Goal: Task Accomplishment & Management: Complete application form

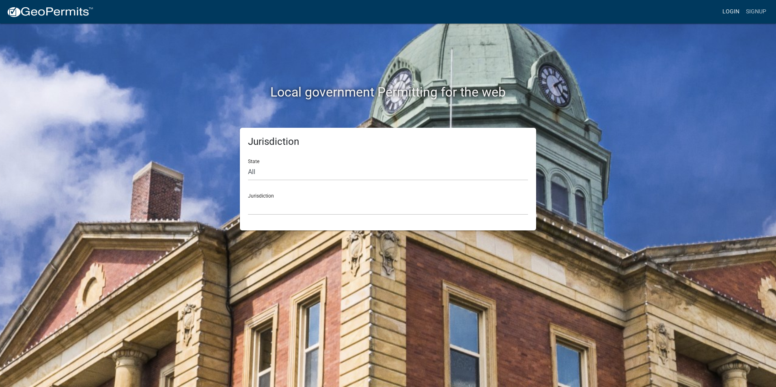
click at [734, 8] on link "Login" at bounding box center [732, 11] width 24 height 15
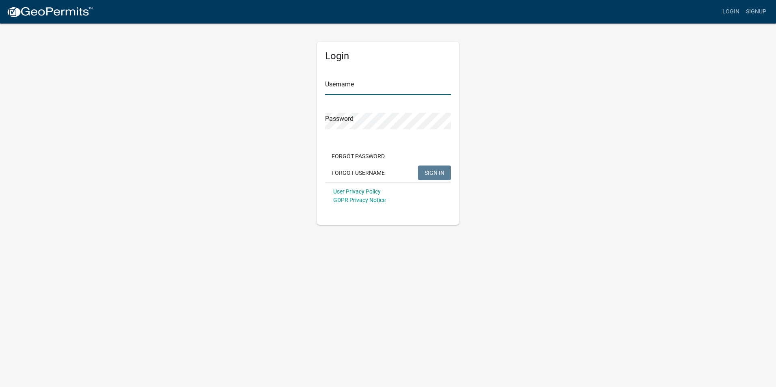
type input "Rockwell2012"
click at [435, 172] on span "SIGN IN" at bounding box center [435, 172] width 20 height 6
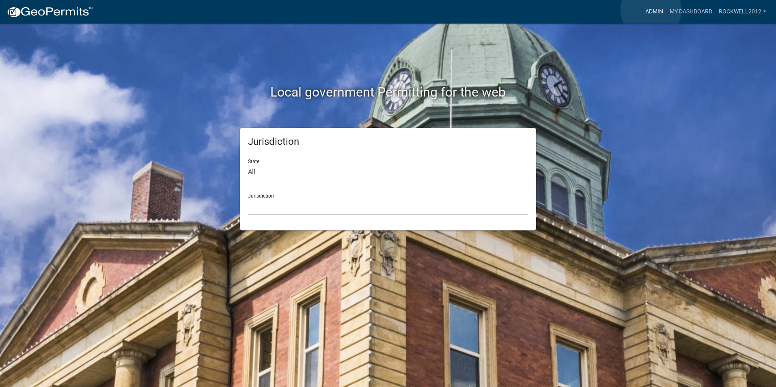
click at [651, 10] on link "Admin" at bounding box center [654, 11] width 24 height 15
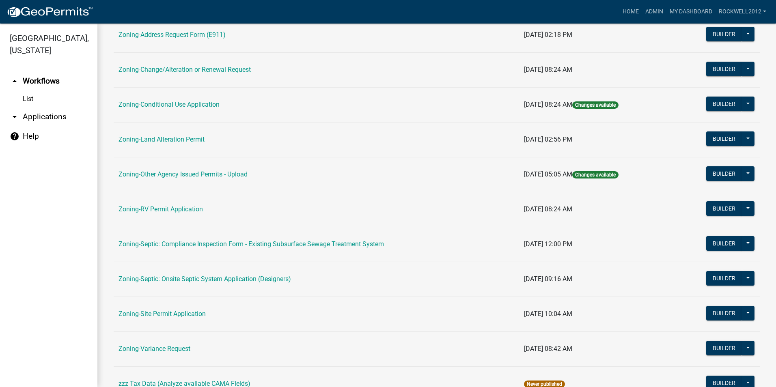
scroll to position [230, 0]
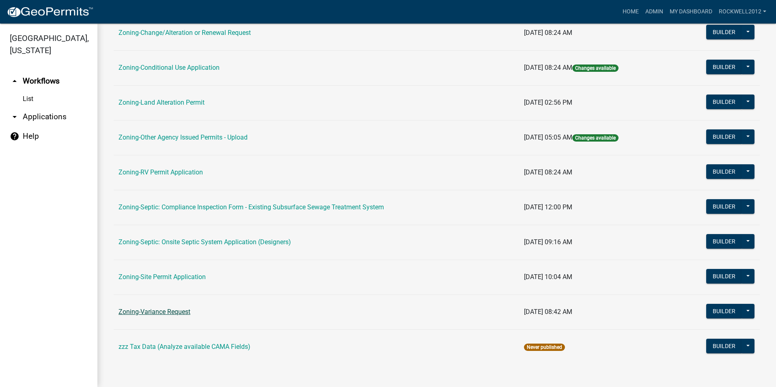
click at [154, 309] on link "Zoning-Variance Request" at bounding box center [155, 312] width 72 height 8
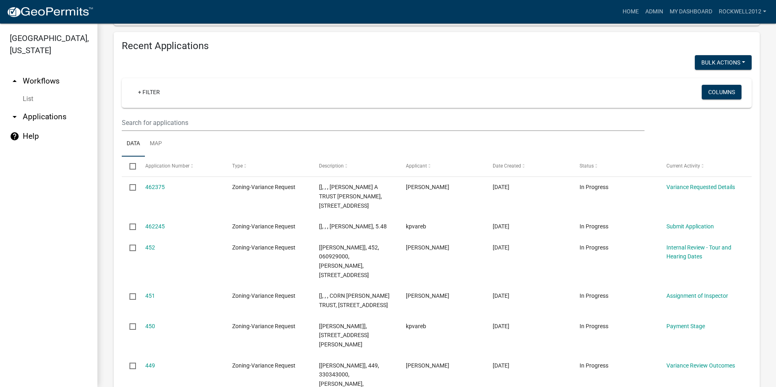
scroll to position [812, 0]
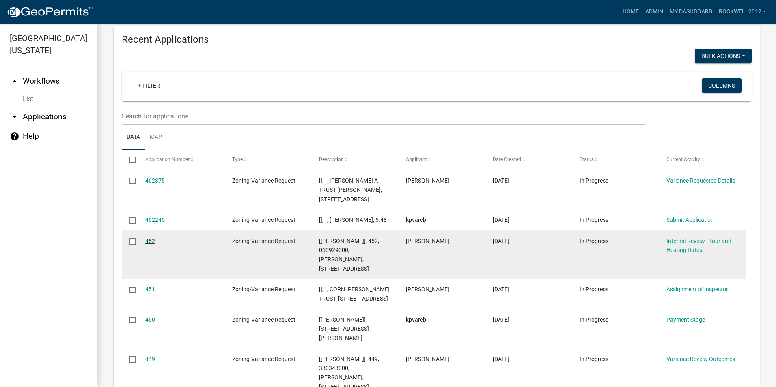
click at [149, 240] on link "452" at bounding box center [150, 241] width 10 height 6
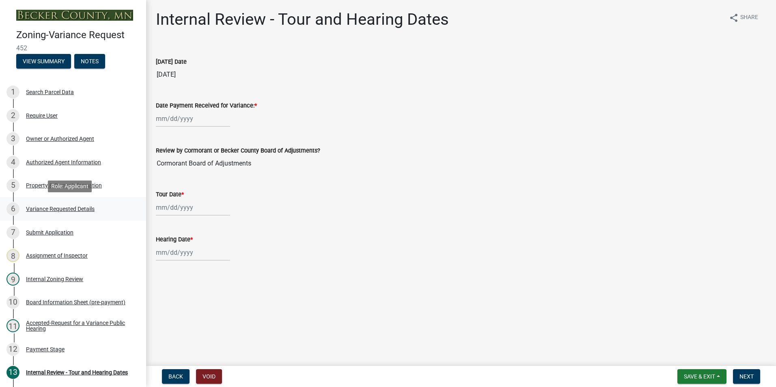
click at [59, 206] on div "Variance Requested Details" at bounding box center [60, 209] width 69 height 6
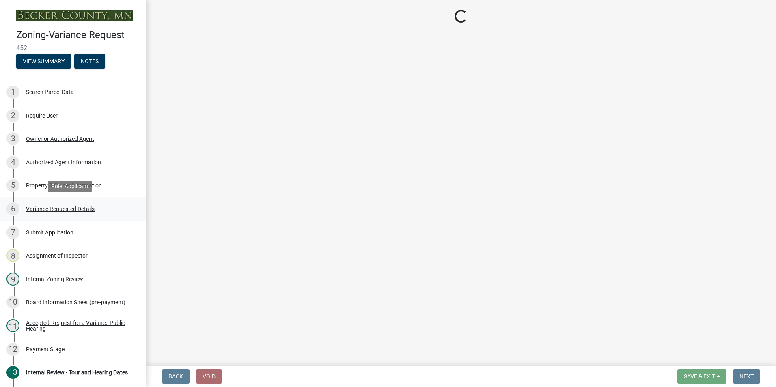
select select "edc6b78d-c029-41a6-a436-e6f76b5f0855"
select select "a5c6235c-6fe0-43e3-9b64-f3566618e99d"
select select "a60f612c-e64d-4767-92b2-cb2f842b6e0b"
select select "bb2b5e43-03c1-4874-9abf-a65f400af928"
select select "8ea3e6c3-8fed-4904-aa20-2f643744aa0c"
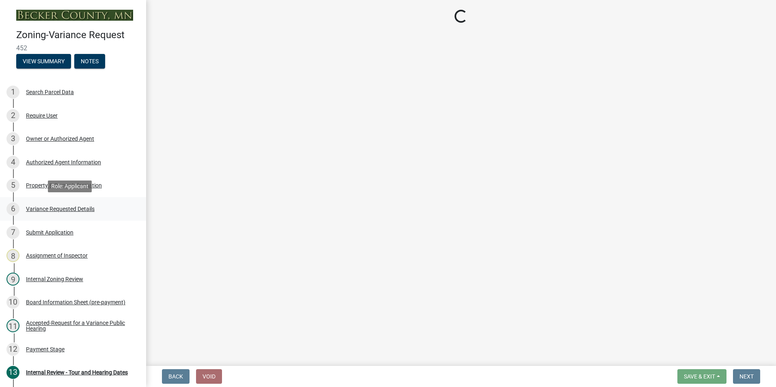
select select "860afd09-da87-482b-bca4-413f5cf53582"
select select "ee8740c3-f4d5-48cf-ad42-c8f7342b480c"
select select "1aa51e34-4f0a-4095-a3f3-287665056048"
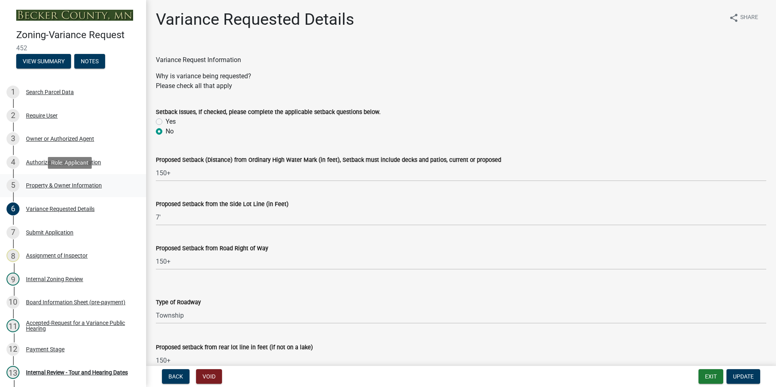
click at [66, 183] on div "Property & Owner Information" at bounding box center [64, 186] width 76 height 6
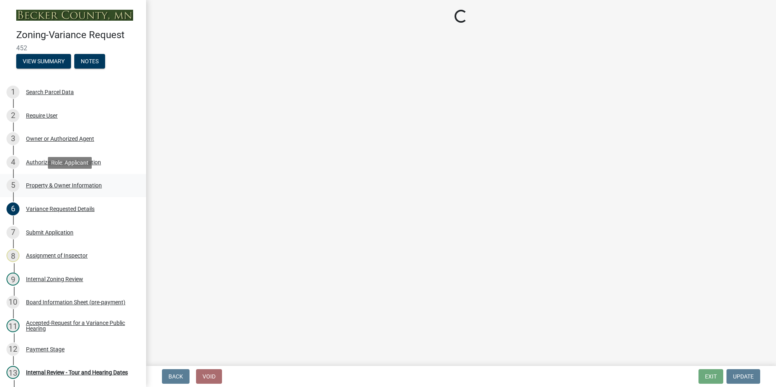
select select "86f6bbc2-da91-496d-b55e-92456f44c4fe"
select select "8d5cb961-90f6-4593-998a-e9fa792b70fb"
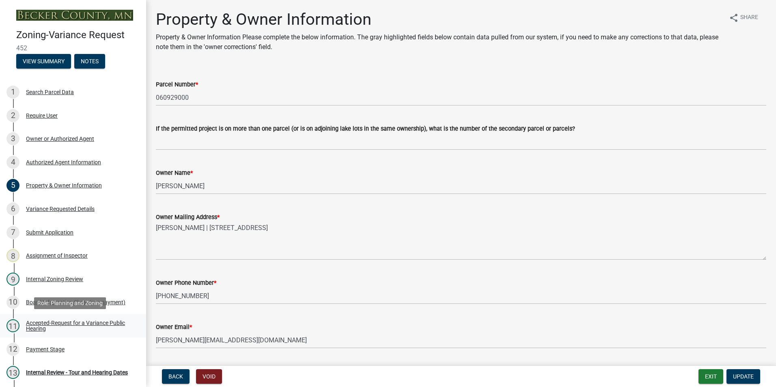
click at [65, 321] on div "Accepted-Request for a Variance Public Hearing" at bounding box center [79, 325] width 107 height 11
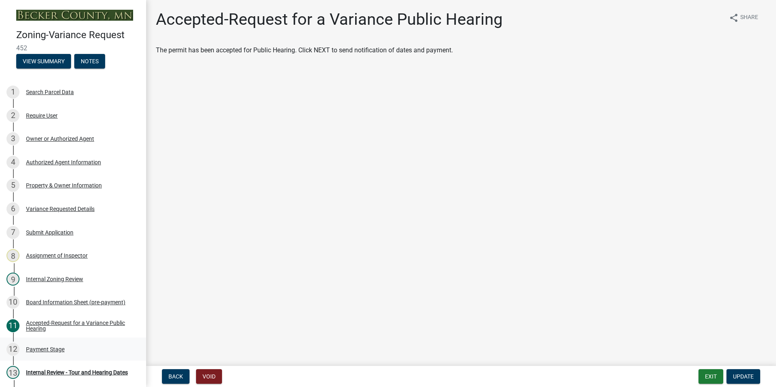
click at [50, 347] on div "Payment Stage" at bounding box center [45, 350] width 39 height 6
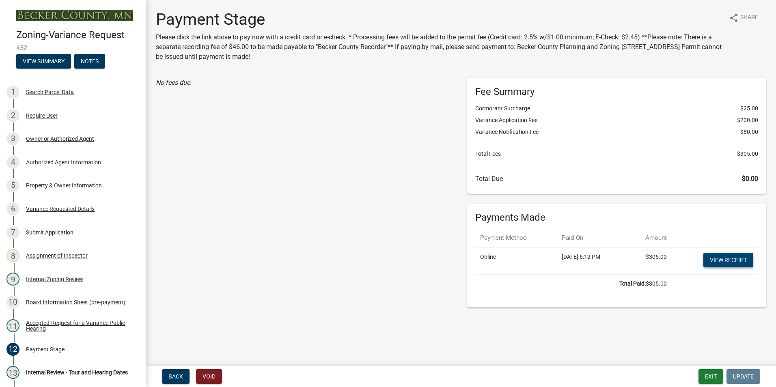
click at [720, 260] on link "View receipt" at bounding box center [729, 260] width 50 height 15
click at [51, 370] on div "Internal Review - Tour and Hearing Dates" at bounding box center [77, 373] width 102 height 6
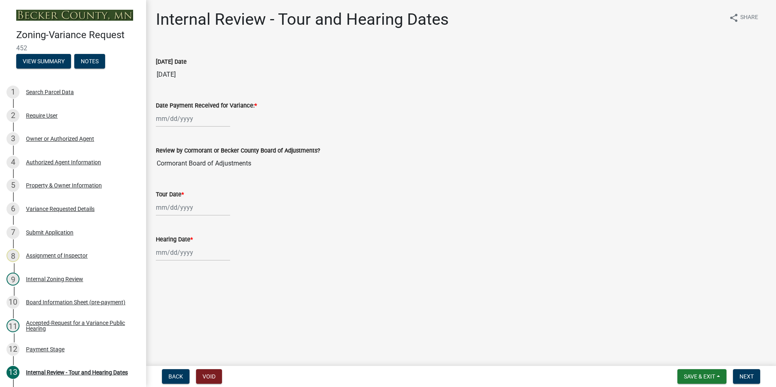
select select "8"
select select "2025"
click at [164, 116] on div "[PERSON_NAME] Feb Mar Apr [PERSON_NAME][DATE] Oct Nov [DATE] 1526 1527 1528 152…" at bounding box center [193, 118] width 74 height 17
click at [163, 186] on div "11" at bounding box center [164, 188] width 13 height 13
type input "[DATE]"
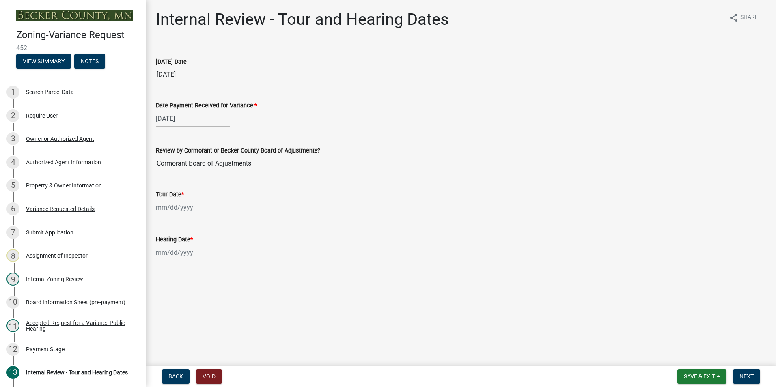
click at [159, 207] on div at bounding box center [193, 207] width 74 height 17
select select "8"
select select "2025"
click at [229, 288] on div "23" at bounding box center [229, 289] width 13 height 13
type input "08/23/2025"
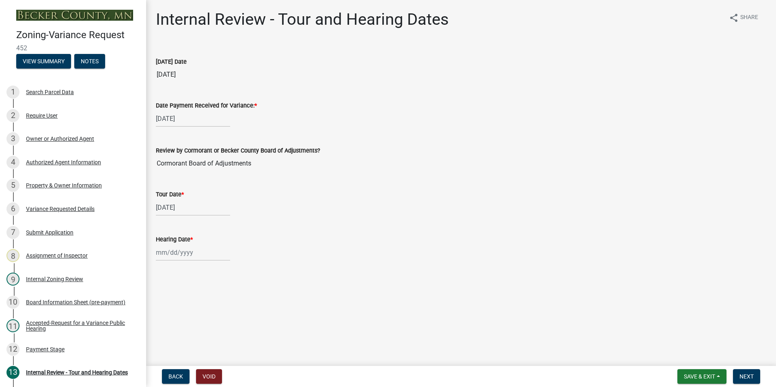
click at [155, 255] on div "Hearing Date *" at bounding box center [461, 242] width 623 height 38
select select "8"
select select "2025"
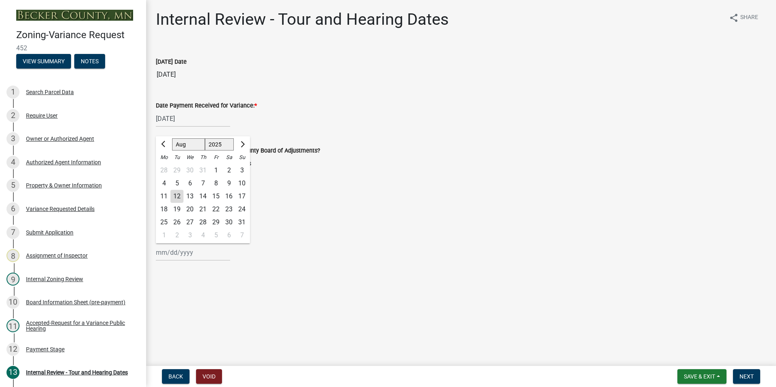
click at [161, 253] on div "[PERSON_NAME] Feb Mar Apr [PERSON_NAME][DATE] Oct Nov [DATE] 1526 1527 1528 152…" at bounding box center [193, 252] width 74 height 17
click at [175, 219] on div "26" at bounding box center [177, 222] width 13 height 13
type input "08/26/2025"
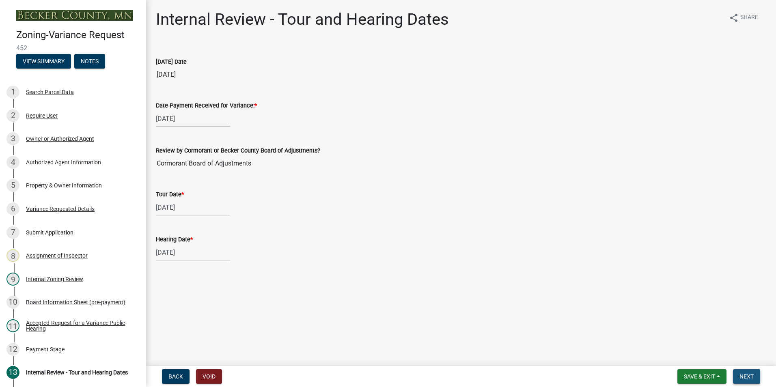
click at [748, 376] on span "Next" at bounding box center [747, 377] width 14 height 6
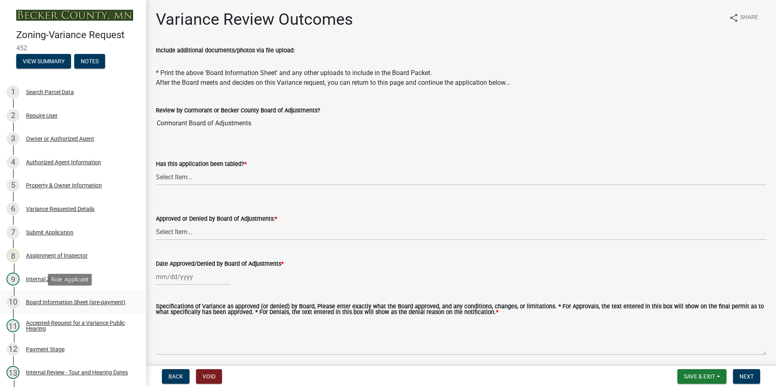
click at [68, 301] on div "Board Information Sheet (pre-payment)" at bounding box center [75, 303] width 99 height 6
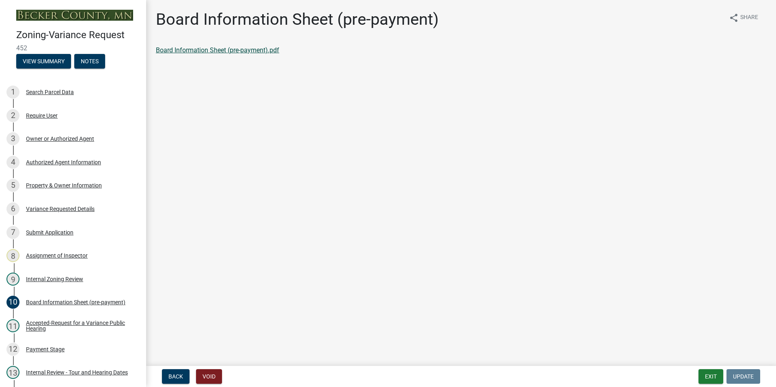
click at [221, 50] on link "Board Information Sheet (pre-payment).pdf" at bounding box center [217, 50] width 123 height 8
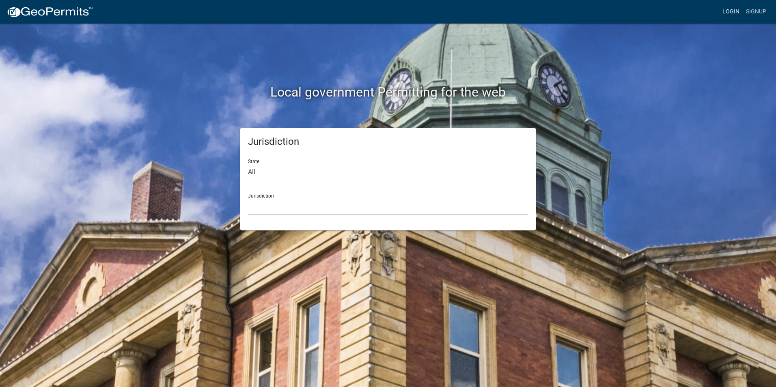
click at [730, 14] on link "Login" at bounding box center [732, 11] width 24 height 15
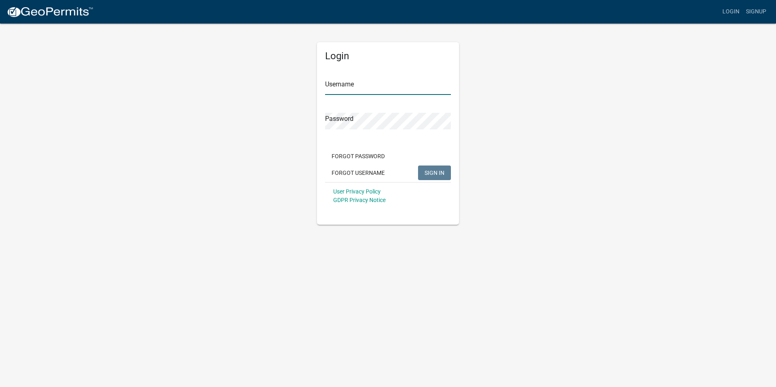
type input "Rockwell2012"
click at [428, 174] on span "SIGN IN" at bounding box center [435, 172] width 20 height 6
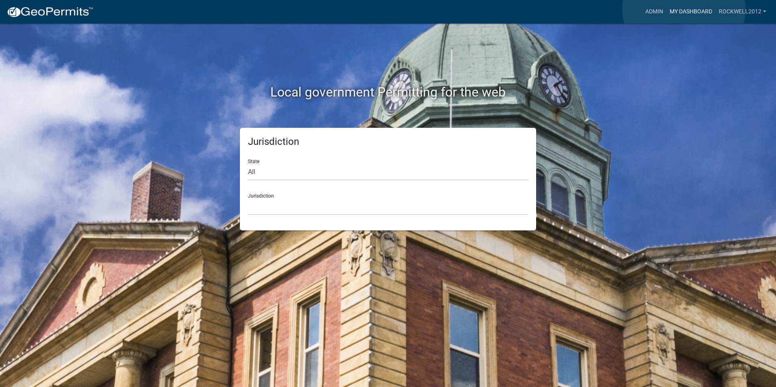
click at [684, 9] on link "My Dashboard" at bounding box center [691, 11] width 49 height 15
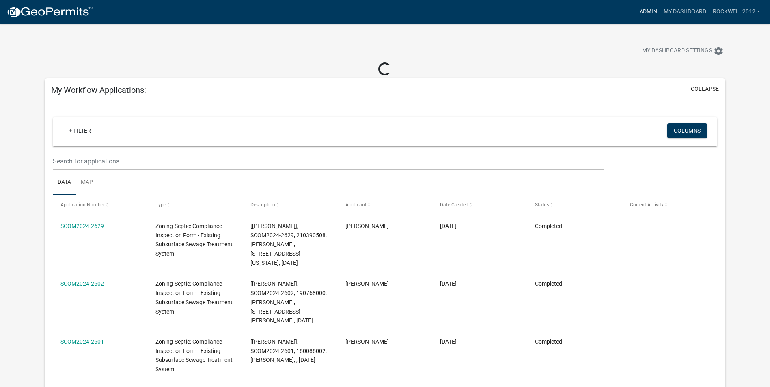
click at [650, 10] on link "Admin" at bounding box center [648, 11] width 24 height 15
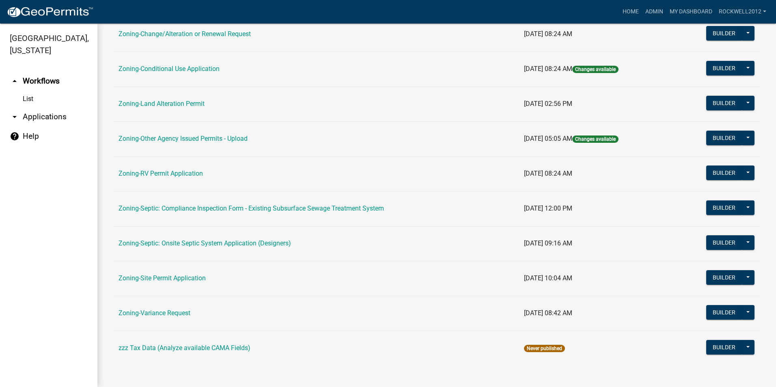
scroll to position [230, 0]
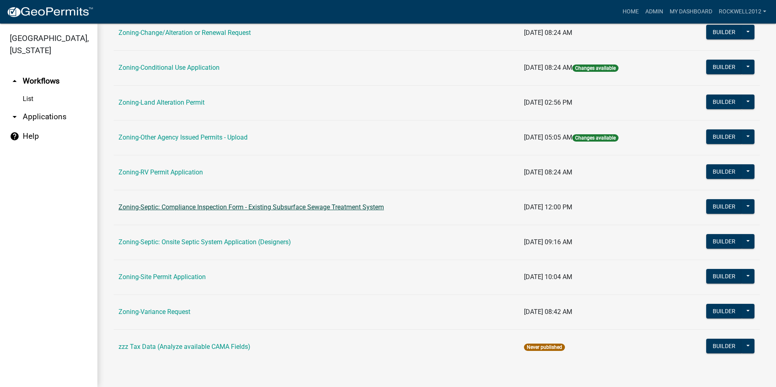
click at [337, 206] on link "Zoning-Septic: Compliance Inspection Form - Existing Subsurface Sewage Treatmen…" at bounding box center [252, 207] width 266 height 8
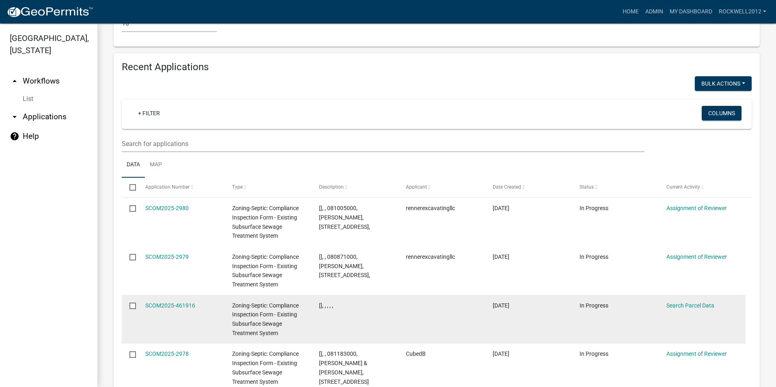
scroll to position [887, 0]
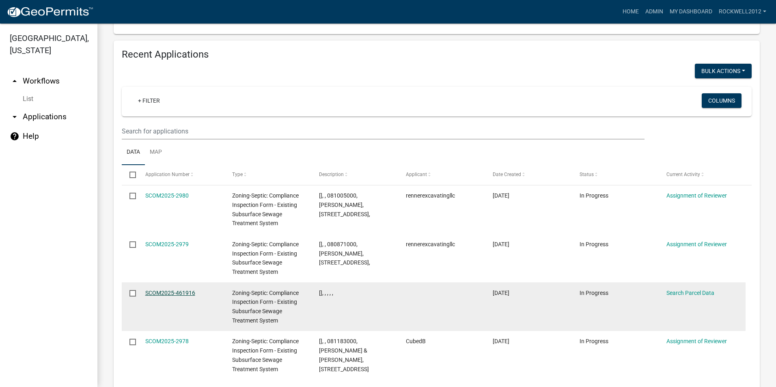
click at [164, 290] on link "SCOM2025-461916" at bounding box center [170, 293] width 50 height 6
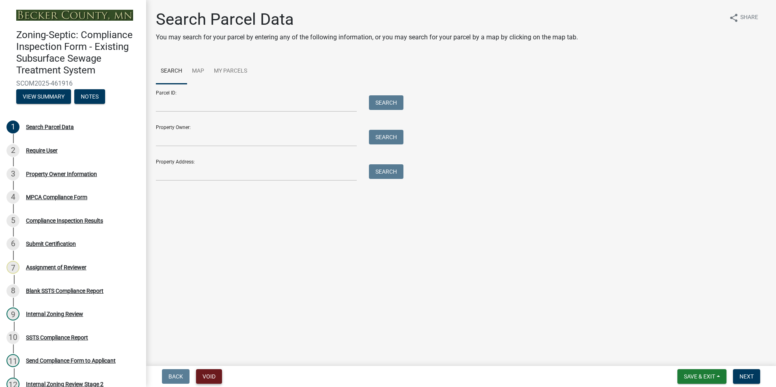
click at [208, 381] on button "Void" at bounding box center [209, 377] width 26 height 15
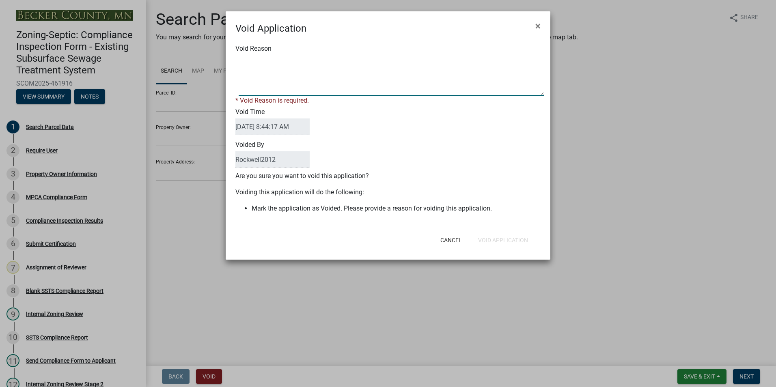
click at [258, 62] on textarea "Void Reason" at bounding box center [391, 75] width 305 height 41
type textarea "Duplicate"
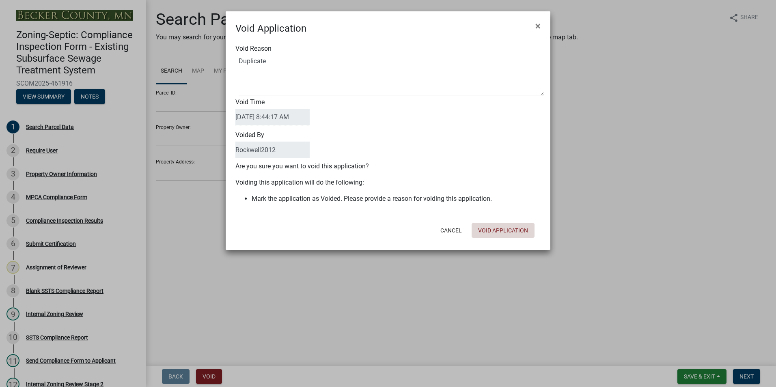
click at [495, 240] on div "Cancel Void Application" at bounding box center [441, 230] width 200 height 21
click at [506, 231] on button "Void Application" at bounding box center [503, 230] width 63 height 15
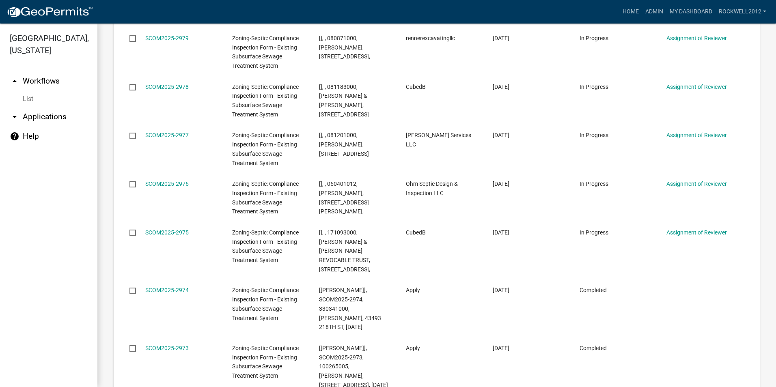
scroll to position [1097, 0]
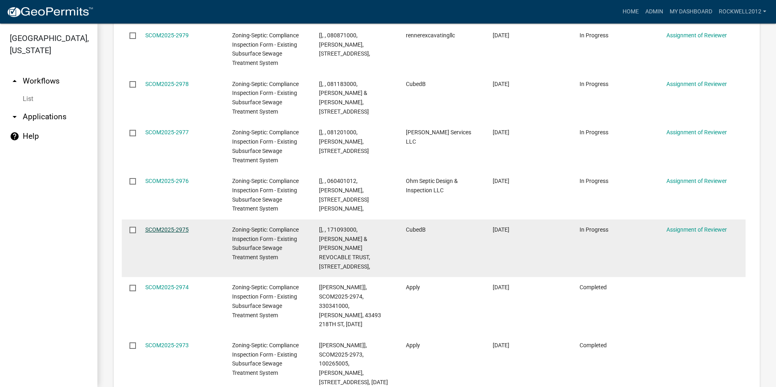
click at [160, 227] on link "SCOM2025-2975" at bounding box center [166, 230] width 43 height 6
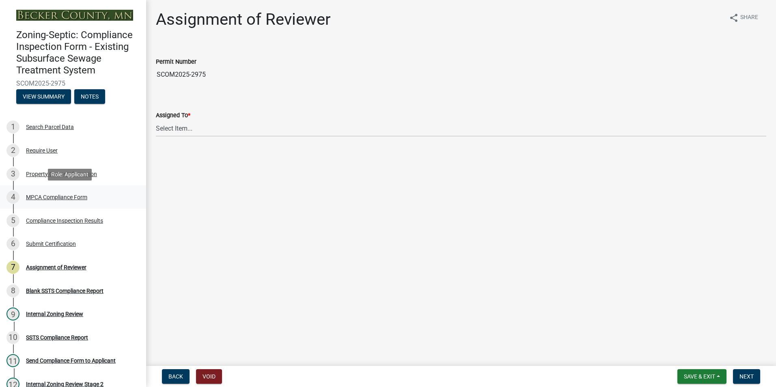
click at [60, 195] on div "MPCA Compliance Form" at bounding box center [56, 198] width 61 height 6
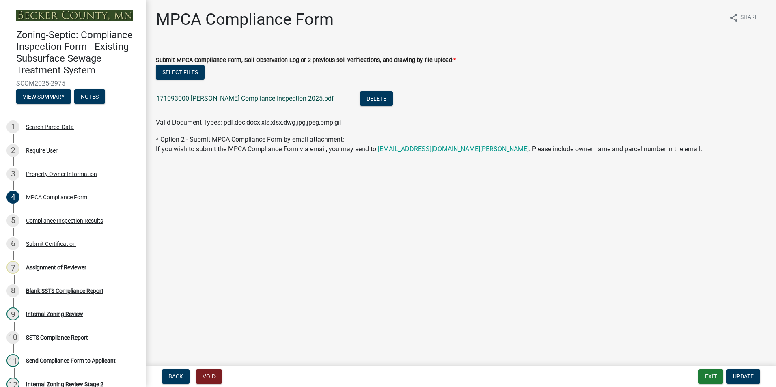
click at [266, 100] on link "171093000 [PERSON_NAME] Compliance Inspection 2025.pdf" at bounding box center [245, 99] width 178 height 8
click at [64, 266] on div "Assignment of Reviewer" at bounding box center [56, 268] width 61 height 6
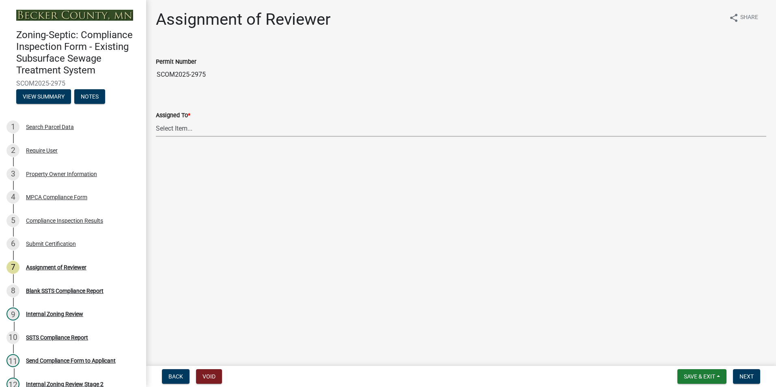
click at [185, 129] on select "Select Item... [PERSON_NAME] [PERSON_NAME] [PERSON_NAME] [PERSON_NAME] [PERSON_…" at bounding box center [461, 128] width 611 height 17
click at [156, 120] on select "Select Item... [PERSON_NAME] [PERSON_NAME] [PERSON_NAME] [PERSON_NAME] [PERSON_…" at bounding box center [461, 128] width 611 height 17
select select "0016247d-12af-40d0-8103-934796a3d230"
click at [753, 377] on span "Next" at bounding box center [747, 377] width 14 height 6
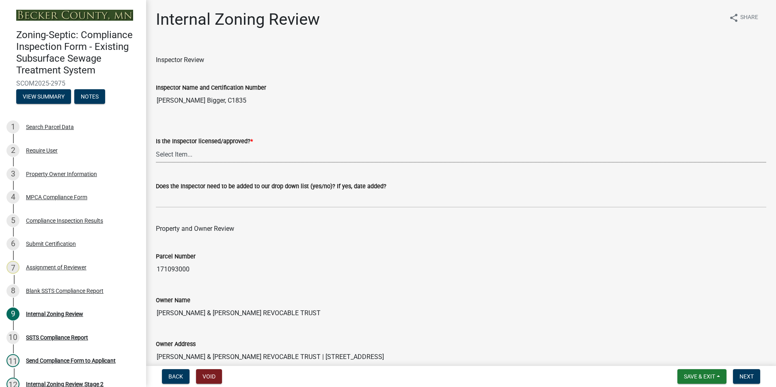
click at [170, 156] on select "Select Item... Yes No" at bounding box center [461, 154] width 611 height 17
click at [156, 146] on select "Select Item... Yes No" at bounding box center [461, 154] width 611 height 17
select select "7beb9ca5-c3cb-47d4-a805-1554d3173259"
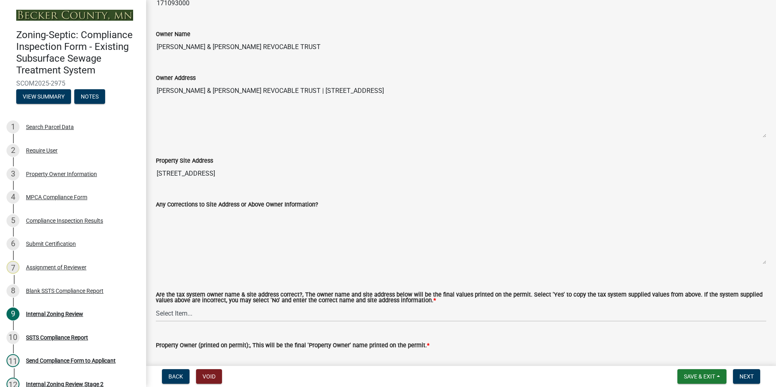
scroll to position [284, 0]
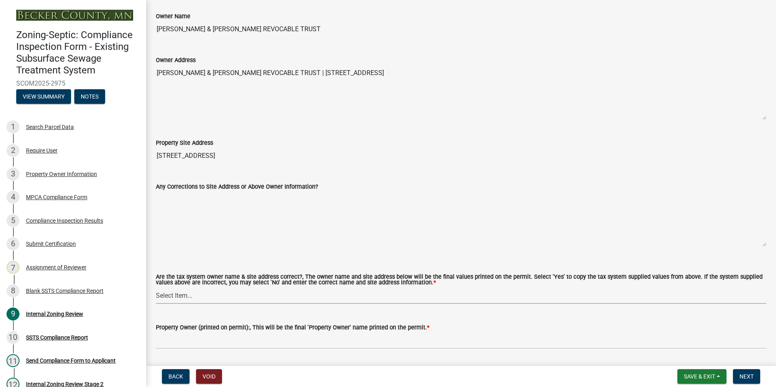
click at [173, 294] on select "Select Item... Yes No" at bounding box center [461, 296] width 611 height 17
click at [156, 288] on select "Select Item... Yes No" at bounding box center [461, 296] width 611 height 17
select select "f9f37200-9fc8-4e5e-9e7f-111cc9077d94"
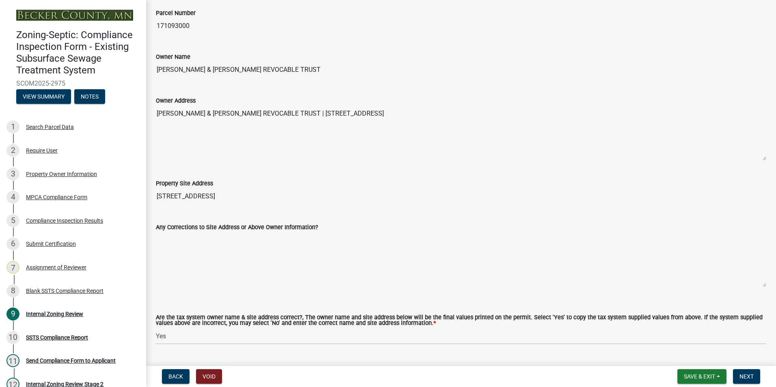
drag, startPoint x: 303, startPoint y: 69, endPoint x: 158, endPoint y: 69, distance: 145.8
click at [158, 69] on input "[PERSON_NAME] & [PERSON_NAME] REVOCABLE TRUST" at bounding box center [461, 70] width 611 height 16
drag, startPoint x: 158, startPoint y: 69, endPoint x: 212, endPoint y: 68, distance: 54.8
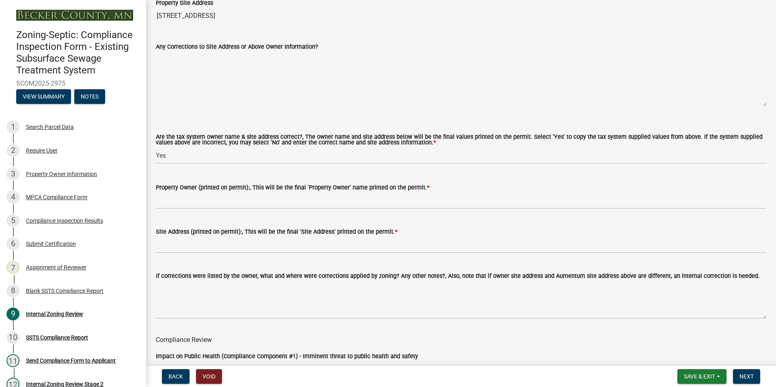
scroll to position [447, 0]
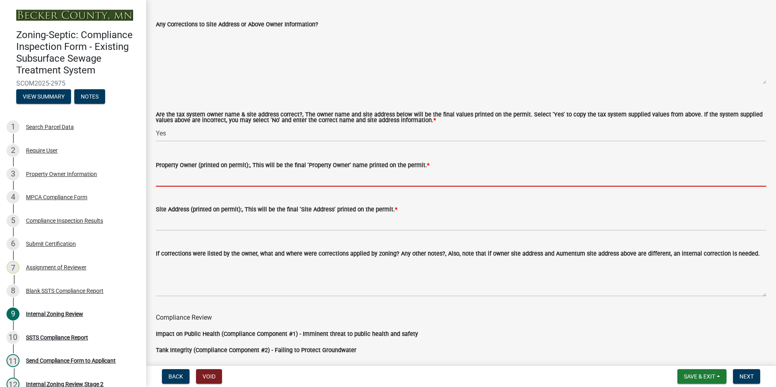
paste input "[PERSON_NAME] & [PERSON_NAME] REVOCABLE TRUST"
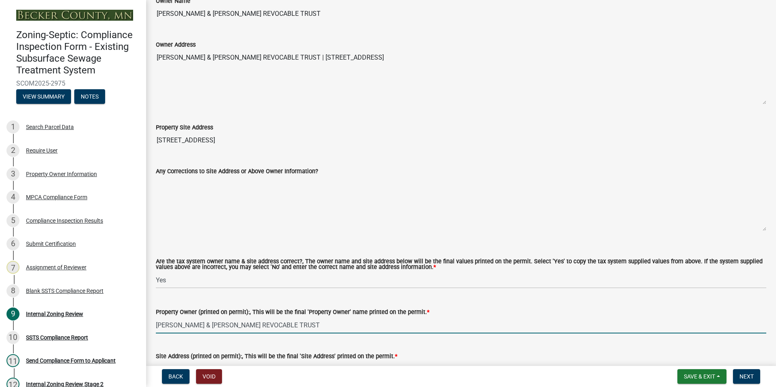
scroll to position [284, 0]
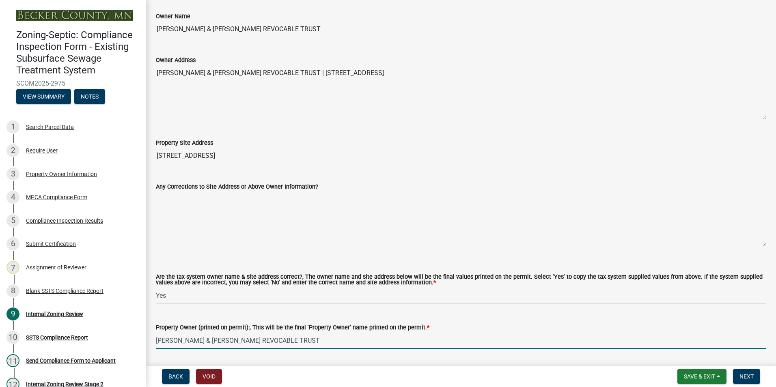
type input "[PERSON_NAME] & [PERSON_NAME] REVOCABLE TRUST"
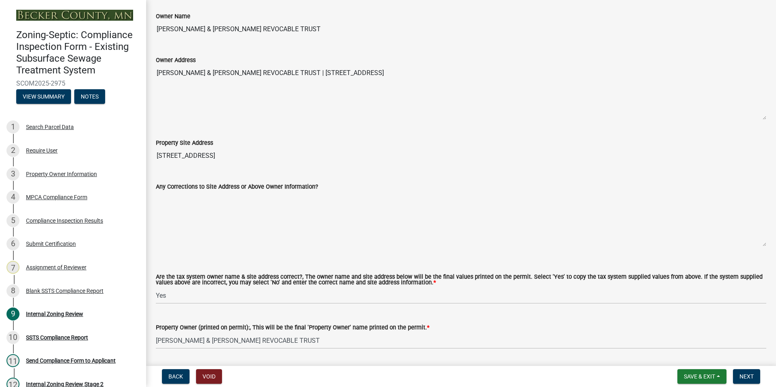
drag, startPoint x: 479, startPoint y: 71, endPoint x: 293, endPoint y: 83, distance: 186.8
click at [293, 83] on textarea "[PERSON_NAME] & [PERSON_NAME] REVOCABLE TRUST | [STREET_ADDRESS]" at bounding box center [461, 92] width 611 height 55
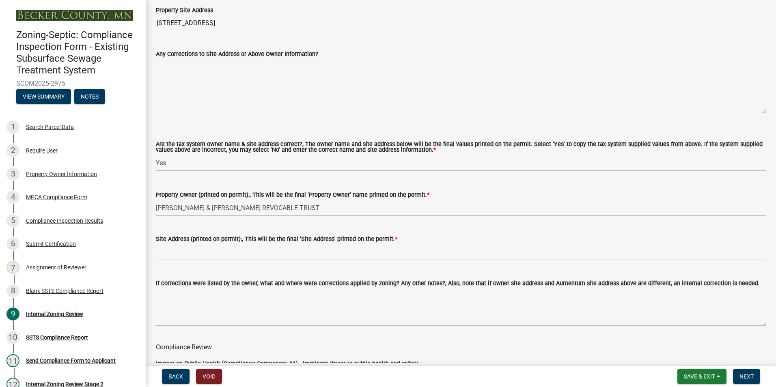
scroll to position [447, 0]
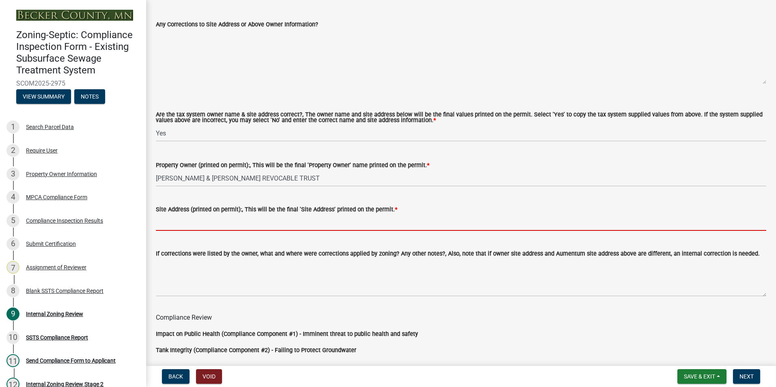
paste input "[STREET_ADDRESS]"
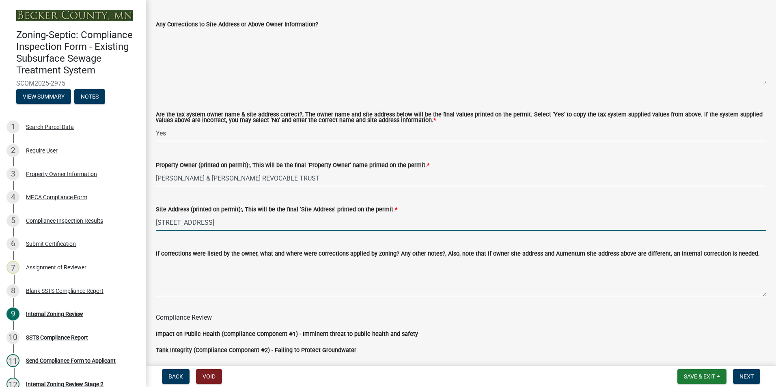
click at [251, 221] on input "[STREET_ADDRESS]" at bounding box center [461, 222] width 611 height 17
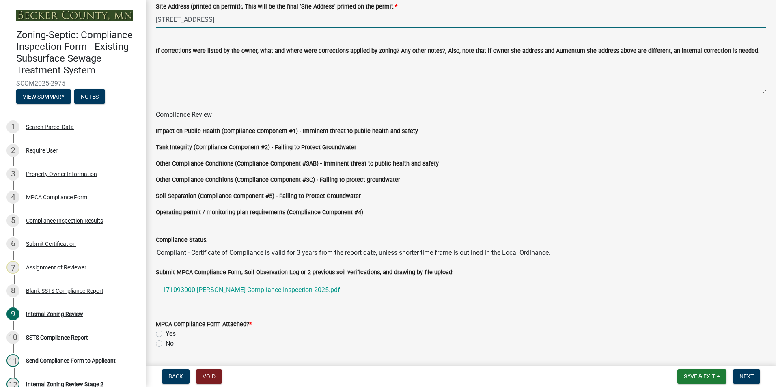
scroll to position [675, 0]
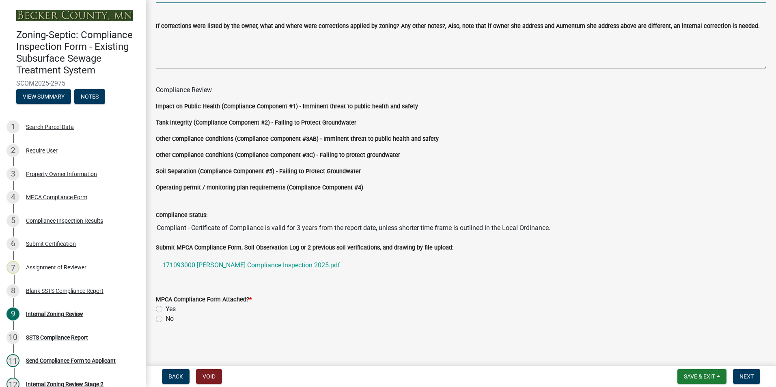
type input "[STREET_ADDRESS]"
click at [166, 309] on label "Yes" at bounding box center [171, 310] width 10 height 10
click at [166, 309] on input "Yes" at bounding box center [168, 307] width 5 height 5
radio input "true"
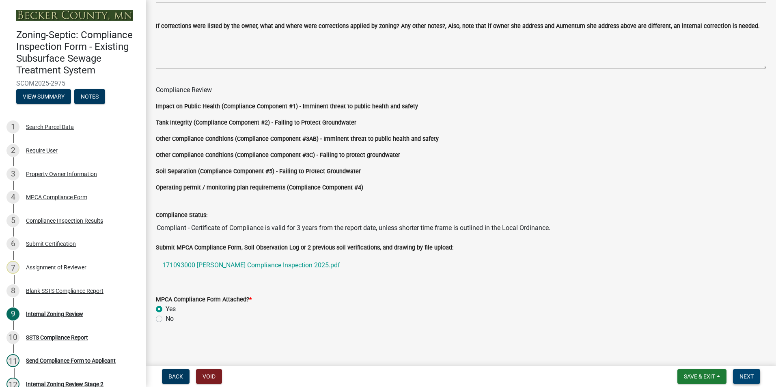
click at [750, 377] on span "Next" at bounding box center [747, 377] width 14 height 6
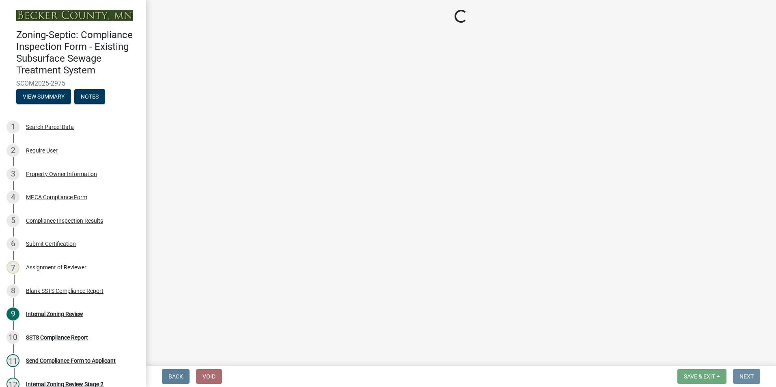
scroll to position [0, 0]
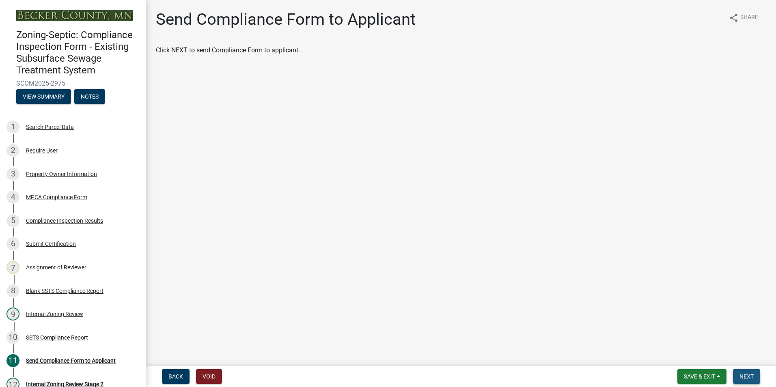
click at [750, 377] on span "Next" at bounding box center [747, 377] width 14 height 6
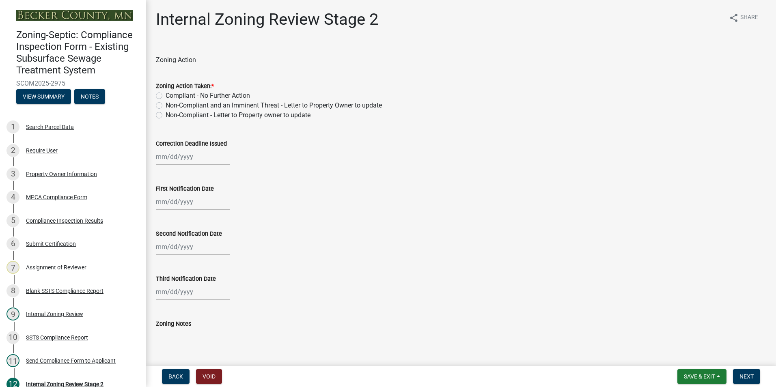
click at [166, 93] on label "Compliant - No Further Action" at bounding box center [208, 96] width 84 height 10
click at [166, 93] on input "Compliant - No Further Action" at bounding box center [168, 93] width 5 height 5
radio input "true"
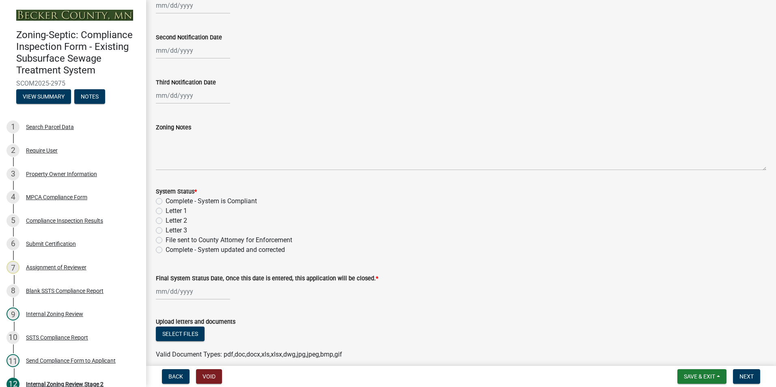
scroll to position [203, 0]
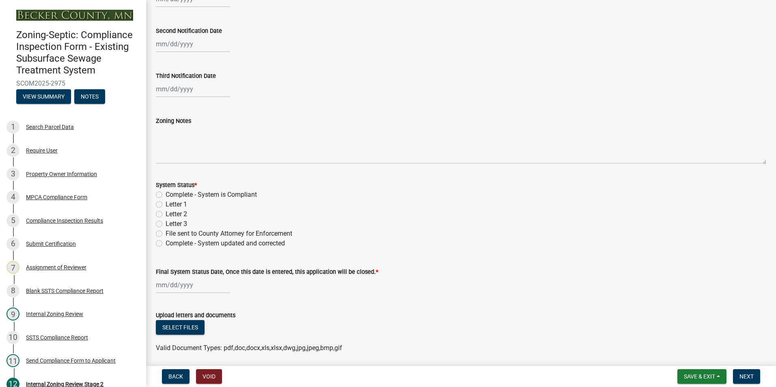
click at [166, 194] on label "Complete - System is Compliant" at bounding box center [211, 195] width 91 height 10
click at [166, 194] on input "Complete - System is Compliant" at bounding box center [168, 192] width 5 height 5
radio input "true"
click at [180, 281] on div at bounding box center [193, 285] width 74 height 17
select select "8"
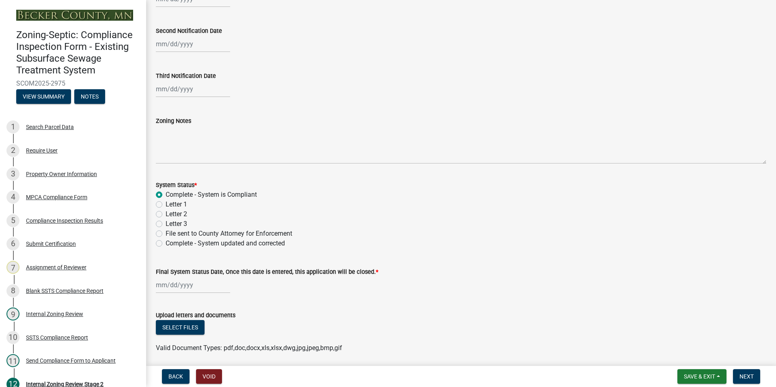
select select "2025"
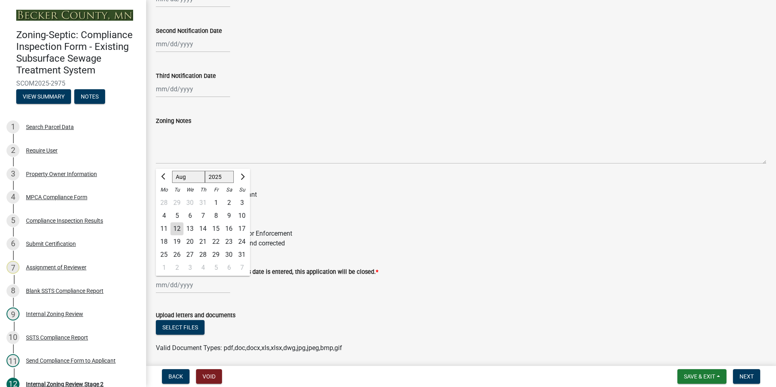
click at [173, 226] on div "12" at bounding box center [177, 229] width 13 height 13
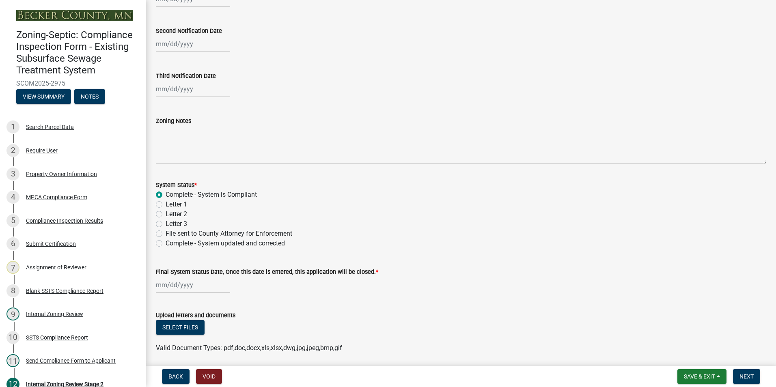
type input "[DATE]"
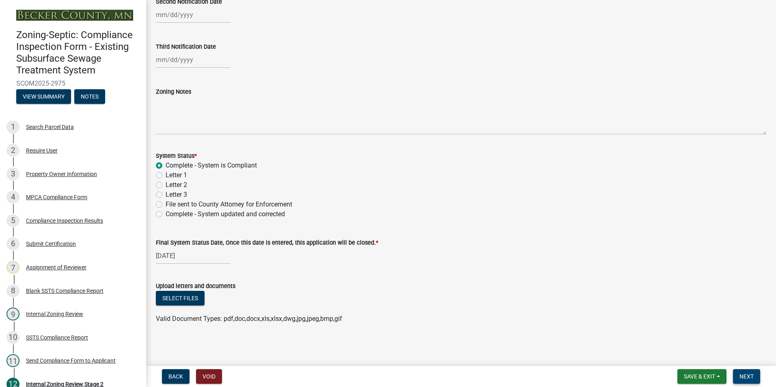
click at [754, 377] on span "Next" at bounding box center [747, 377] width 14 height 6
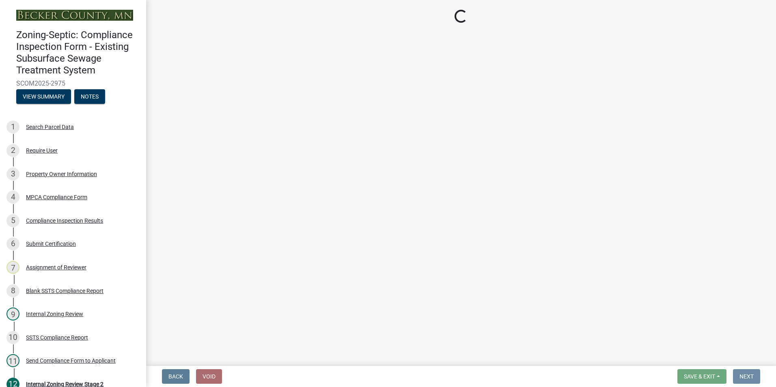
scroll to position [0, 0]
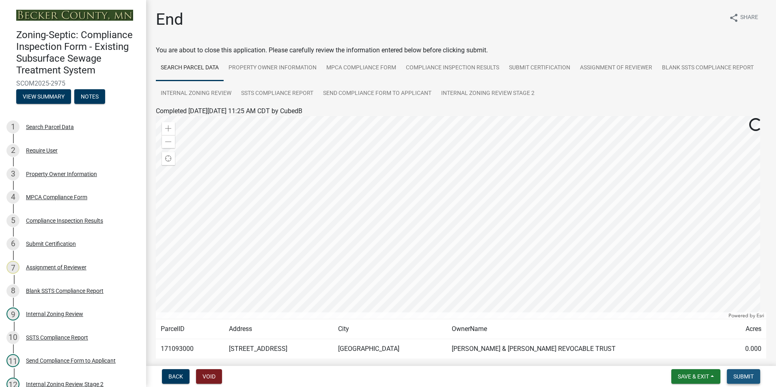
click at [754, 377] on span "Submit" at bounding box center [744, 377] width 20 height 6
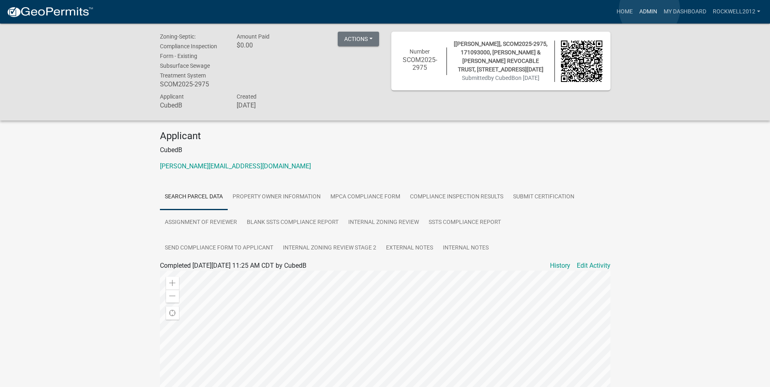
click at [650, 9] on link "Admin" at bounding box center [648, 11] width 24 height 15
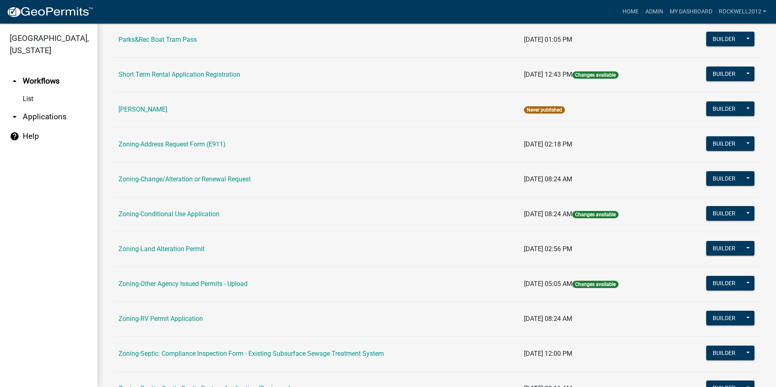
scroll to position [203, 0]
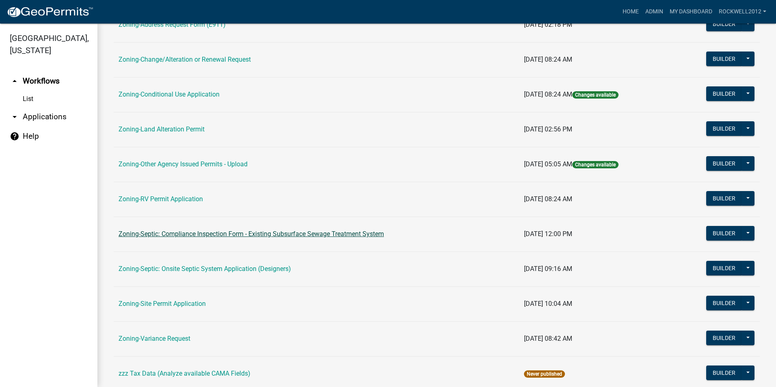
click at [280, 236] on link "Zoning-Septic: Compliance Inspection Form - Existing Subsurface Sewage Treatmen…" at bounding box center [252, 234] width 266 height 8
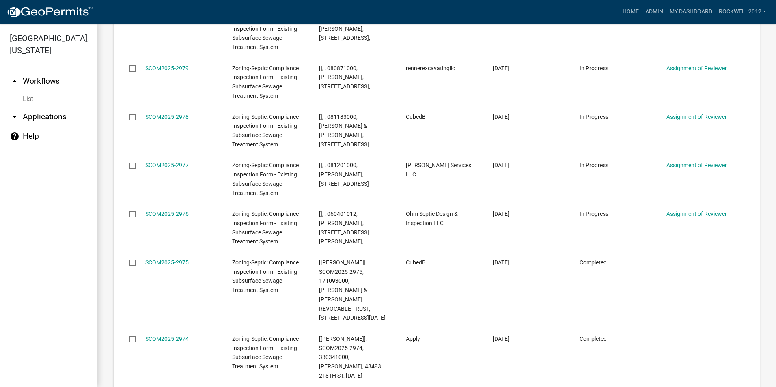
scroll to position [511, 0]
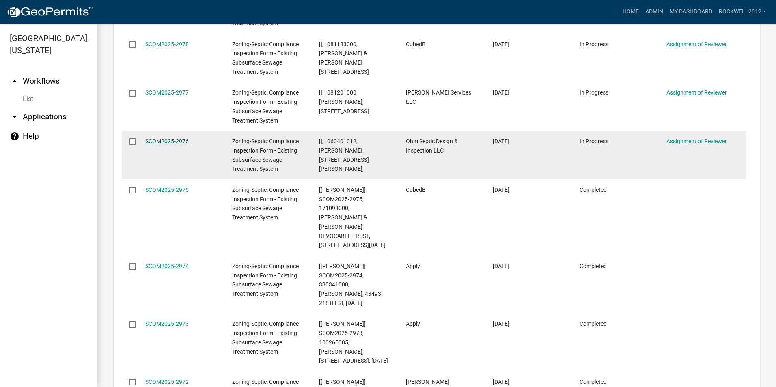
click at [168, 139] on link "SCOM2025-2976" at bounding box center [166, 141] width 43 height 6
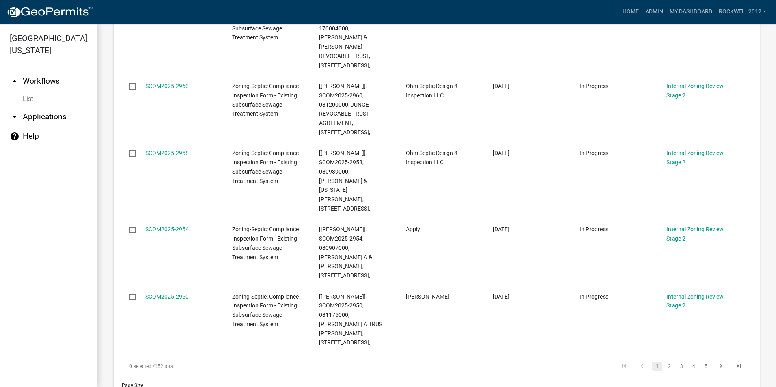
scroll to position [1099, 0]
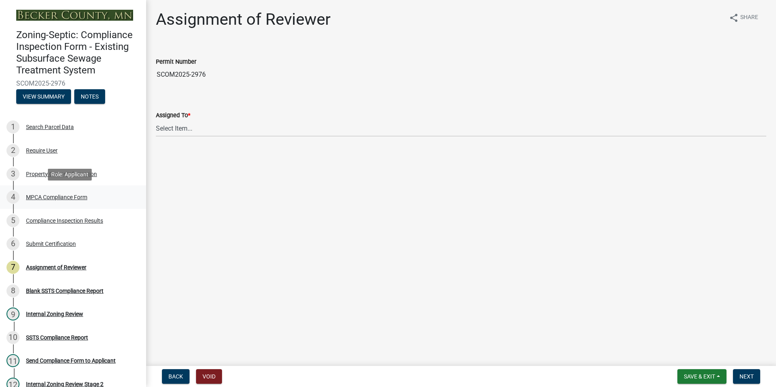
click at [44, 197] on div "MPCA Compliance Form" at bounding box center [56, 198] width 61 height 6
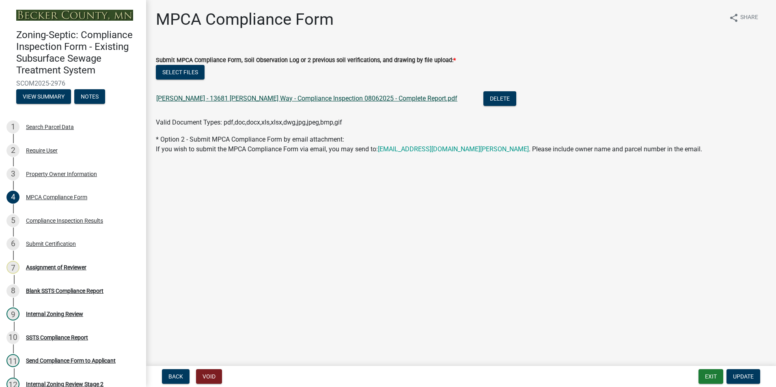
click at [247, 97] on link "[PERSON_NAME] - 13681 [PERSON_NAME] Way - Compliance Inspection 08062025 - Comp…" at bounding box center [306, 99] width 301 height 8
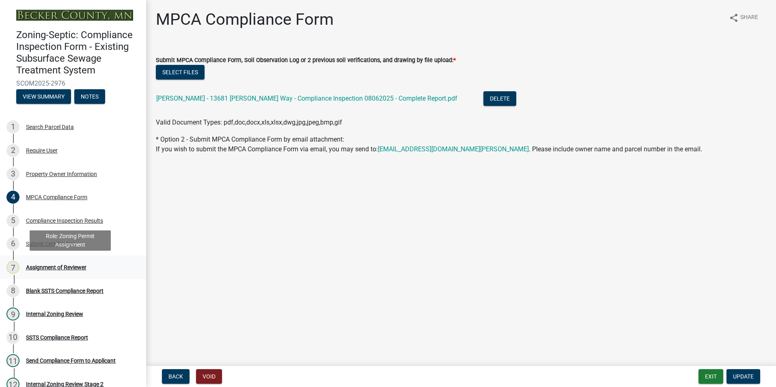
click at [56, 268] on div "Assignment of Reviewer" at bounding box center [56, 268] width 61 height 6
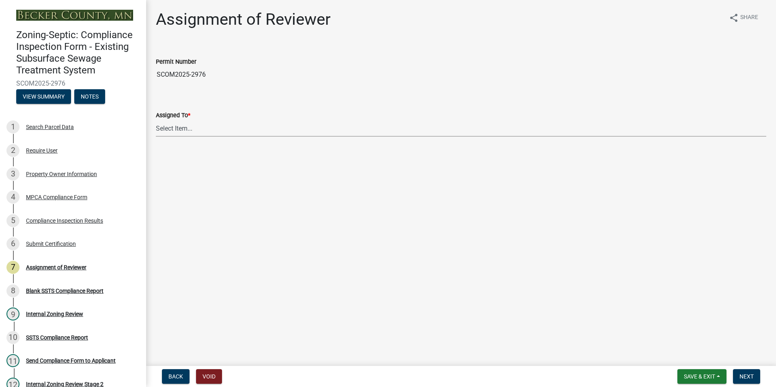
click at [183, 128] on select "Select Item... [PERSON_NAME] [PERSON_NAME] [PERSON_NAME] [PERSON_NAME] [PERSON_…" at bounding box center [461, 128] width 611 height 17
click at [156, 120] on select "Select Item... [PERSON_NAME] [PERSON_NAME] [PERSON_NAME] [PERSON_NAME] [PERSON_…" at bounding box center [461, 128] width 611 height 17
select select "0016247d-12af-40d0-8103-934796a3d230"
click at [744, 372] on button "Next" at bounding box center [746, 377] width 27 height 15
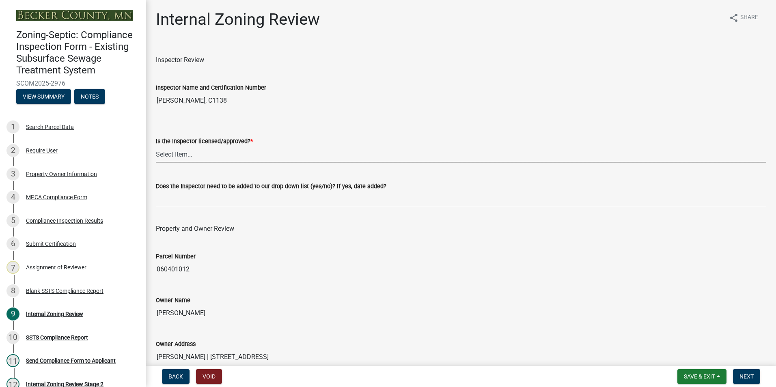
click at [171, 152] on select "Select Item... Yes No" at bounding box center [461, 154] width 611 height 17
click at [156, 146] on select "Select Item... Yes No" at bounding box center [461, 154] width 611 height 17
select select "7beb9ca5-c3cb-47d4-a805-1554d3173259"
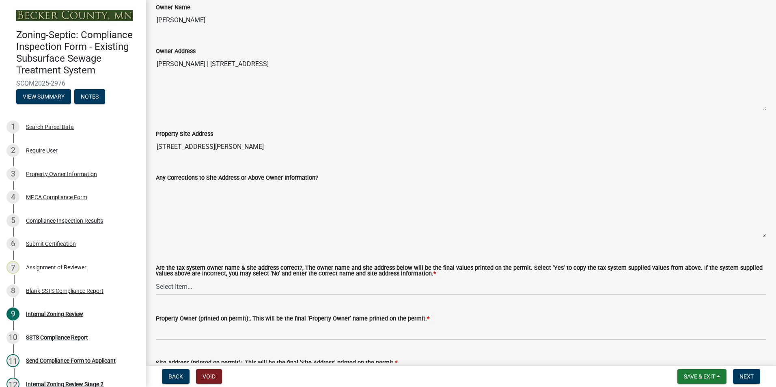
scroll to position [325, 0]
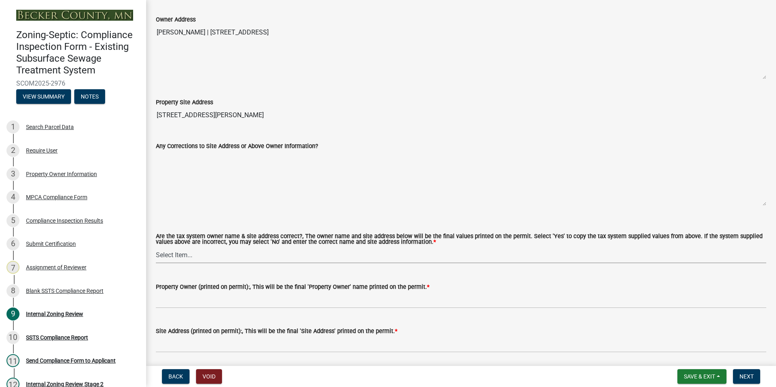
click at [171, 255] on select "Select Item... Yes No" at bounding box center [461, 255] width 611 height 17
click at [156, 247] on select "Select Item... Yes No" at bounding box center [461, 255] width 611 height 17
select select "f9f37200-9fc8-4e5e-9e7f-111cc9077d94"
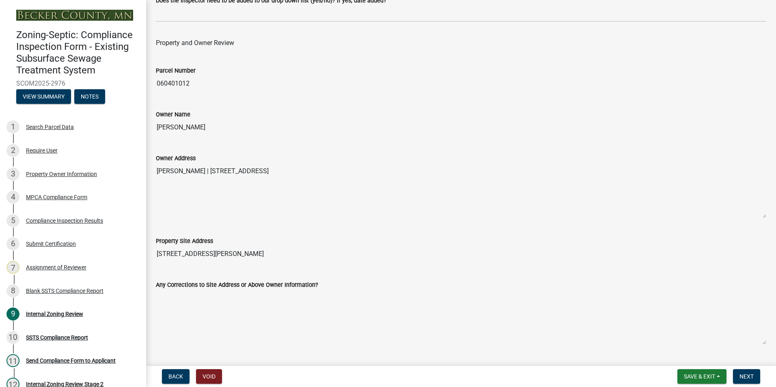
scroll to position [162, 0]
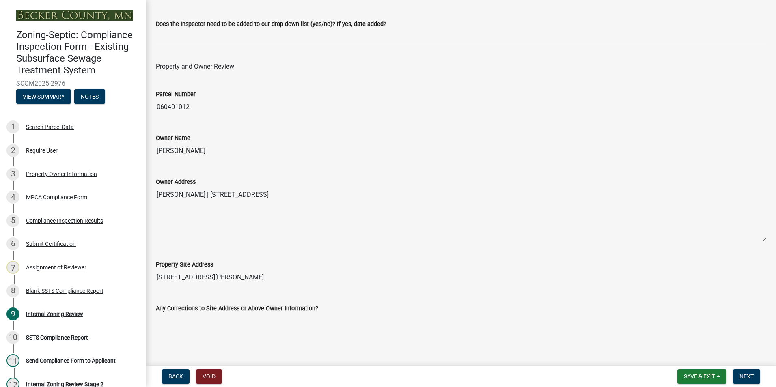
drag, startPoint x: 217, startPoint y: 147, endPoint x: 153, endPoint y: 149, distance: 63.8
click at [153, 149] on div "Owner Name [PERSON_NAME]" at bounding box center [461, 140] width 623 height 37
drag, startPoint x: 153, startPoint y: 149, endPoint x: 163, endPoint y: 148, distance: 10.2
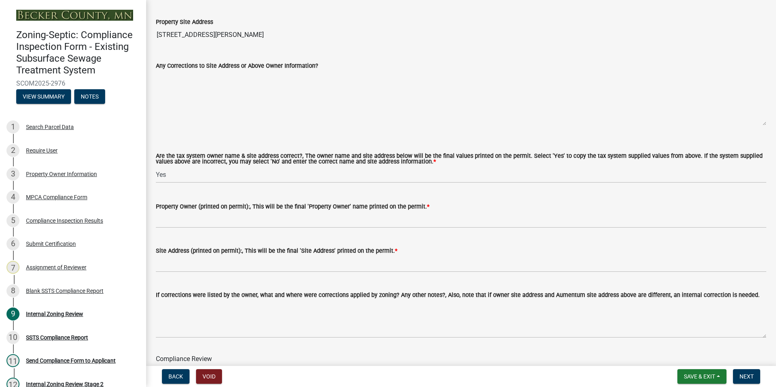
scroll to position [406, 0]
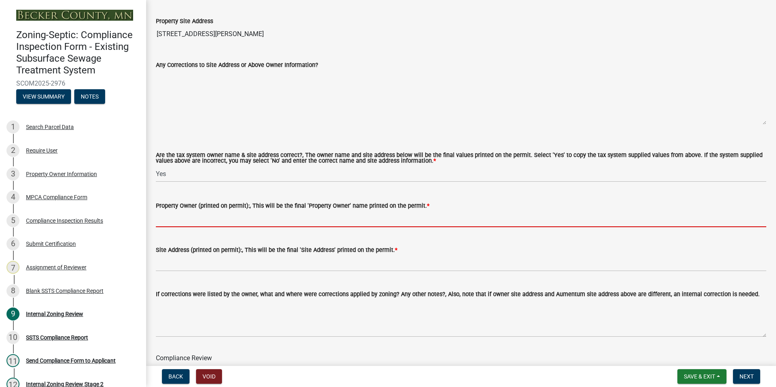
paste input "[PERSON_NAME]"
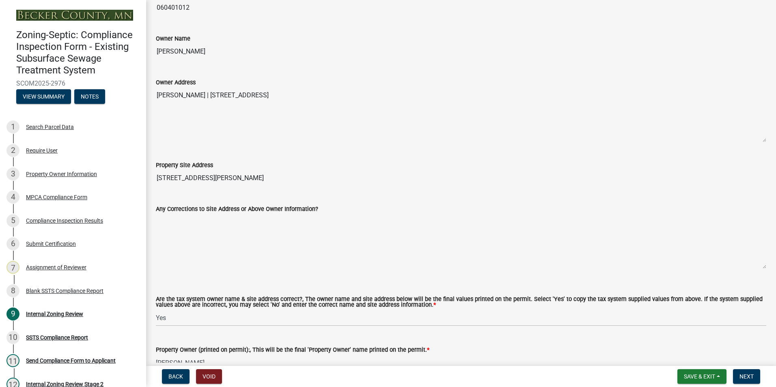
scroll to position [244, 0]
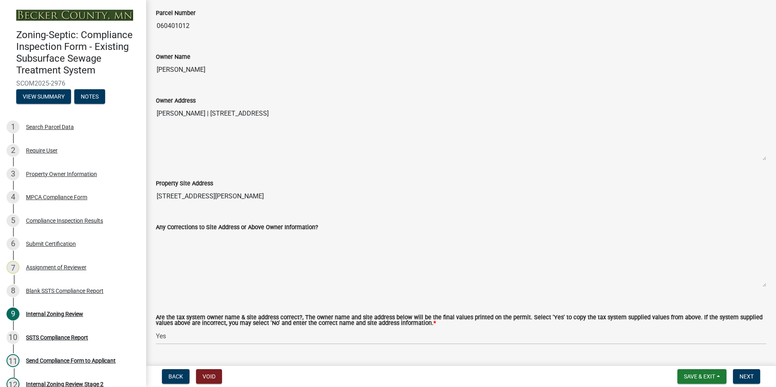
type input "[PERSON_NAME]"
drag, startPoint x: 218, startPoint y: 194, endPoint x: 152, endPoint y: 190, distance: 65.5
click at [152, 190] on div "Property Site Address [STREET_ADDRESS][PERSON_NAME]" at bounding box center [461, 185] width 623 height 37
drag, startPoint x: 152, startPoint y: 190, endPoint x: 188, endPoint y: 197, distance: 35.9
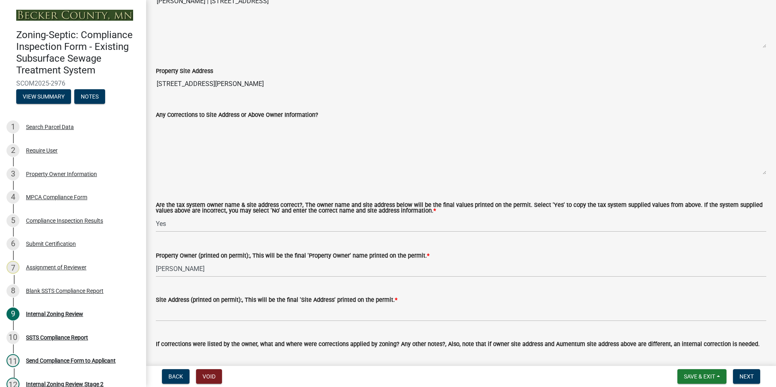
scroll to position [406, 0]
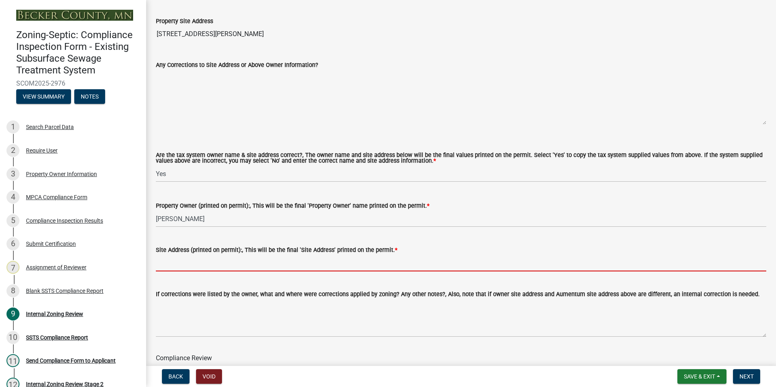
paste input "[STREET_ADDRESS][PERSON_NAME]"
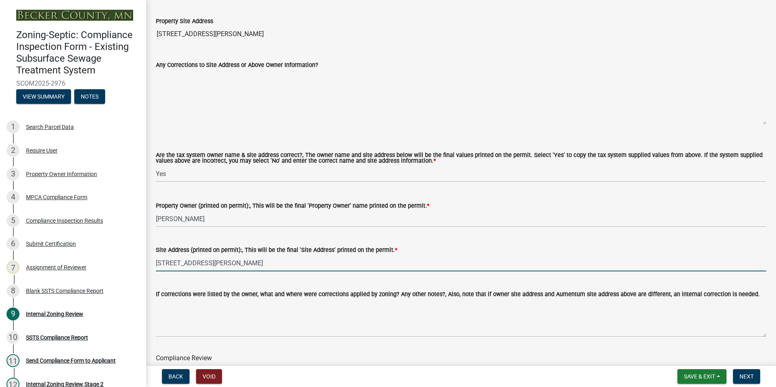
click at [226, 266] on input "[STREET_ADDRESS][PERSON_NAME]" at bounding box center [461, 263] width 611 height 17
type input "[STREET_ADDRESS][PERSON_NAME]"
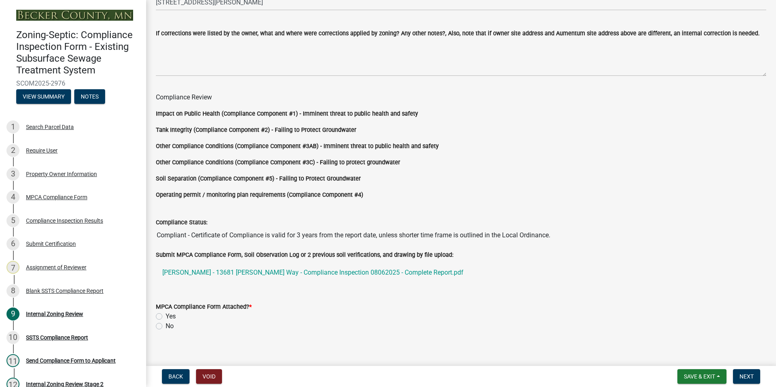
scroll to position [675, 0]
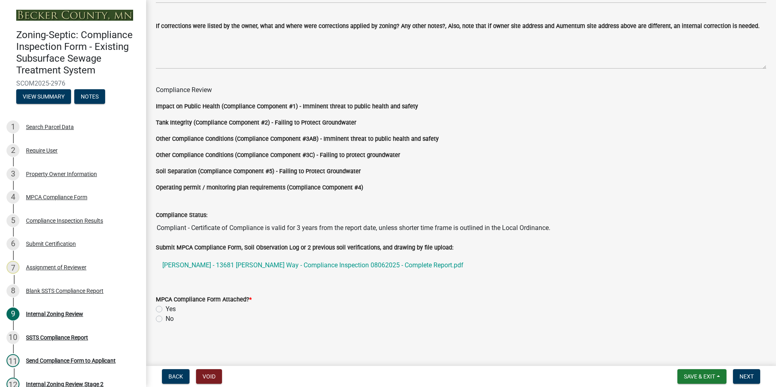
click at [166, 310] on label "Yes" at bounding box center [171, 310] width 10 height 10
click at [166, 310] on input "Yes" at bounding box center [168, 307] width 5 height 5
radio input "true"
click at [744, 376] on span "Next" at bounding box center [747, 377] width 14 height 6
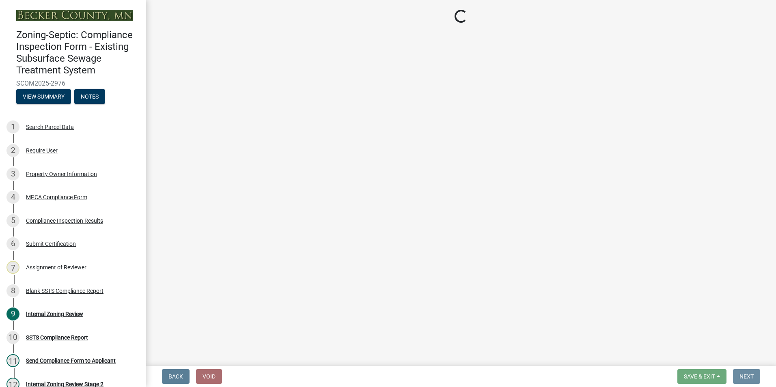
scroll to position [0, 0]
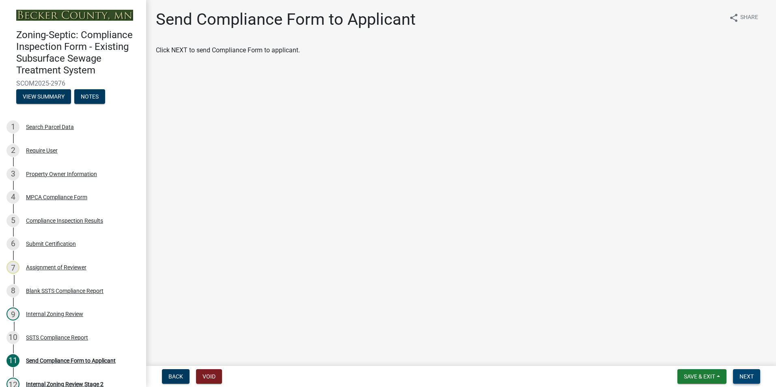
click at [744, 376] on span "Next" at bounding box center [747, 377] width 14 height 6
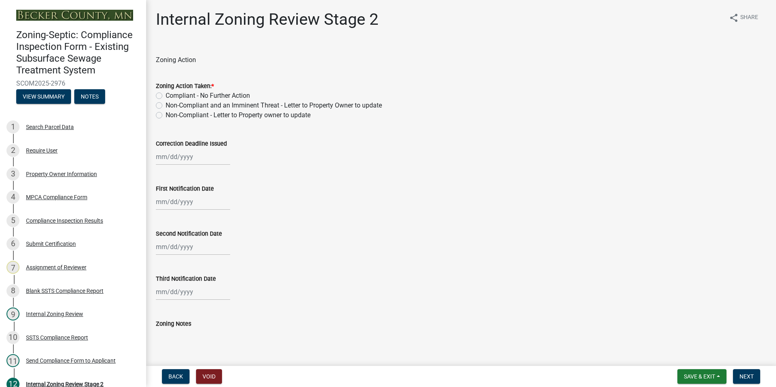
click at [166, 94] on label "Compliant - No Further Action" at bounding box center [208, 96] width 84 height 10
click at [166, 94] on input "Compliant - No Further Action" at bounding box center [168, 93] width 5 height 5
radio input "true"
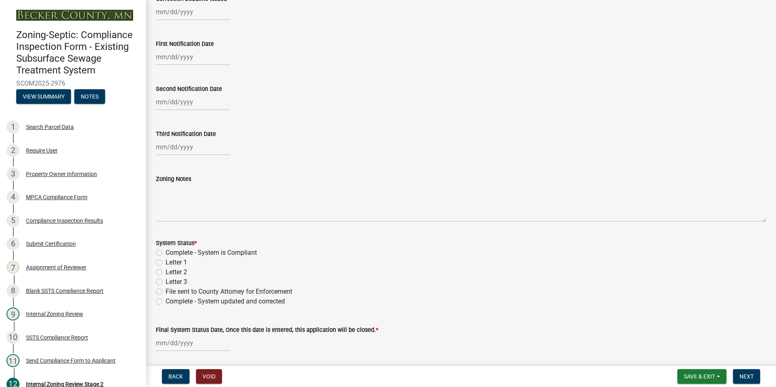
scroll to position [162, 0]
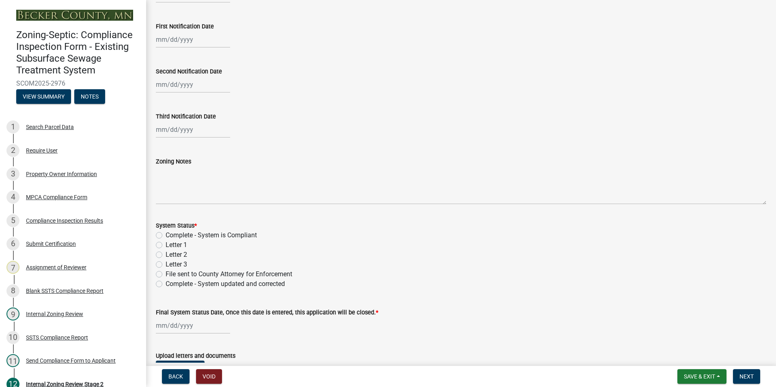
click at [164, 235] on div "Complete - System is Compliant" at bounding box center [461, 236] width 611 height 10
click at [166, 234] on label "Complete - System is Compliant" at bounding box center [211, 236] width 91 height 10
click at [166, 234] on input "Complete - System is Compliant" at bounding box center [168, 233] width 5 height 5
radio input "true"
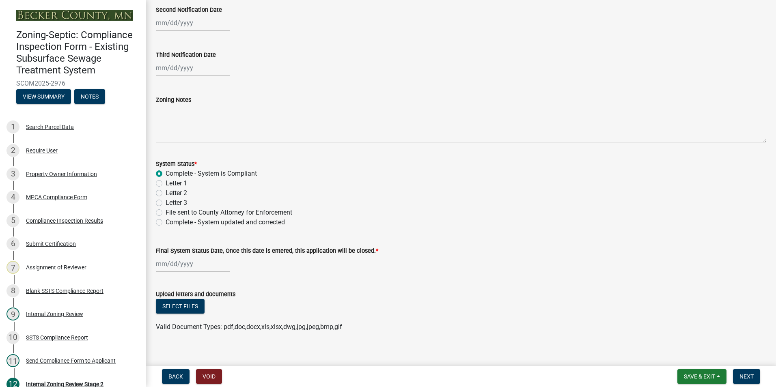
scroll to position [232, 0]
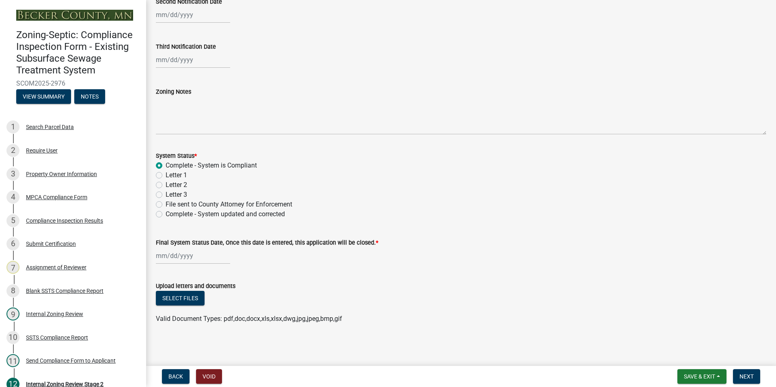
select select "8"
select select "2025"
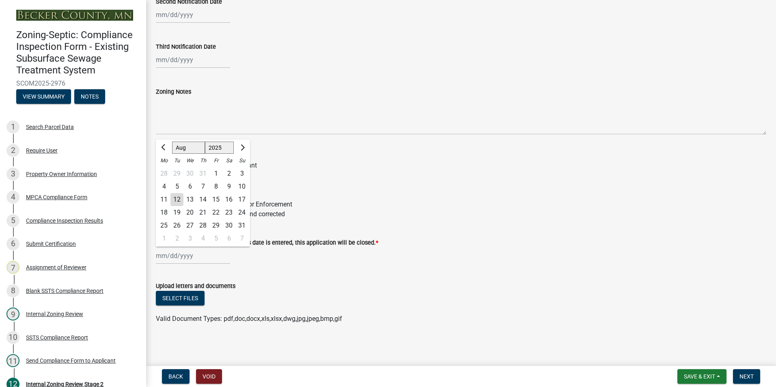
click at [188, 255] on div "[PERSON_NAME] Feb Mar Apr [PERSON_NAME][DATE] Oct Nov [DATE] 1526 1527 1528 152…" at bounding box center [193, 256] width 74 height 17
click at [176, 197] on div "12" at bounding box center [177, 199] width 13 height 13
type input "[DATE]"
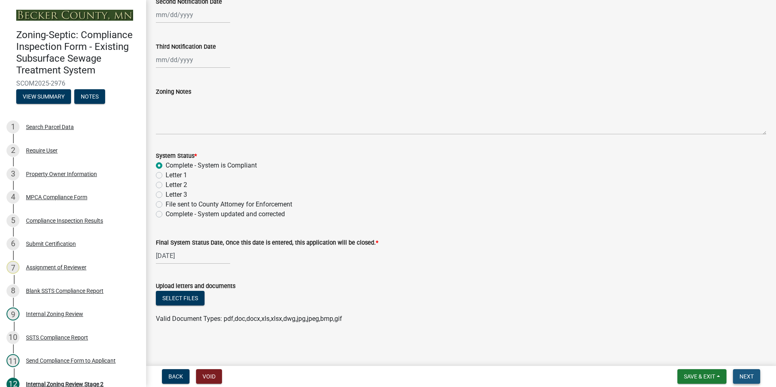
click at [743, 378] on span "Next" at bounding box center [747, 377] width 14 height 6
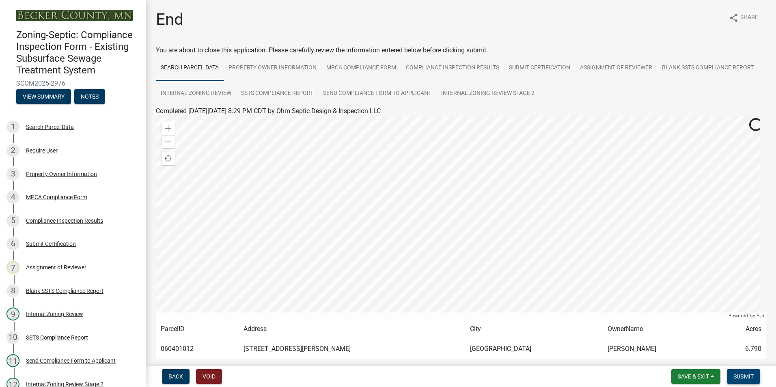
click at [743, 378] on span "Submit" at bounding box center [744, 377] width 20 height 6
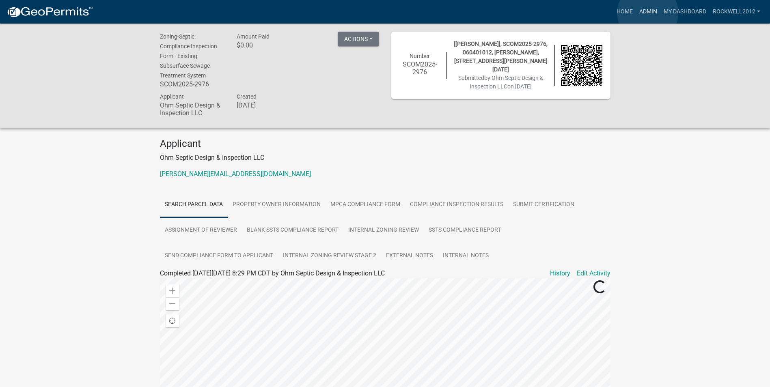
click at [648, 13] on link "Admin" at bounding box center [648, 11] width 24 height 15
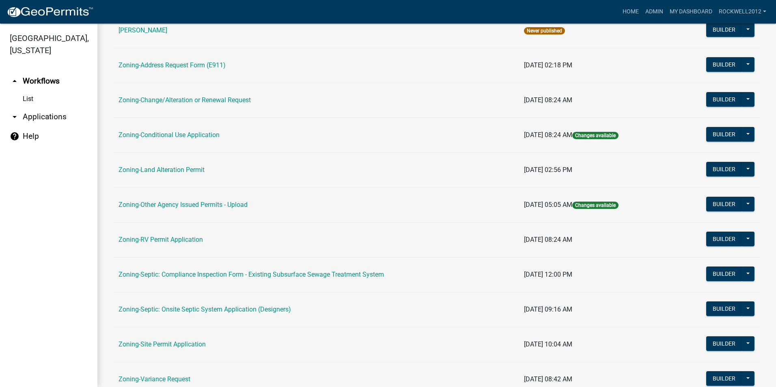
scroll to position [203, 0]
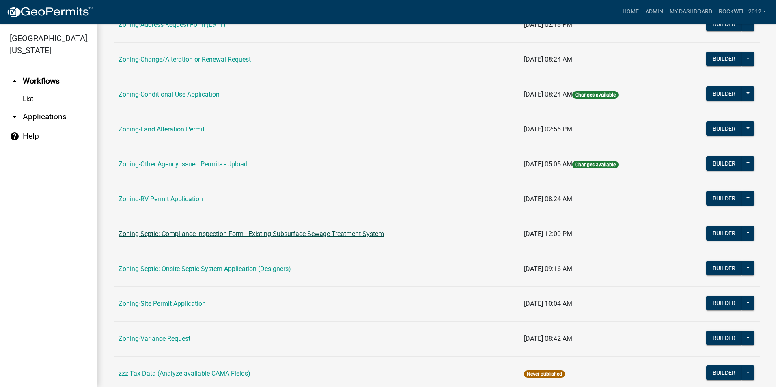
click at [340, 237] on link "Zoning-Septic: Compliance Inspection Form - Existing Subsurface Sewage Treatmen…" at bounding box center [252, 234] width 266 height 8
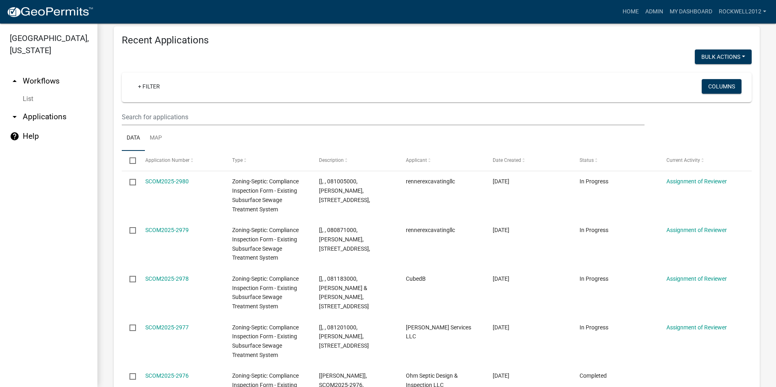
scroll to position [934, 0]
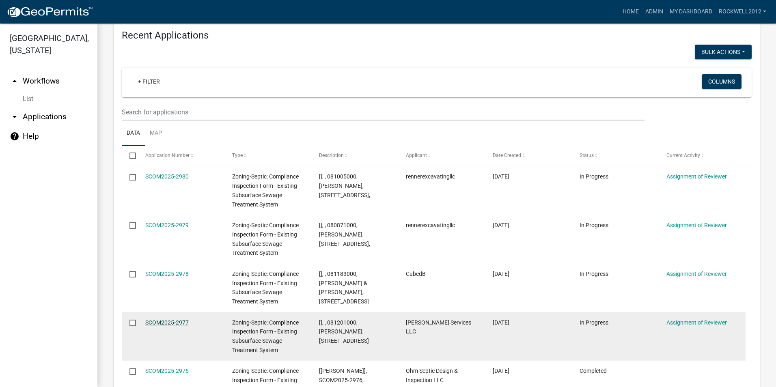
click at [167, 320] on link "SCOM2025-2977" at bounding box center [166, 323] width 43 height 6
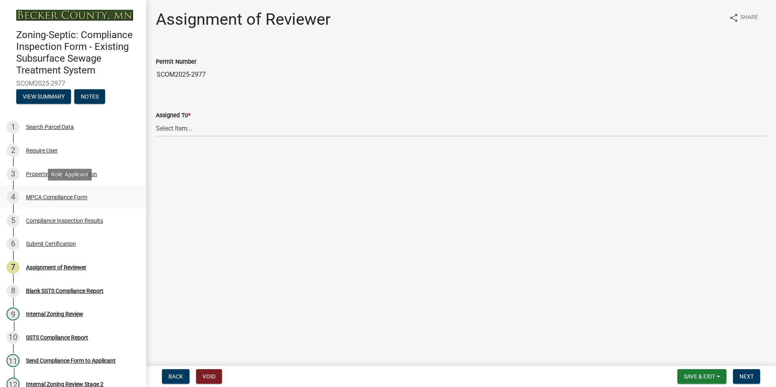
click at [60, 197] on div "MPCA Compliance Form" at bounding box center [56, 198] width 61 height 6
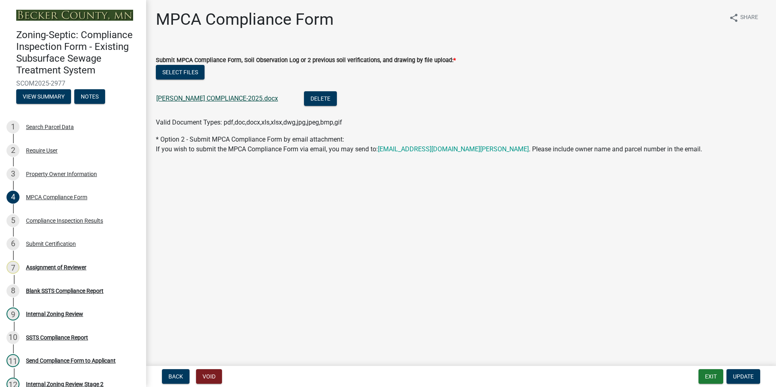
click at [215, 95] on link "[PERSON_NAME] COMPLIANCE-2025.docx" at bounding box center [217, 99] width 122 height 8
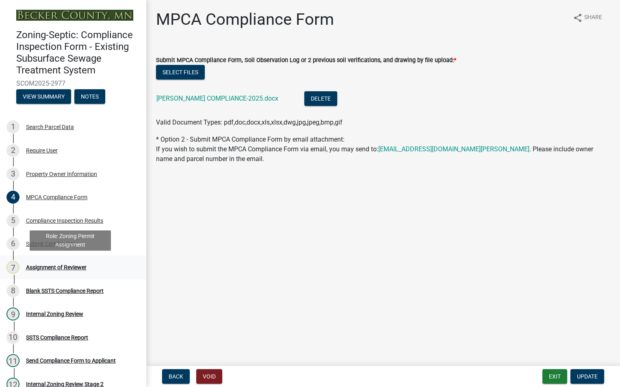
click at [50, 267] on div "Assignment of Reviewer" at bounding box center [56, 268] width 61 height 6
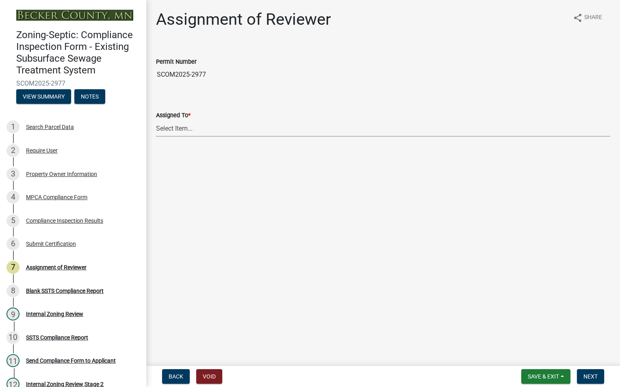
click at [175, 131] on select "Select Item... [PERSON_NAME] [PERSON_NAME] [PERSON_NAME] [PERSON_NAME] [PERSON_…" at bounding box center [383, 128] width 454 height 17
click at [156, 120] on select "Select Item... [PERSON_NAME] [PERSON_NAME] [PERSON_NAME] [PERSON_NAME] [PERSON_…" at bounding box center [383, 128] width 454 height 17
select select "0016247d-12af-40d0-8103-934796a3d230"
click at [590, 374] on span "Next" at bounding box center [590, 377] width 14 height 6
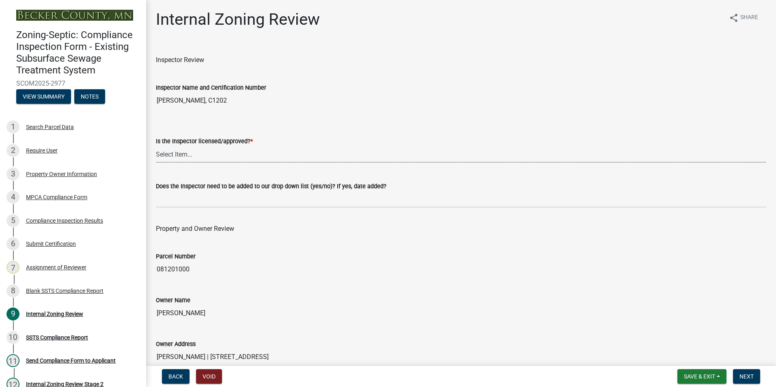
click at [174, 158] on select "Select Item... Yes No" at bounding box center [461, 154] width 611 height 17
click at [156, 146] on select "Select Item... Yes No" at bounding box center [461, 154] width 611 height 17
select select "7beb9ca5-c3cb-47d4-a805-1554d3173259"
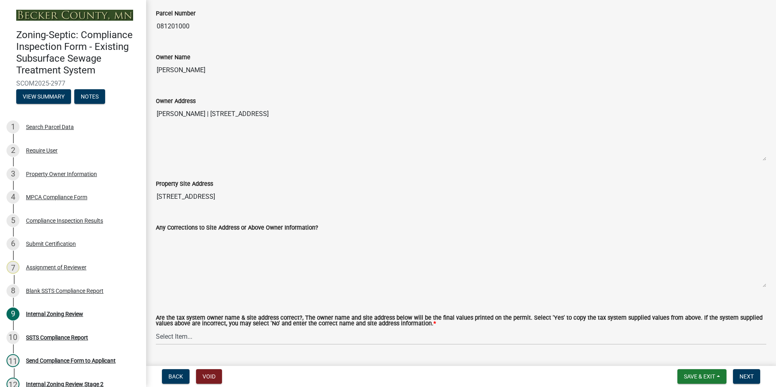
scroll to position [244, 0]
click at [180, 339] on select "Select Item... Yes No" at bounding box center [461, 336] width 611 height 17
click at [156, 329] on select "Select Item... Yes No" at bounding box center [461, 336] width 611 height 17
select select "f9f37200-9fc8-4e5e-9e7f-111cc9077d94"
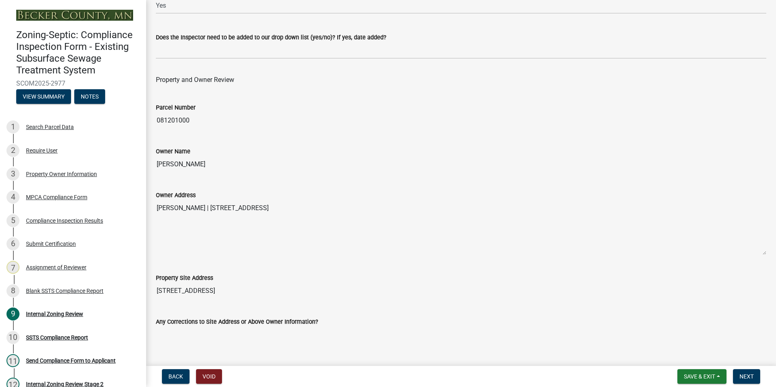
scroll to position [81, 0]
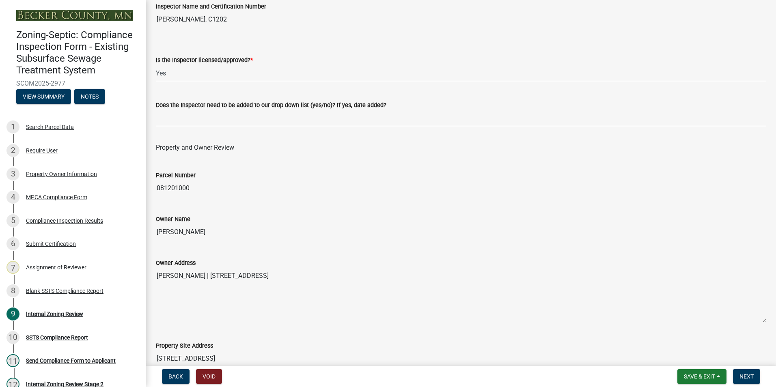
drag, startPoint x: 218, startPoint y: 231, endPoint x: 157, endPoint y: 225, distance: 62.0
click at [157, 225] on input "[PERSON_NAME]" at bounding box center [461, 232] width 611 height 16
drag, startPoint x: 157, startPoint y: 225, endPoint x: 198, endPoint y: 231, distance: 41.5
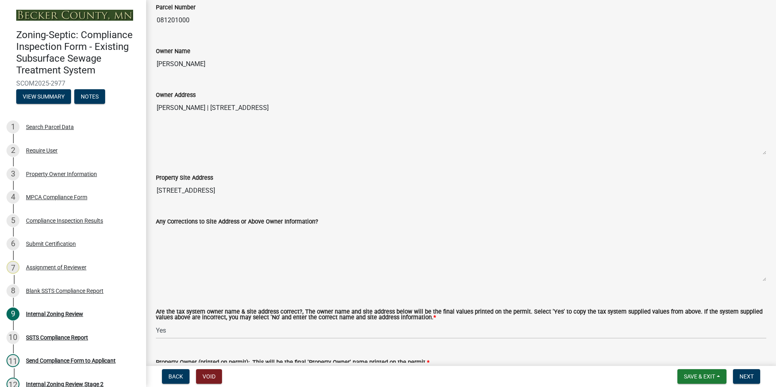
scroll to position [284, 0]
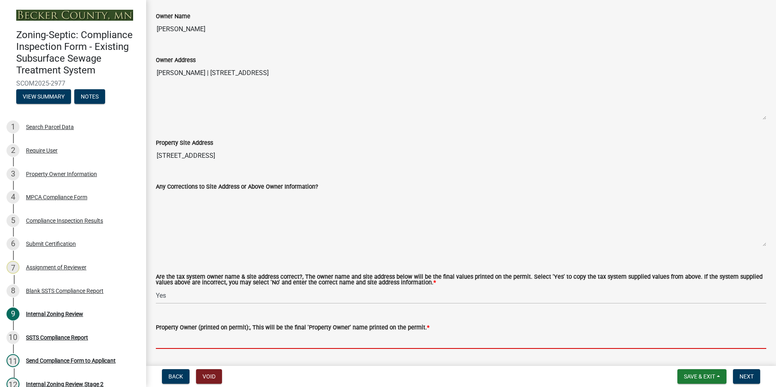
paste input "[PERSON_NAME]"
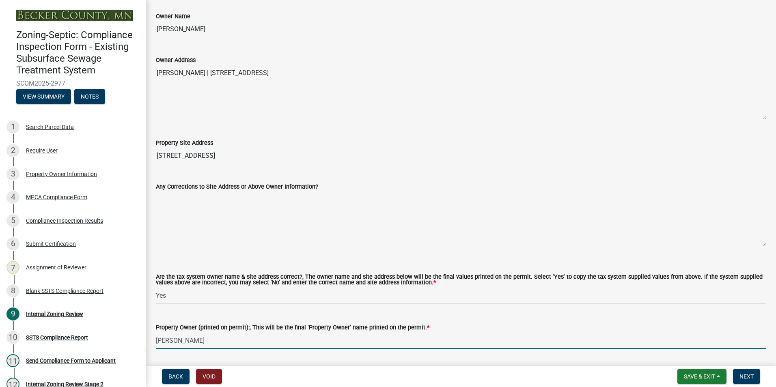
type input "[PERSON_NAME]"
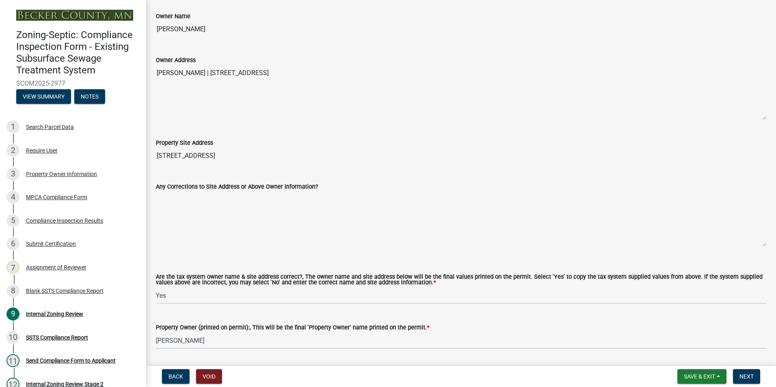
drag, startPoint x: 237, startPoint y: 156, endPoint x: 145, endPoint y: 143, distance: 93.4
click at [145, 143] on div "Zoning-Septic: Compliance Inspection Form - Existing Subsurface Sewage Treatmen…" at bounding box center [388, 193] width 776 height 387
drag, startPoint x: 145, startPoint y: 143, endPoint x: 192, endPoint y: 155, distance: 48.5
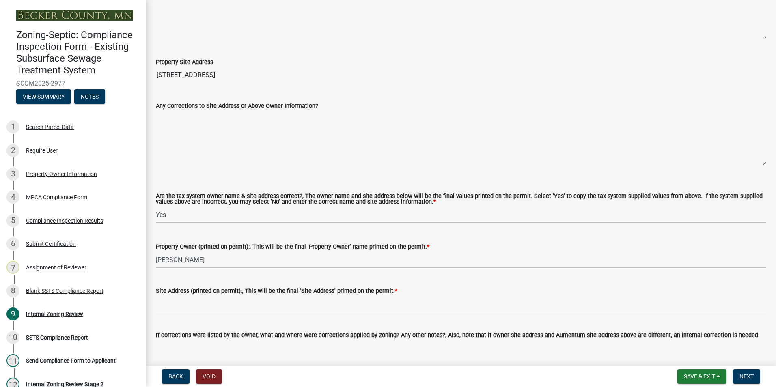
scroll to position [366, 0]
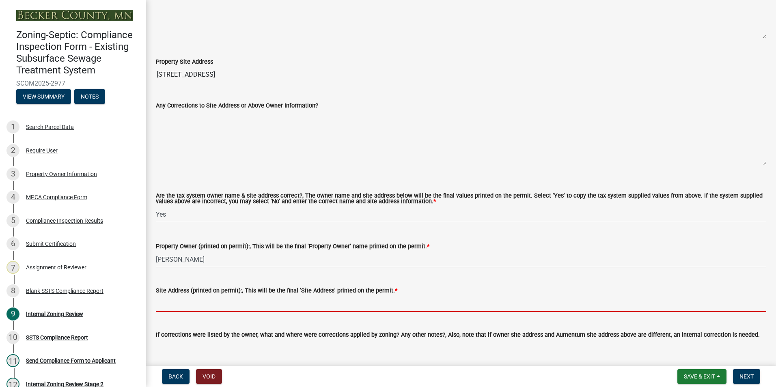
paste input "[STREET_ADDRESS]"
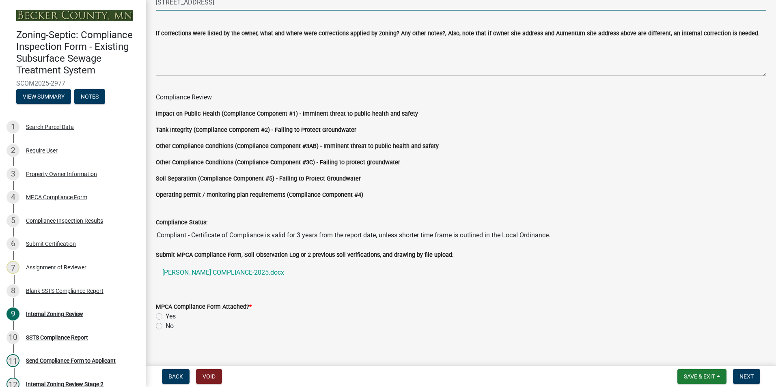
scroll to position [675, 0]
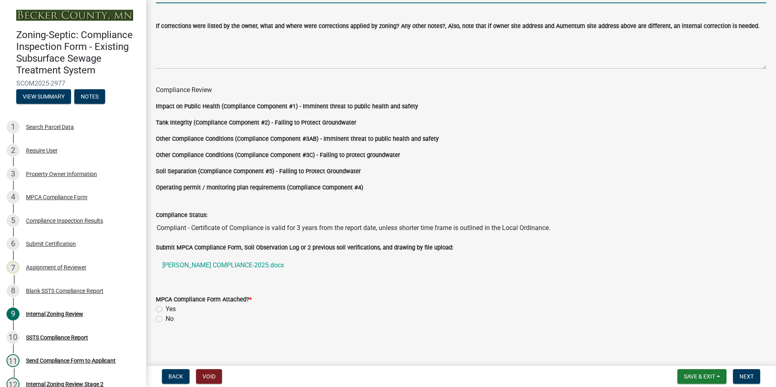
type input "[STREET_ADDRESS]"
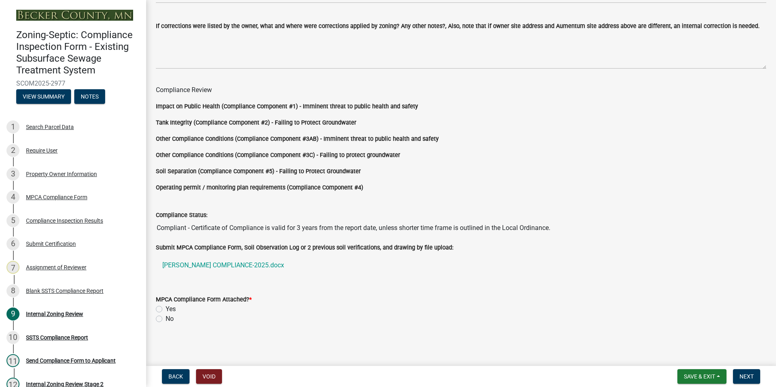
click at [166, 308] on label "Yes" at bounding box center [171, 310] width 10 height 10
click at [166, 308] on input "Yes" at bounding box center [168, 307] width 5 height 5
radio input "true"
click at [748, 374] on span "Next" at bounding box center [747, 377] width 14 height 6
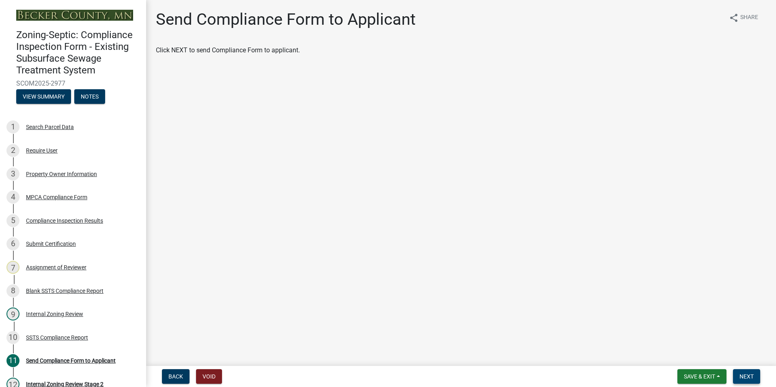
click at [748, 374] on span "Next" at bounding box center [747, 377] width 14 height 6
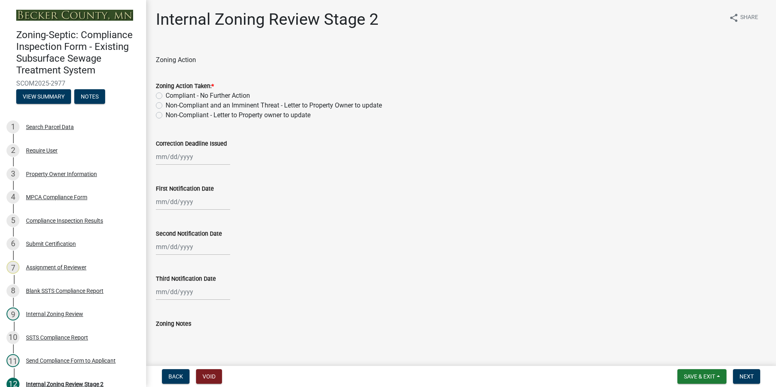
click at [166, 95] on label "Compliant - No Further Action" at bounding box center [208, 96] width 84 height 10
click at [166, 95] on input "Compliant - No Further Action" at bounding box center [168, 93] width 5 height 5
radio input "true"
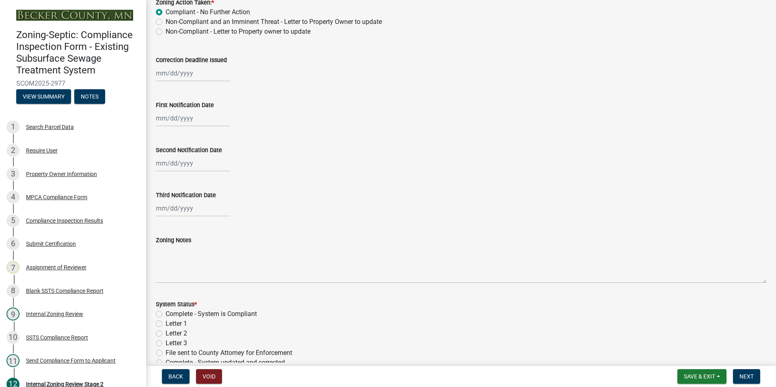
scroll to position [122, 0]
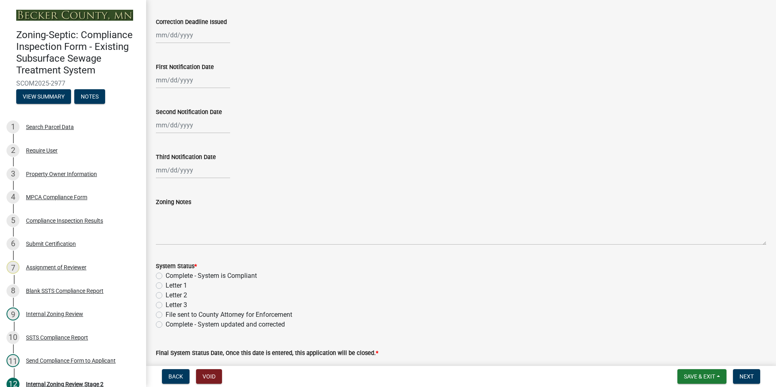
click at [166, 273] on label "Complete - System is Compliant" at bounding box center [211, 276] width 91 height 10
click at [166, 273] on input "Complete - System is Compliant" at bounding box center [168, 273] width 5 height 5
radio input "true"
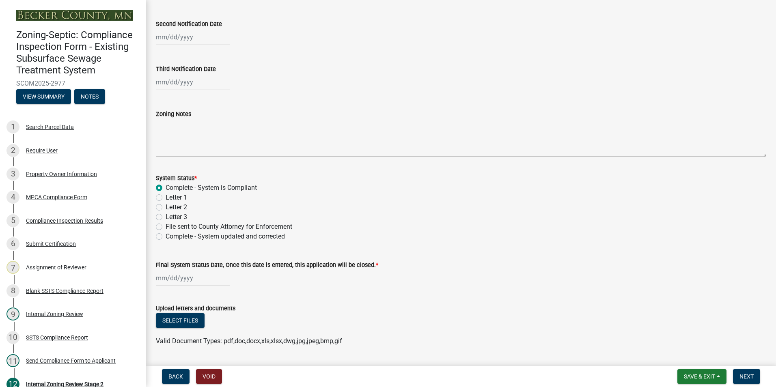
scroll to position [232, 0]
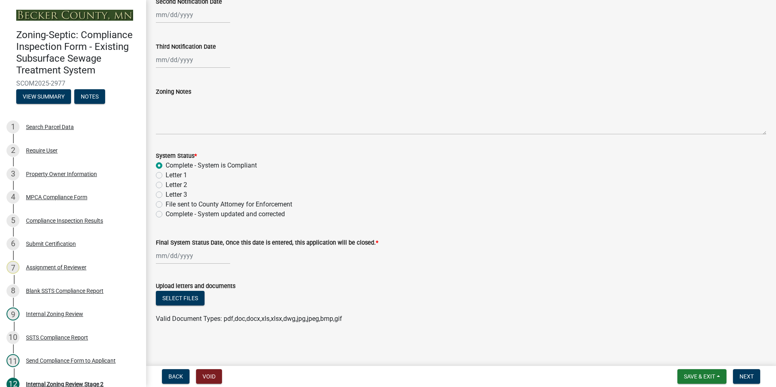
select select "8"
select select "2025"
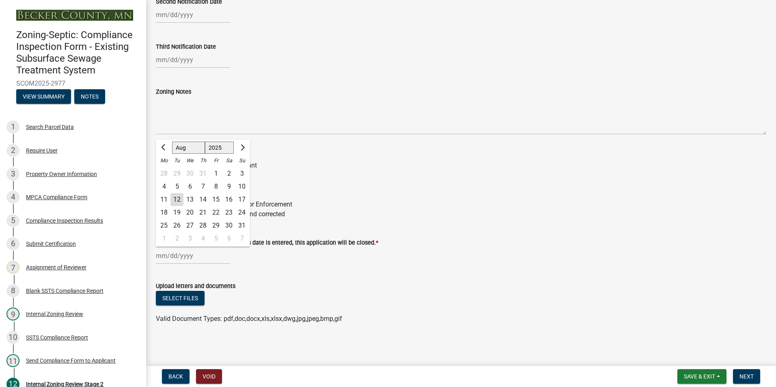
click at [177, 255] on div "[PERSON_NAME] Feb Mar Apr [PERSON_NAME][DATE] Oct Nov [DATE] 1526 1527 1528 152…" at bounding box center [193, 256] width 74 height 17
click at [174, 199] on div "12" at bounding box center [177, 199] width 13 height 13
type input "[DATE]"
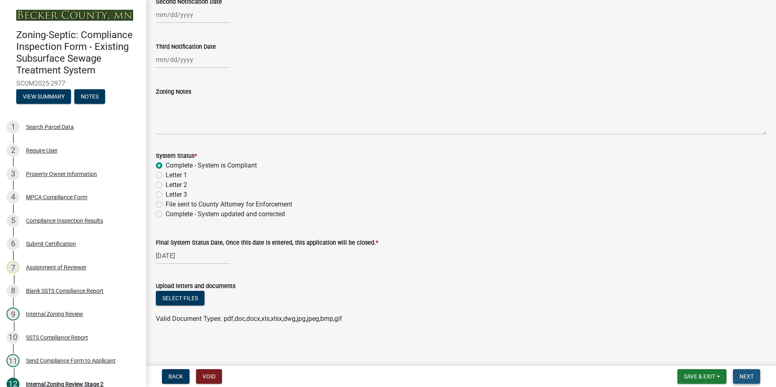
click at [746, 381] on button "Next" at bounding box center [746, 377] width 27 height 15
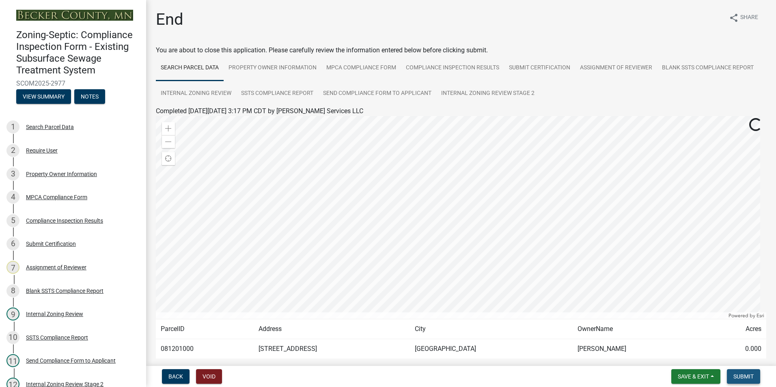
click at [746, 371] on button "Submit" at bounding box center [743, 377] width 33 height 15
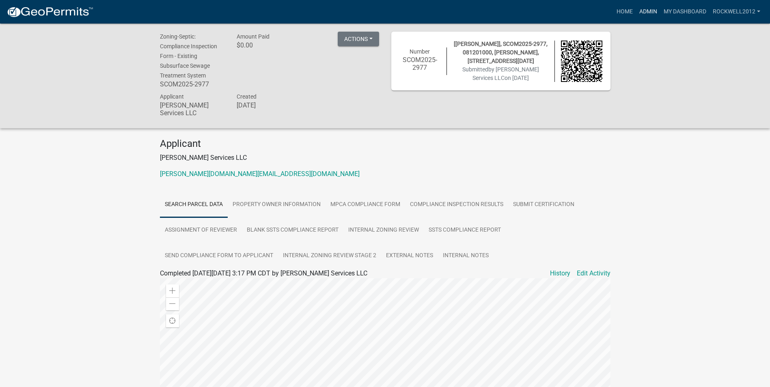
click at [645, 13] on link "Admin" at bounding box center [648, 11] width 24 height 15
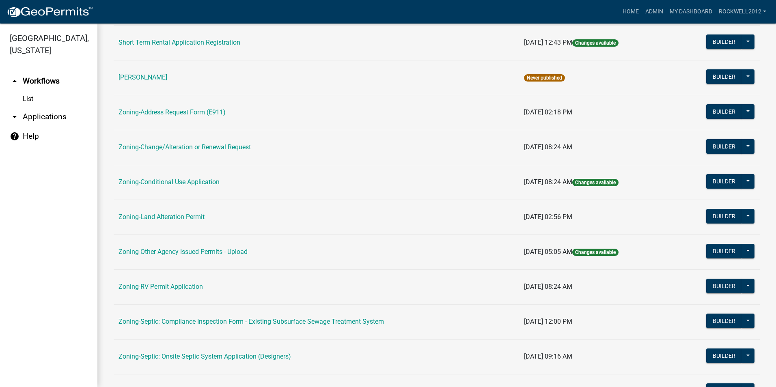
scroll to position [162, 0]
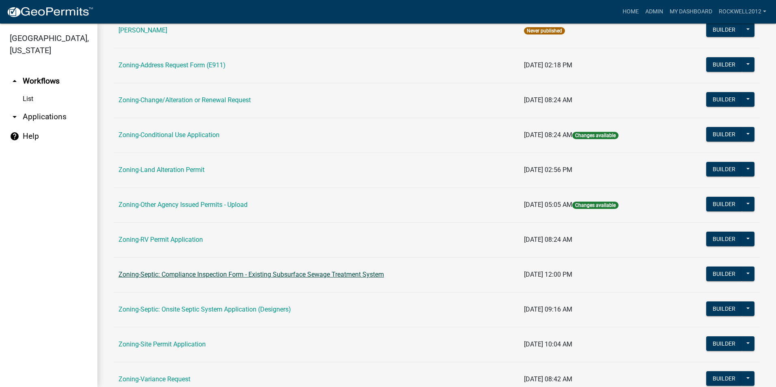
click at [275, 273] on link "Zoning-Septic: Compliance Inspection Form - Existing Subsurface Sewage Treatmen…" at bounding box center [252, 275] width 266 height 8
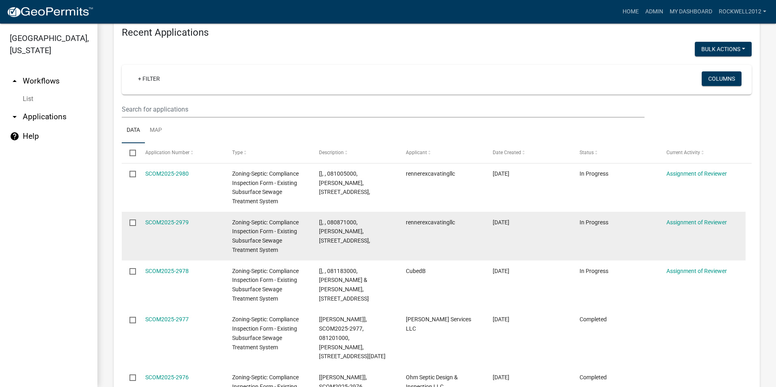
scroll to position [900, 0]
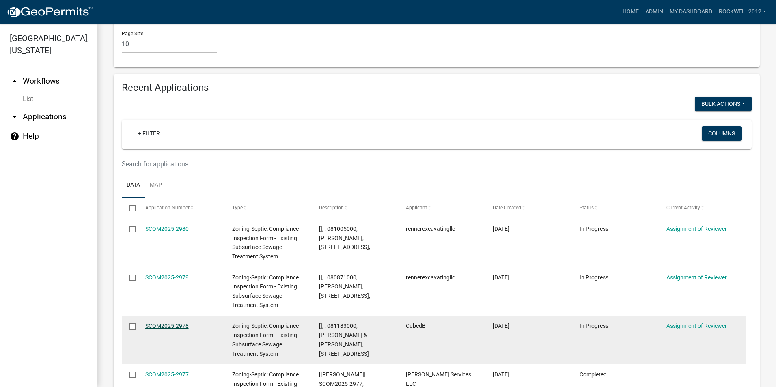
click at [171, 323] on link "SCOM2025-2978" at bounding box center [166, 326] width 43 height 6
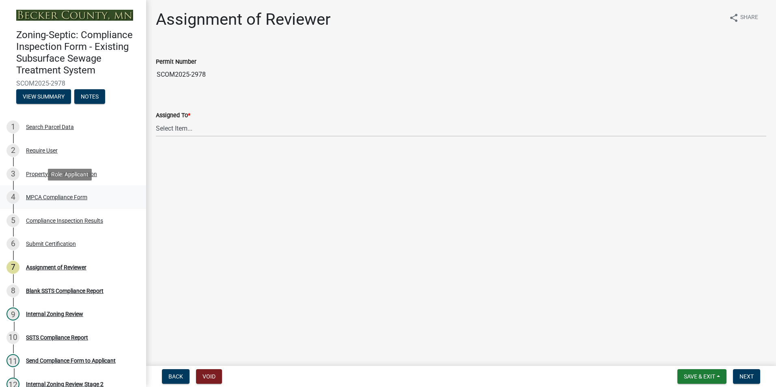
click at [50, 198] on div "MPCA Compliance Form" at bounding box center [56, 198] width 61 height 6
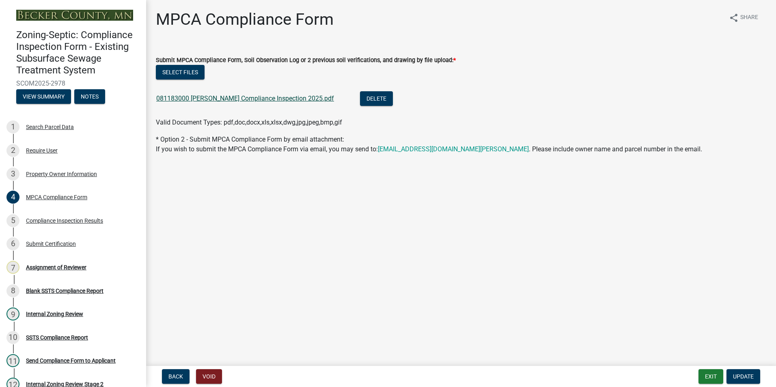
click at [236, 98] on link "081183000 [PERSON_NAME] Compliance Inspection 2025.pdf" at bounding box center [245, 99] width 178 height 8
click at [71, 262] on div "7 Assignment of Reviewer" at bounding box center [69, 267] width 127 height 13
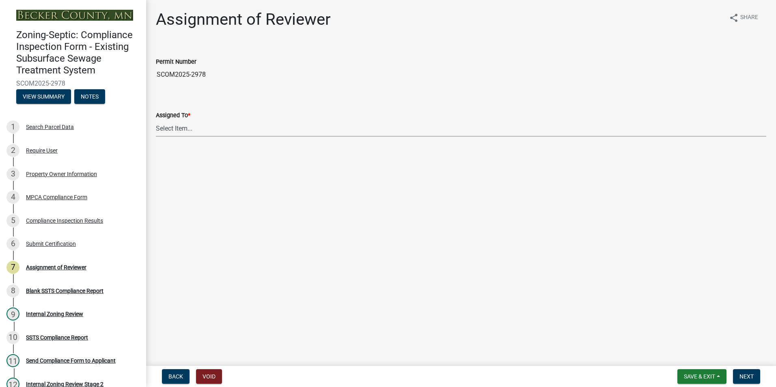
click at [172, 127] on select "Select Item... [PERSON_NAME] [PERSON_NAME] [PERSON_NAME] [PERSON_NAME] [PERSON_…" at bounding box center [461, 128] width 611 height 17
click at [156, 120] on select "Select Item... [PERSON_NAME] [PERSON_NAME] [PERSON_NAME] [PERSON_NAME] [PERSON_…" at bounding box center [461, 128] width 611 height 17
select select "0016247d-12af-40d0-8103-934796a3d230"
click at [753, 377] on span "Next" at bounding box center [747, 377] width 14 height 6
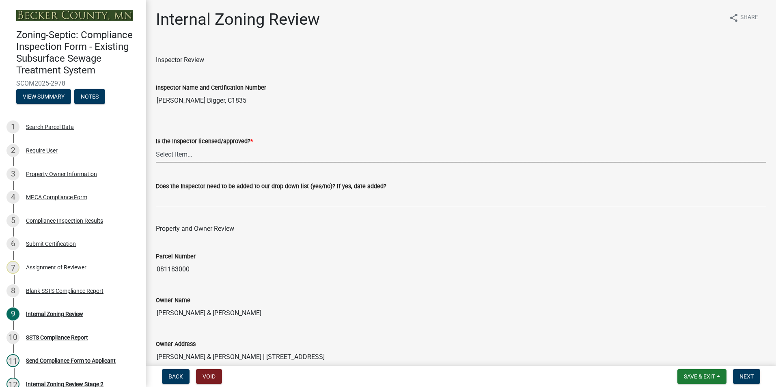
click at [177, 154] on select "Select Item... Yes No" at bounding box center [461, 154] width 611 height 17
click at [156, 146] on select "Select Item... Yes No" at bounding box center [461, 154] width 611 height 17
select select "7beb9ca5-c3cb-47d4-a805-1554d3173259"
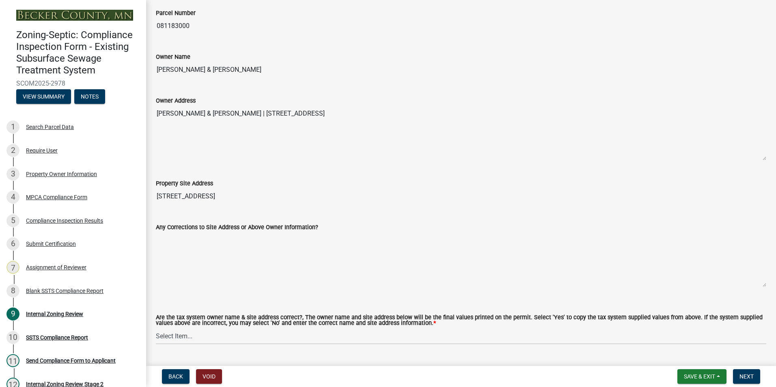
scroll to position [325, 0]
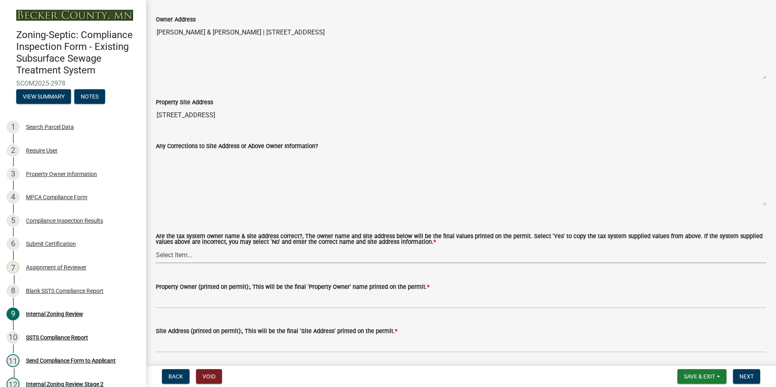
click at [171, 257] on select "Select Item... Yes No" at bounding box center [461, 255] width 611 height 17
click at [156, 247] on select "Select Item... Yes No" at bounding box center [461, 255] width 611 height 17
select select "f9f37200-9fc8-4e5e-9e7f-111cc9077d94"
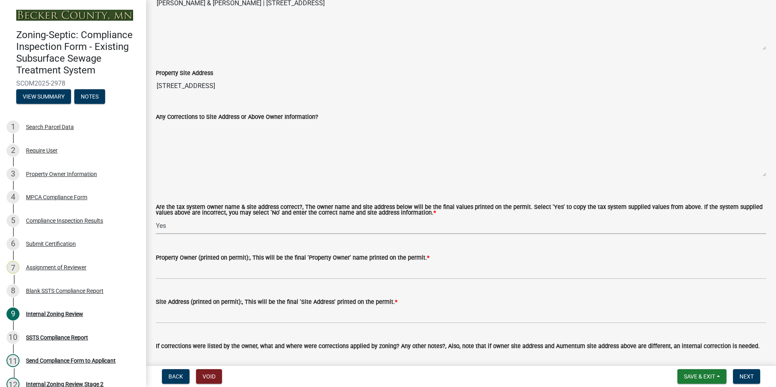
scroll to position [284, 0]
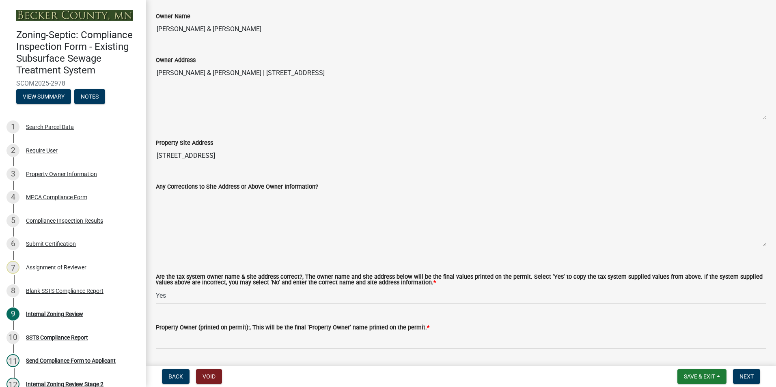
drag, startPoint x: 248, startPoint y: 28, endPoint x: 157, endPoint y: 26, distance: 90.6
click at [157, 26] on input "[PERSON_NAME] & [PERSON_NAME]" at bounding box center [461, 29] width 611 height 16
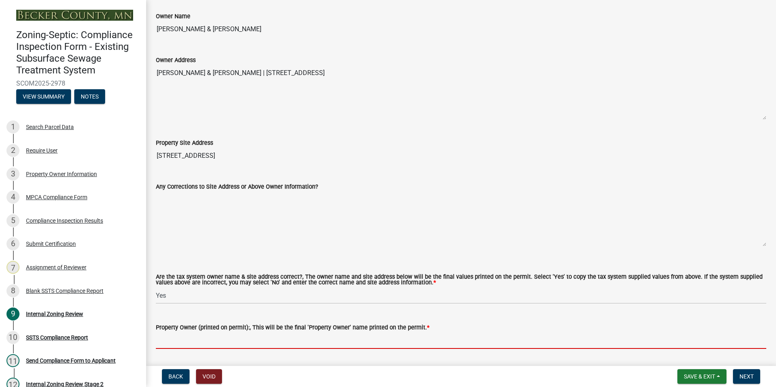
paste input "[PERSON_NAME] & [PERSON_NAME]"
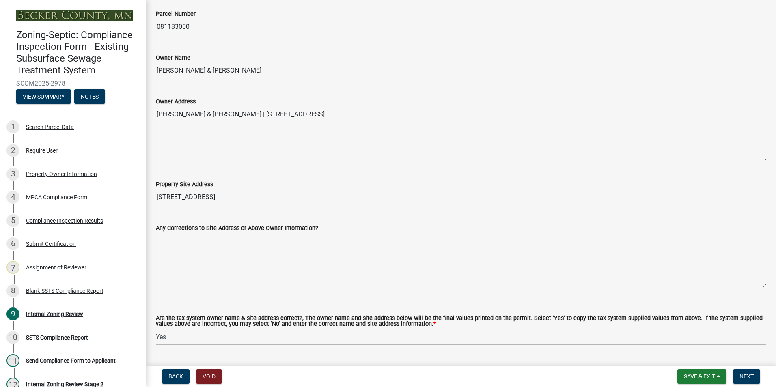
scroll to position [203, 0]
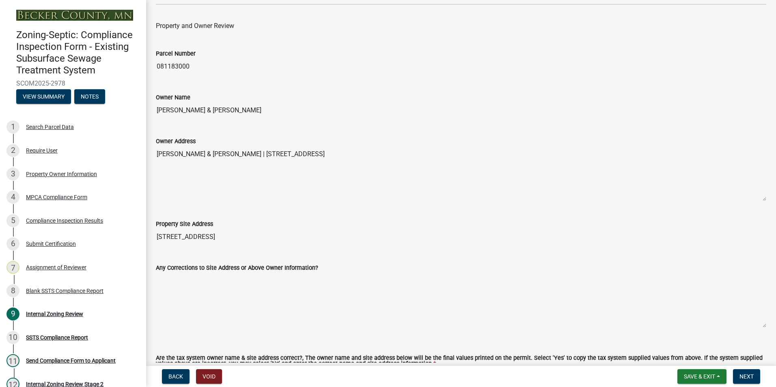
type input "[PERSON_NAME] & [PERSON_NAME]"
drag, startPoint x: 397, startPoint y: 152, endPoint x: 242, endPoint y: 146, distance: 155.3
click at [242, 146] on div "Owner Address [PERSON_NAME] & [PERSON_NAME] | [STREET_ADDRESS]" at bounding box center [461, 163] width 611 height 76
drag, startPoint x: 242, startPoint y: 146, endPoint x: 268, endPoint y: 152, distance: 26.8
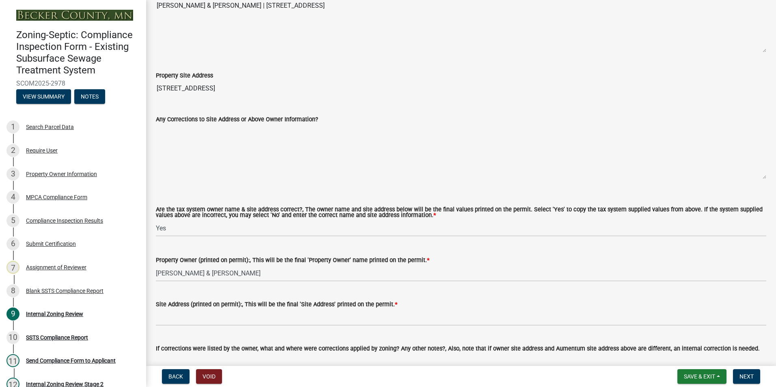
scroll to position [366, 0]
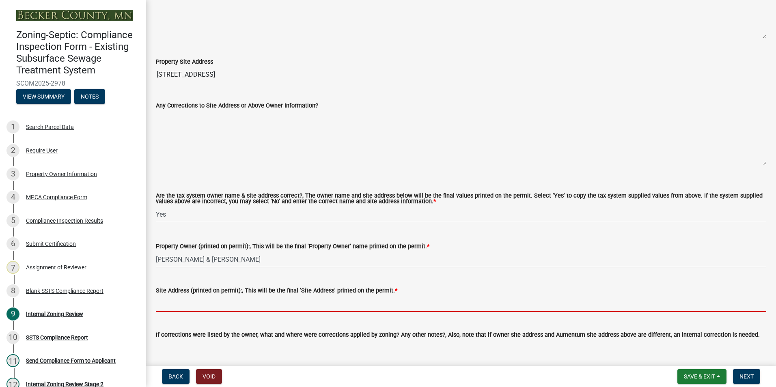
paste input "| [STREET_ADDRESS]"
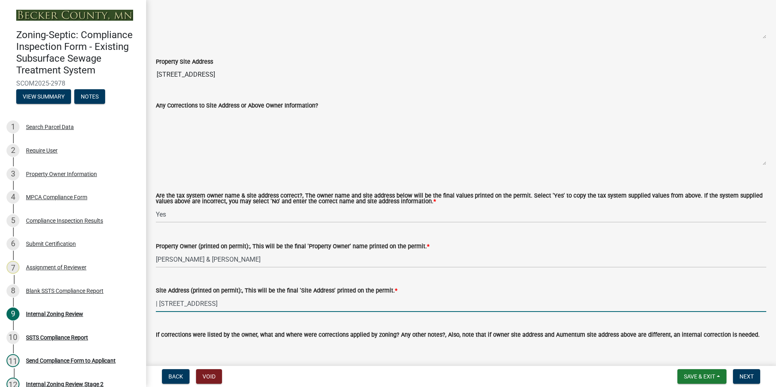
click at [232, 304] on input "| [STREET_ADDRESS]" at bounding box center [461, 304] width 611 height 17
click at [157, 304] on input "| [STREET_ADDRESS]" at bounding box center [461, 304] width 611 height 17
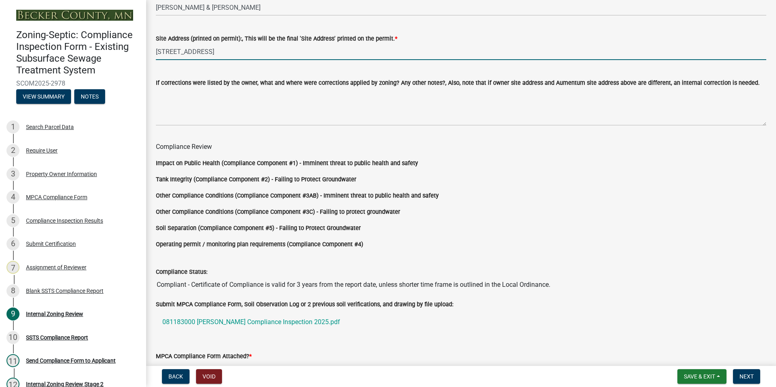
scroll to position [675, 0]
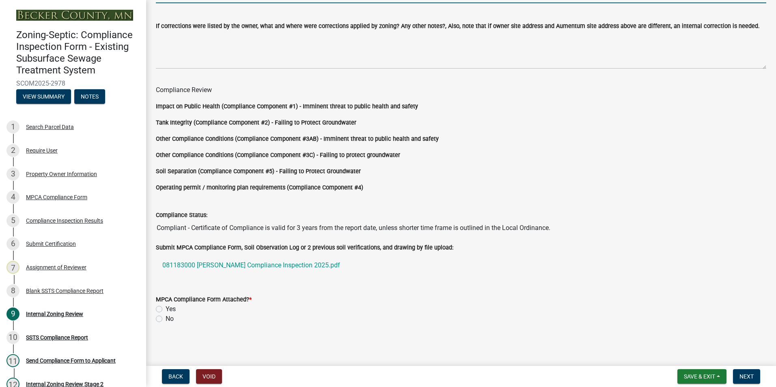
type input "[STREET_ADDRESS]"
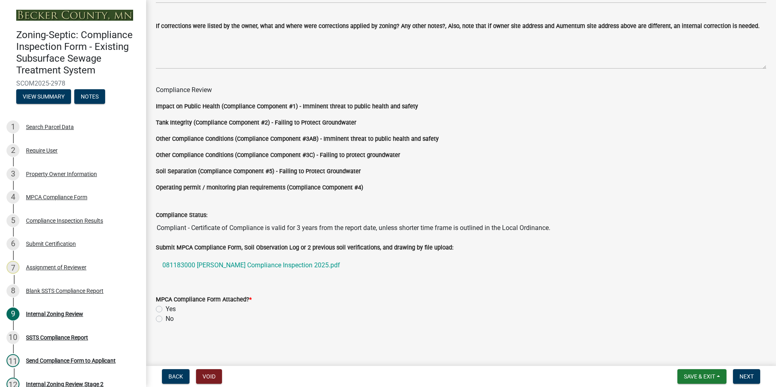
click at [166, 308] on label "Yes" at bounding box center [171, 310] width 10 height 10
click at [166, 308] on input "Yes" at bounding box center [168, 307] width 5 height 5
radio input "true"
click at [746, 378] on span "Next" at bounding box center [747, 377] width 14 height 6
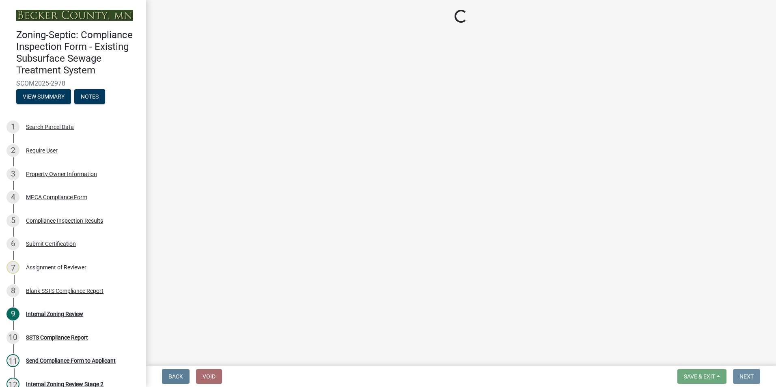
scroll to position [0, 0]
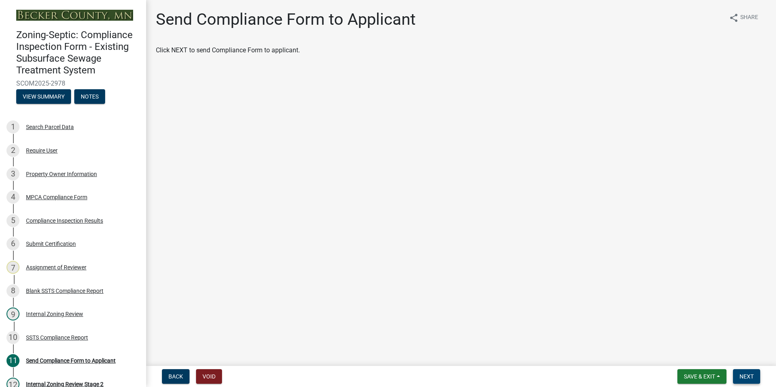
click at [742, 376] on span "Next" at bounding box center [747, 377] width 14 height 6
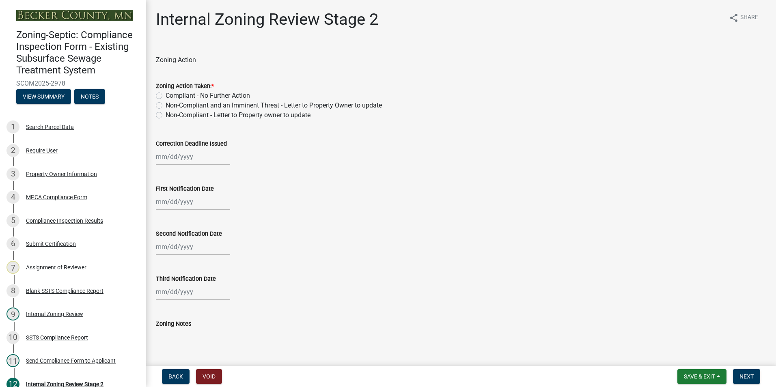
click at [166, 97] on label "Compliant - No Further Action" at bounding box center [208, 96] width 84 height 10
click at [166, 96] on input "Compliant - No Further Action" at bounding box center [168, 93] width 5 height 5
radio input "true"
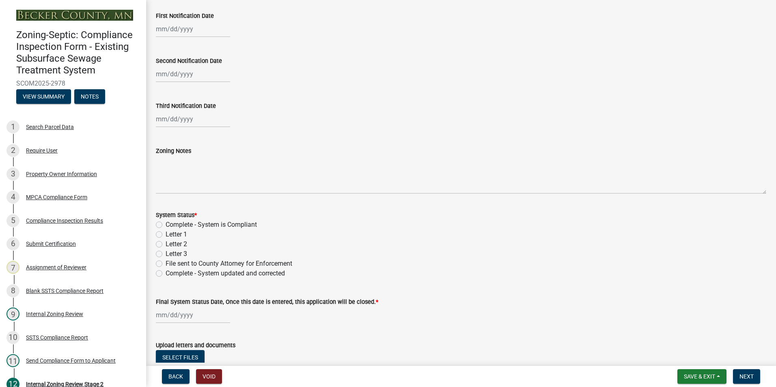
scroll to position [203, 0]
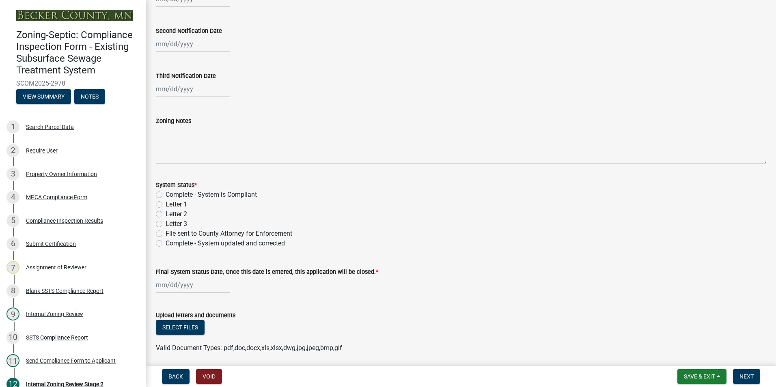
click at [166, 195] on label "Complete - System is Compliant" at bounding box center [211, 195] width 91 height 10
click at [166, 195] on input "Complete - System is Compliant" at bounding box center [168, 192] width 5 height 5
radio input "true"
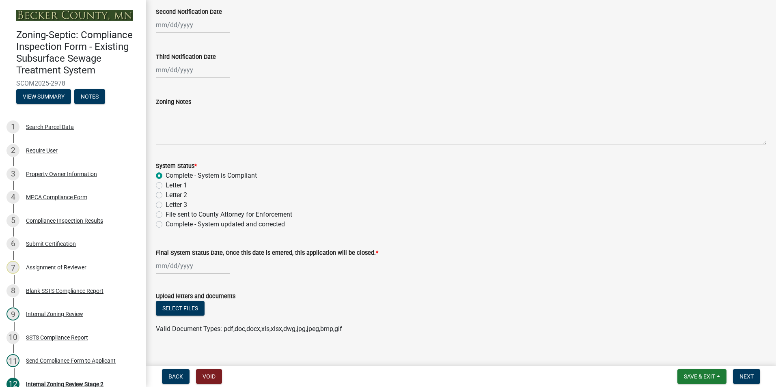
scroll to position [232, 0]
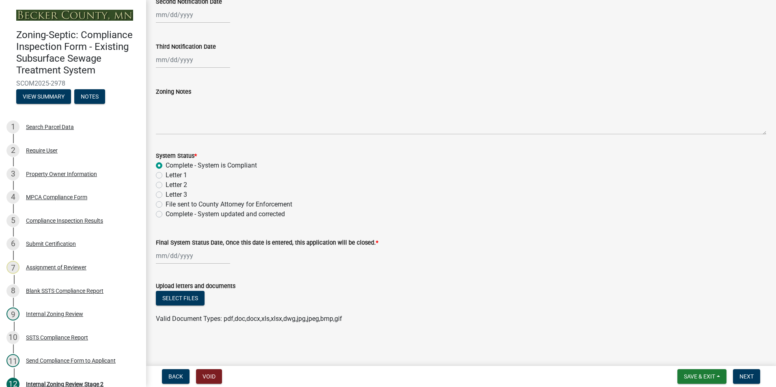
select select "8"
select select "2025"
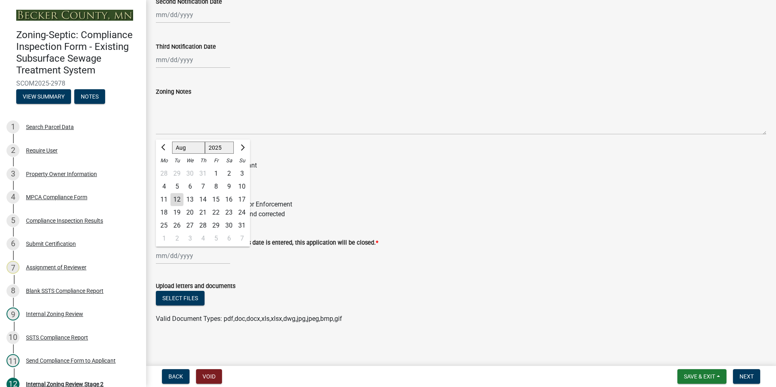
click at [168, 257] on div "[PERSON_NAME] Feb Mar Apr [PERSON_NAME][DATE] Oct Nov [DATE] 1526 1527 1528 152…" at bounding box center [193, 256] width 74 height 17
click at [177, 200] on div "12" at bounding box center [177, 199] width 13 height 13
type input "[DATE]"
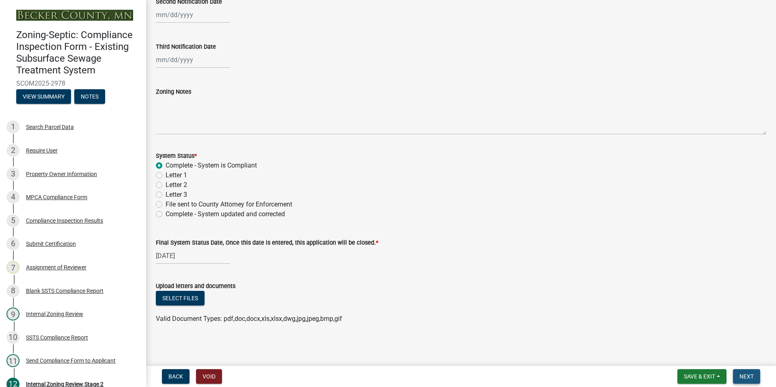
click at [748, 374] on span "Next" at bounding box center [747, 377] width 14 height 6
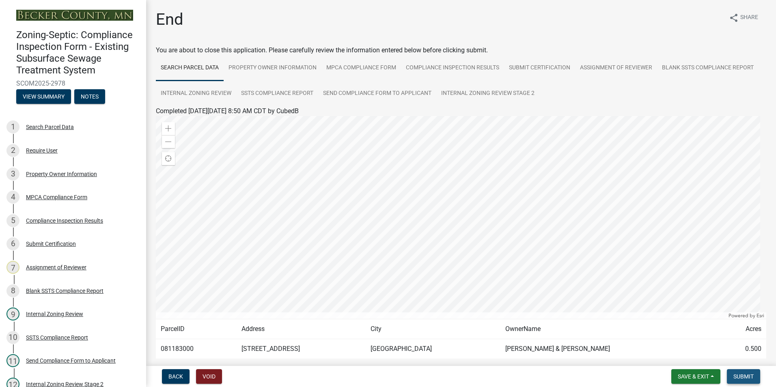
click at [744, 377] on span "Submit" at bounding box center [744, 377] width 20 height 6
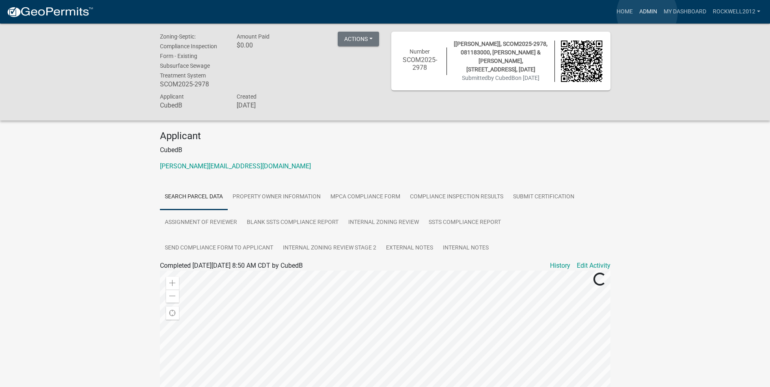
click at [647, 13] on link "Admin" at bounding box center [648, 11] width 24 height 15
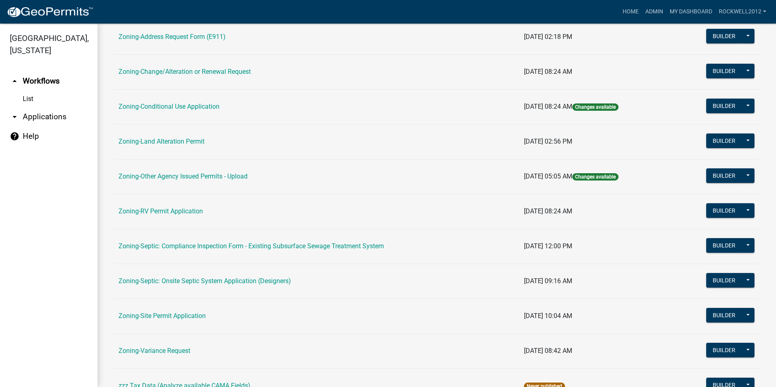
scroll to position [203, 0]
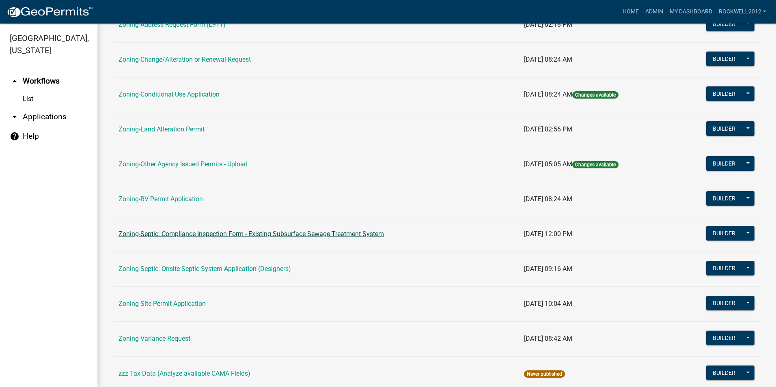
click at [305, 232] on link "Zoning-Septic: Compliance Inspection Form - Existing Subsurface Sewage Treatmen…" at bounding box center [252, 234] width 266 height 8
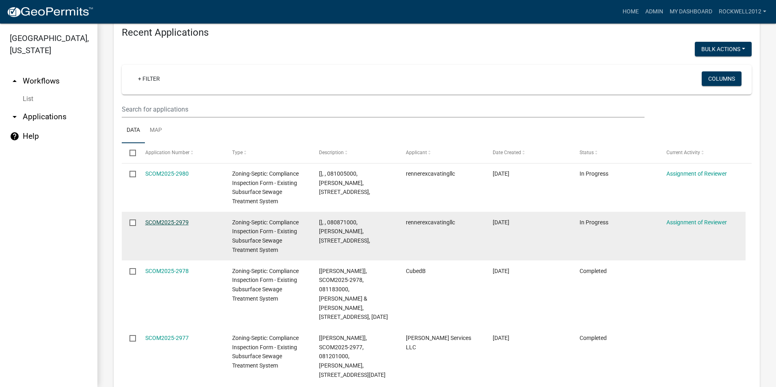
scroll to position [909, 0]
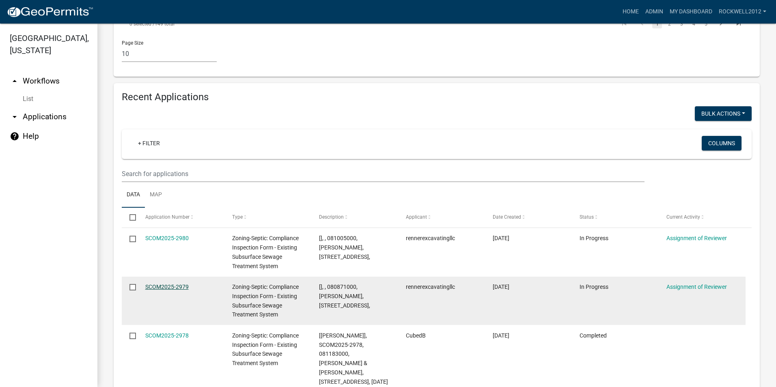
click at [163, 284] on link "SCOM2025-2979" at bounding box center [166, 287] width 43 height 6
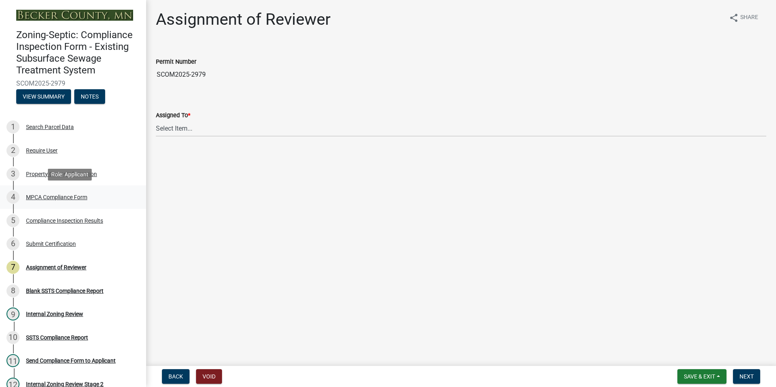
click at [58, 197] on div "MPCA Compliance Form" at bounding box center [56, 198] width 61 height 6
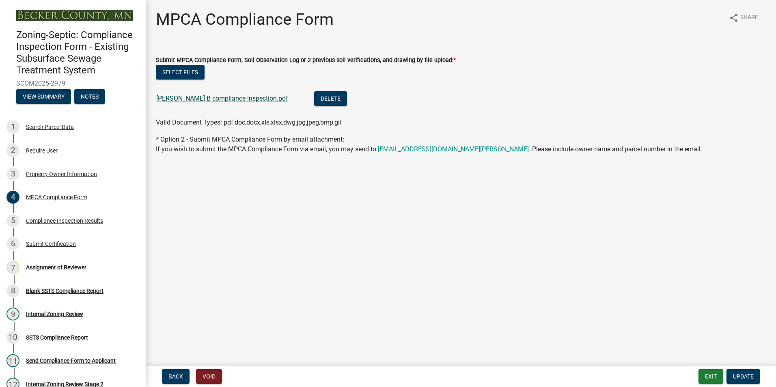
click at [208, 101] on link "[PERSON_NAME] B compliance inspection.pdf" at bounding box center [222, 99] width 132 height 8
click at [711, 375] on button "Exit" at bounding box center [711, 377] width 25 height 15
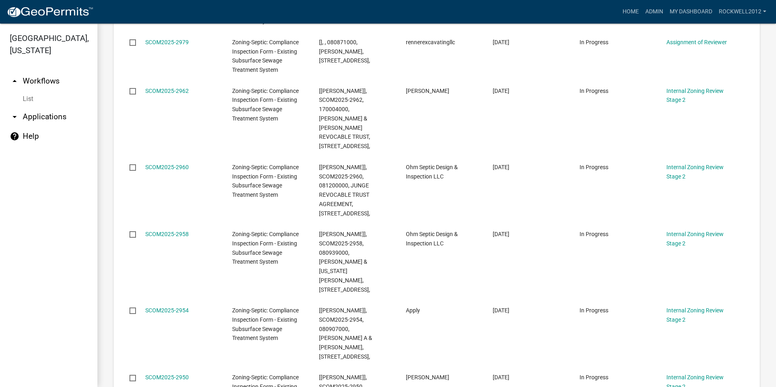
scroll to position [909, 0]
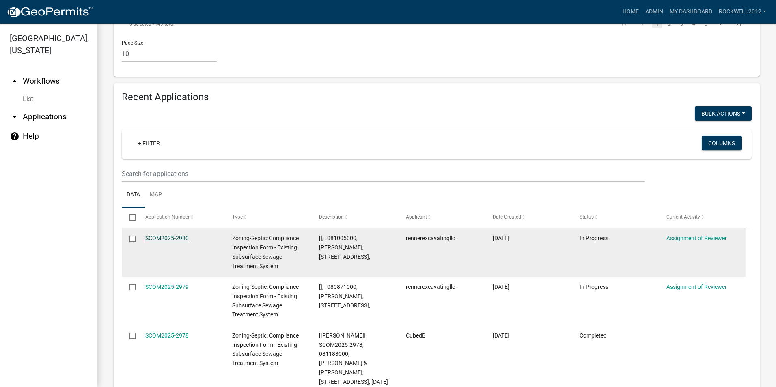
click at [160, 235] on link "SCOM2025-2980" at bounding box center [166, 238] width 43 height 6
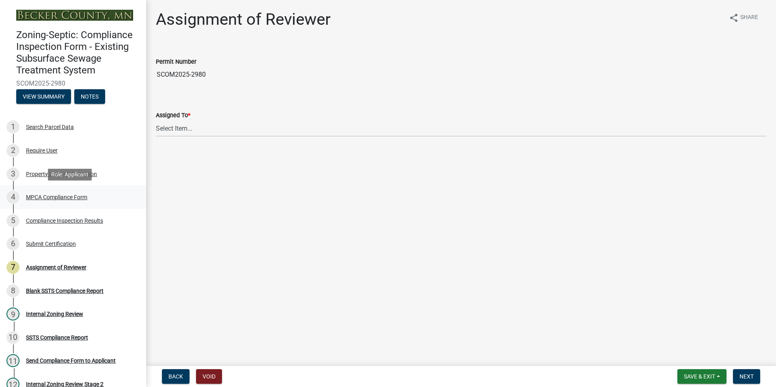
click at [60, 199] on div "MPCA Compliance Form" at bounding box center [56, 198] width 61 height 6
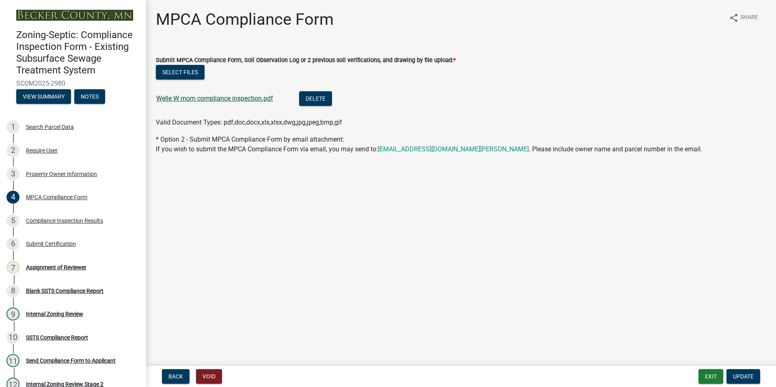
click at [215, 98] on link "Welle W mom compliance inspection.pdf" at bounding box center [214, 99] width 117 height 8
click at [63, 263] on div "7 Assignment of Reviewer" at bounding box center [69, 267] width 127 height 13
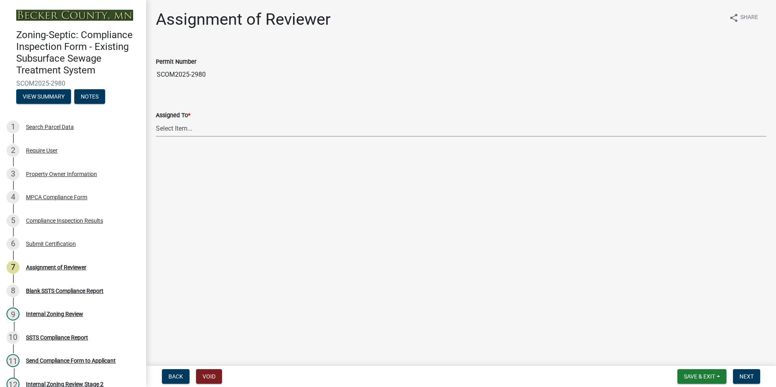
click at [173, 128] on select "Select Item... [PERSON_NAME] [PERSON_NAME] [PERSON_NAME] [PERSON_NAME] [PERSON_…" at bounding box center [461, 128] width 611 height 17
click at [156, 120] on select "Select Item... [PERSON_NAME] [PERSON_NAME] [PERSON_NAME] [PERSON_NAME] [PERSON_…" at bounding box center [461, 128] width 611 height 17
select select "0016247d-12af-40d0-8103-934796a3d230"
click at [751, 378] on span "Next" at bounding box center [747, 377] width 14 height 6
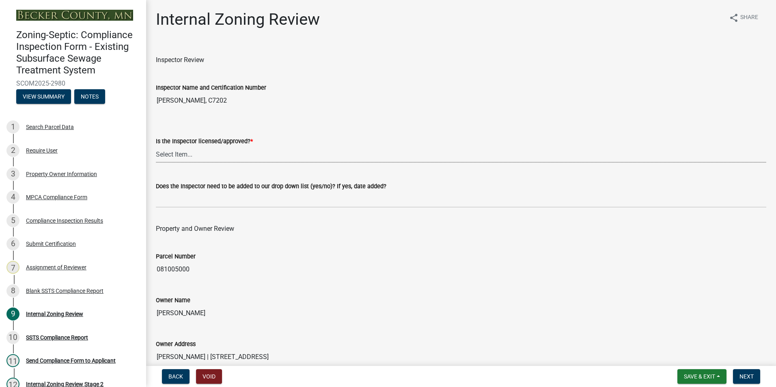
click at [183, 152] on select "Select Item... Yes No" at bounding box center [461, 154] width 611 height 17
click at [156, 146] on select "Select Item... Yes No" at bounding box center [461, 154] width 611 height 17
select select "7beb9ca5-c3cb-47d4-a805-1554d3173259"
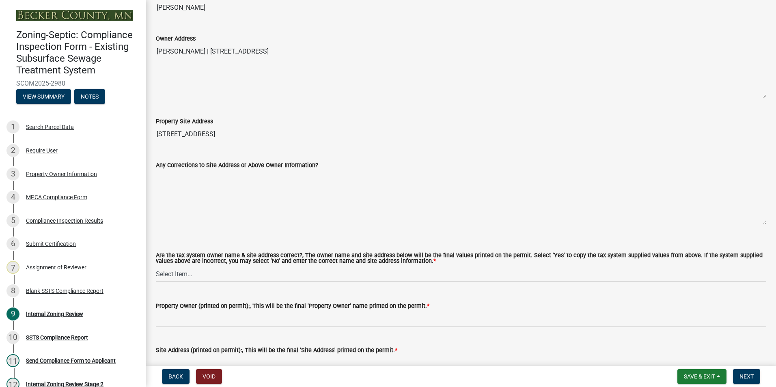
scroll to position [325, 0]
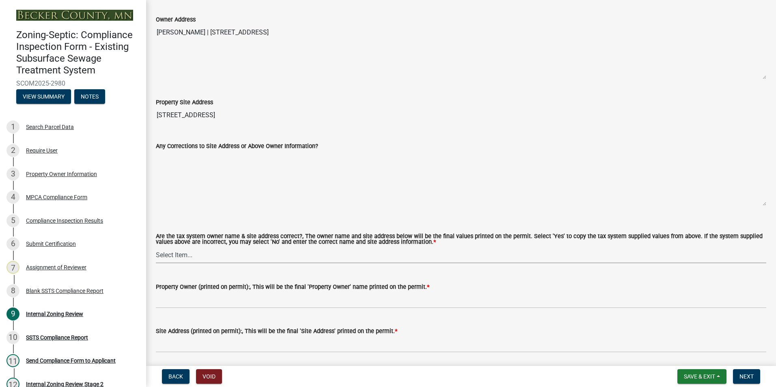
click at [175, 255] on select "Select Item... Yes No" at bounding box center [461, 255] width 611 height 17
click at [156, 247] on select "Select Item... Yes No" at bounding box center [461, 255] width 611 height 17
select select "f9f37200-9fc8-4e5e-9e7f-111cc9077d94"
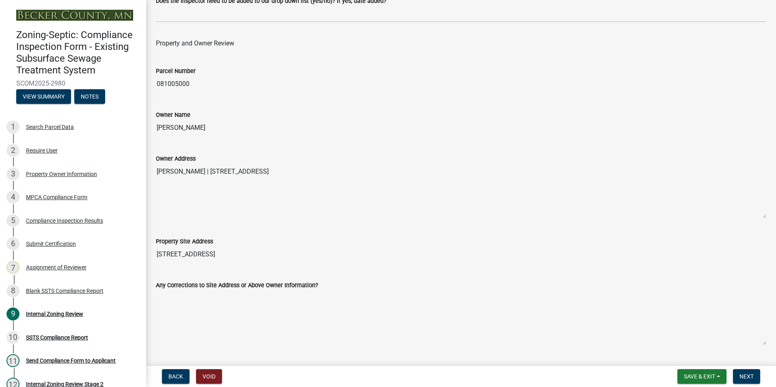
scroll to position [162, 0]
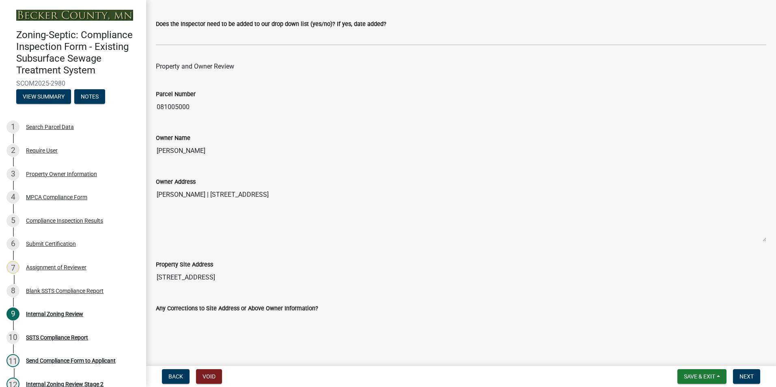
drag, startPoint x: 209, startPoint y: 149, endPoint x: 140, endPoint y: 148, distance: 68.7
click at [140, 148] on div "Zoning-Septic: Compliance Inspection Form - Existing Subsurface Sewage Treatmen…" at bounding box center [388, 193] width 776 height 387
drag, startPoint x: 140, startPoint y: 148, endPoint x: 159, endPoint y: 148, distance: 19.1
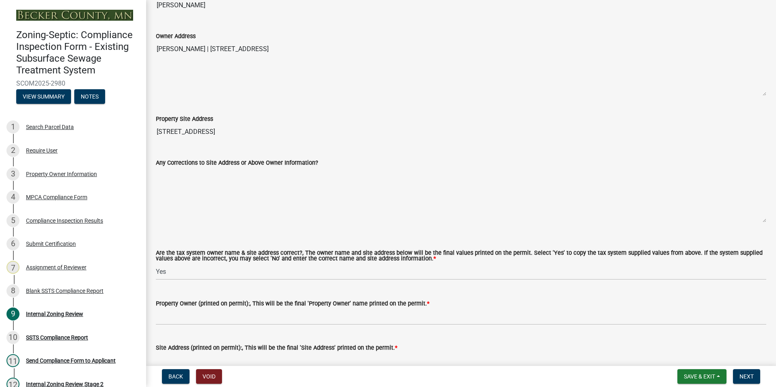
scroll to position [406, 0]
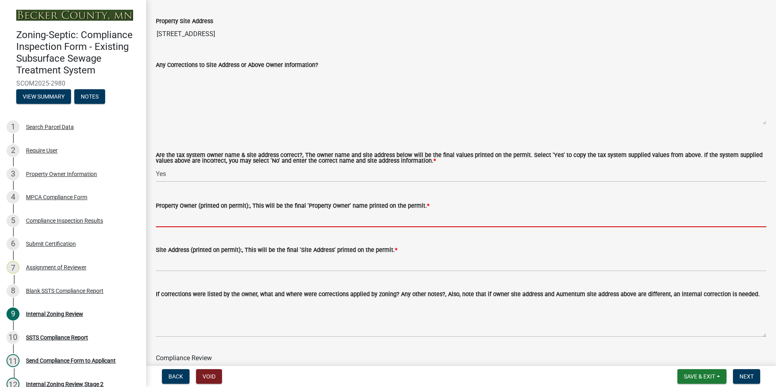
paste input "[PERSON_NAME]"
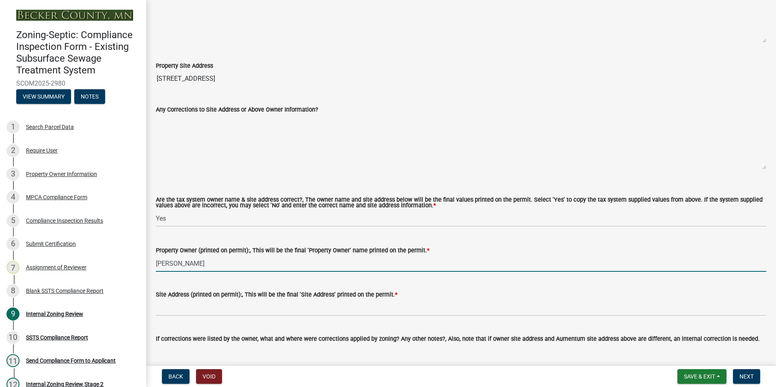
scroll to position [284, 0]
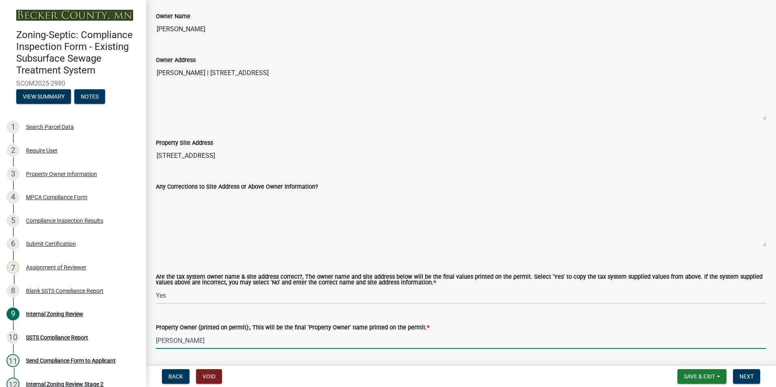
type input "[PERSON_NAME]"
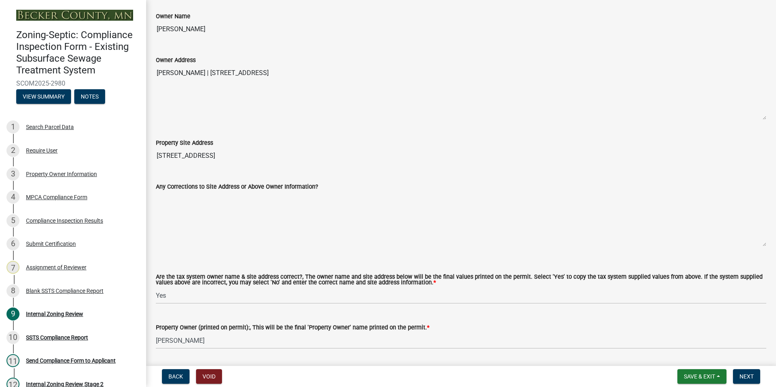
drag, startPoint x: 209, startPoint y: 157, endPoint x: 147, endPoint y: 147, distance: 63.0
click at [147, 147] on div "Internal Zoning Review share Share Inspector Review Inspector Name and Certific…" at bounding box center [461, 240] width 630 height 1031
drag, startPoint x: 147, startPoint y: 147, endPoint x: 174, endPoint y: 156, distance: 28.4
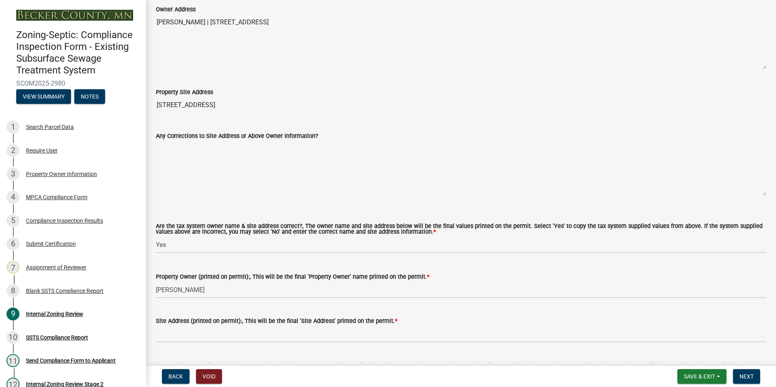
scroll to position [447, 0]
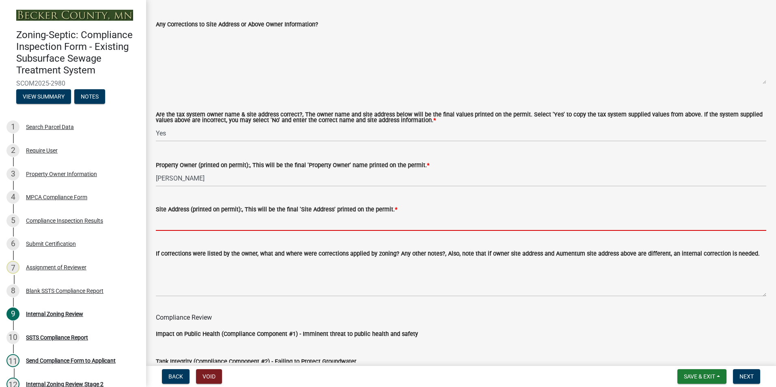
paste input "[STREET_ADDRESS]"
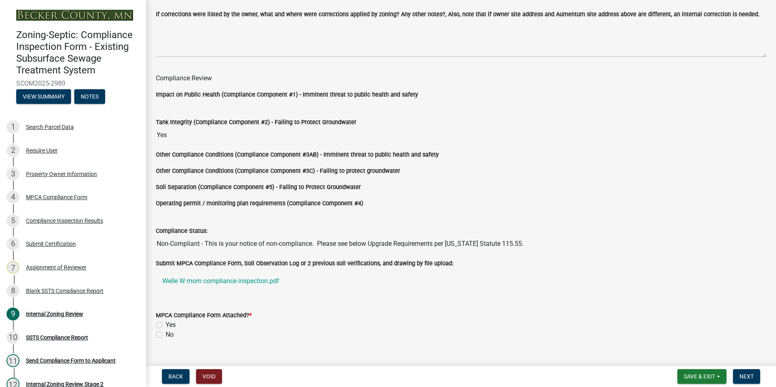
scroll to position [703, 0]
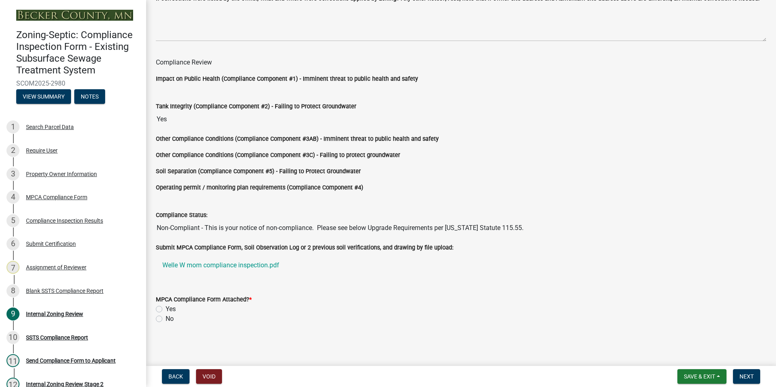
type input "[STREET_ADDRESS]"
click at [166, 309] on label "Yes" at bounding box center [171, 310] width 10 height 10
click at [166, 309] on input "Yes" at bounding box center [168, 307] width 5 height 5
radio input "true"
click at [737, 377] on button "Next" at bounding box center [746, 377] width 27 height 15
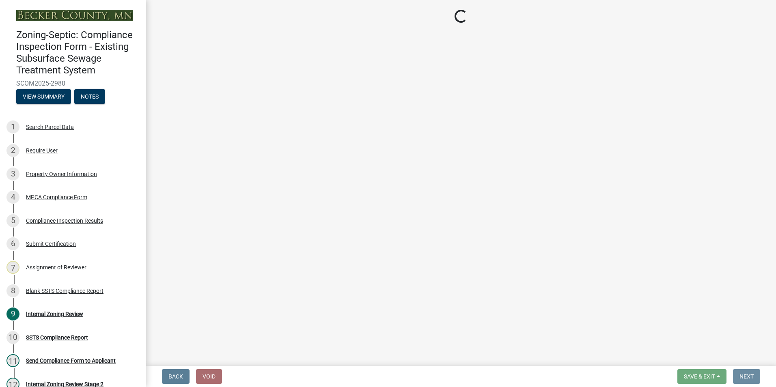
scroll to position [0, 0]
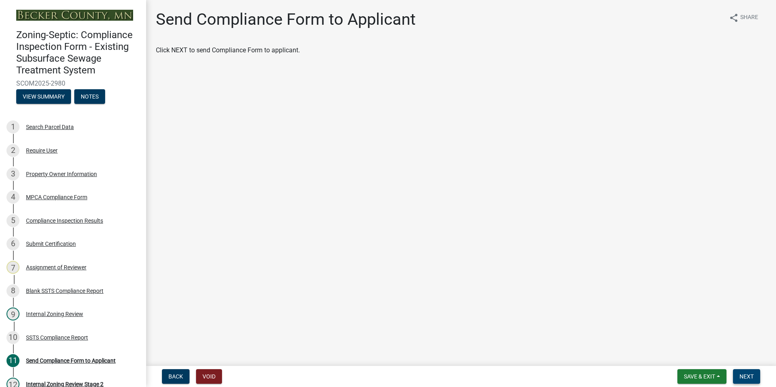
click at [739, 377] on button "Next" at bounding box center [746, 377] width 27 height 15
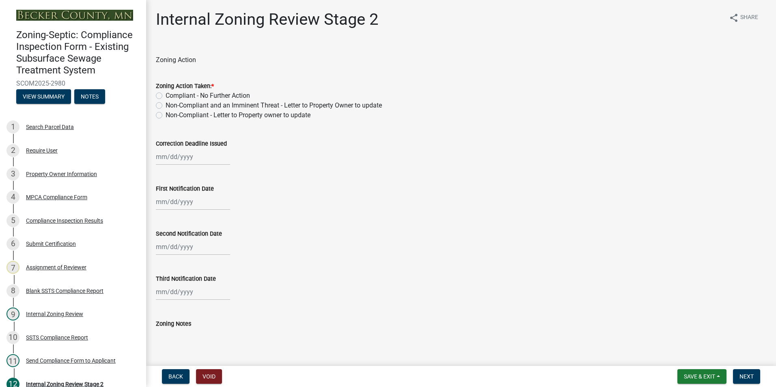
click at [166, 115] on label "Non-Compliant - Letter to Property owner to update" at bounding box center [238, 115] width 145 height 10
click at [166, 115] on input "Non-Compliant - Letter to Property owner to update" at bounding box center [168, 112] width 5 height 5
radio input "true"
click at [206, 160] on div at bounding box center [193, 157] width 74 height 17
select select "8"
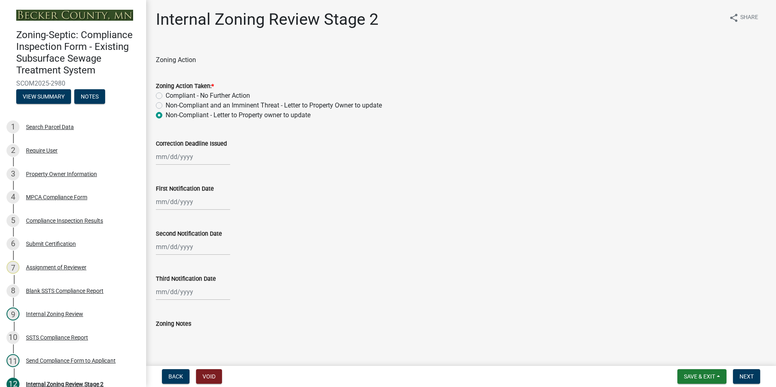
select select "2025"
click at [242, 170] on button "Next month" at bounding box center [242, 174] width 10 height 13
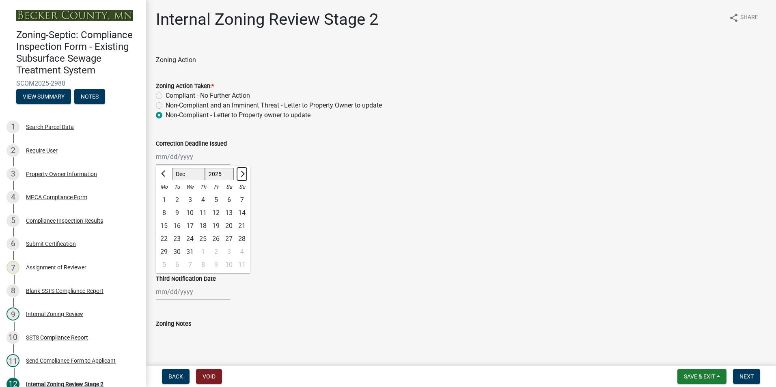
click at [242, 170] on button "Next month" at bounding box center [242, 174] width 10 height 13
select select "2"
select select "2026"
click at [242, 170] on button "Next month" at bounding box center [242, 174] width 10 height 13
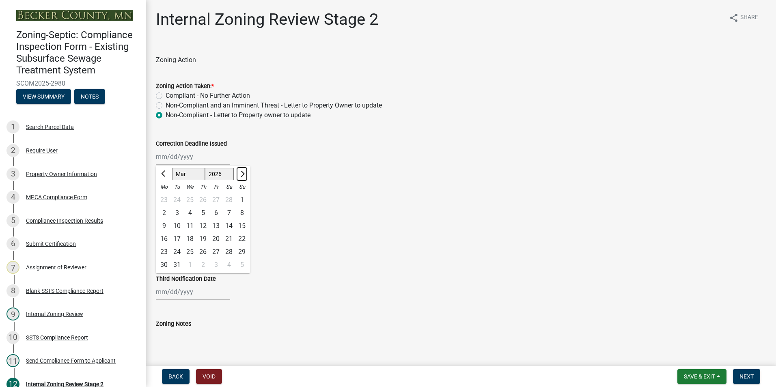
click at [242, 170] on button "Next month" at bounding box center [242, 174] width 10 height 13
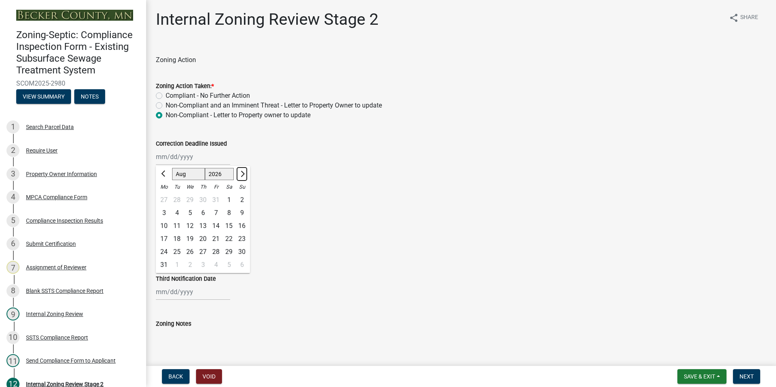
click at [242, 170] on button "Next month" at bounding box center [242, 174] width 10 height 13
select select "9"
click at [191, 251] on div "30" at bounding box center [190, 252] width 13 height 13
type input "[DATE]"
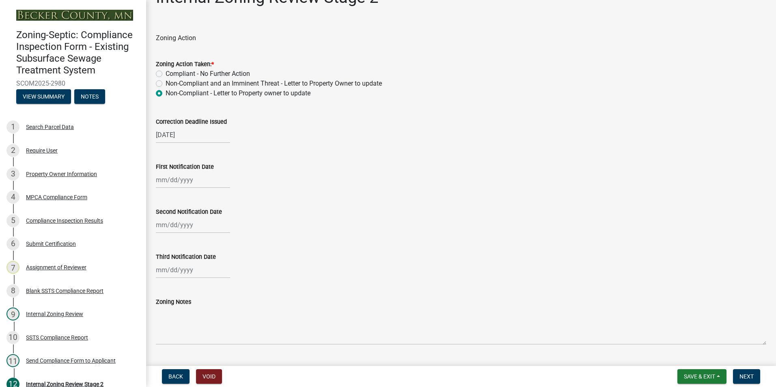
scroll to position [41, 0]
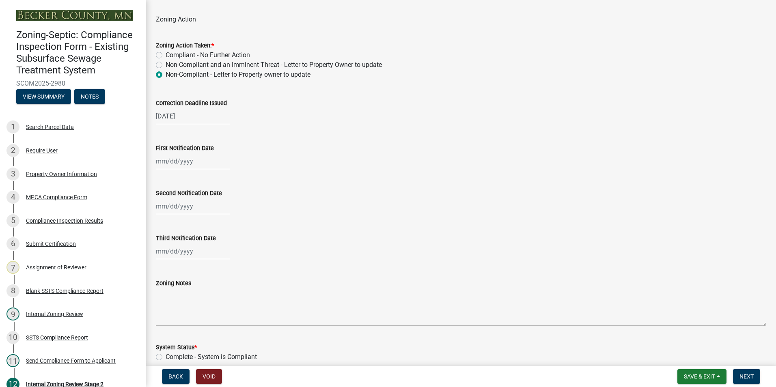
click at [170, 163] on div at bounding box center [193, 161] width 74 height 17
select select "8"
select select "2025"
click at [176, 228] on div "12" at bounding box center [177, 230] width 13 height 13
type input "[DATE]"
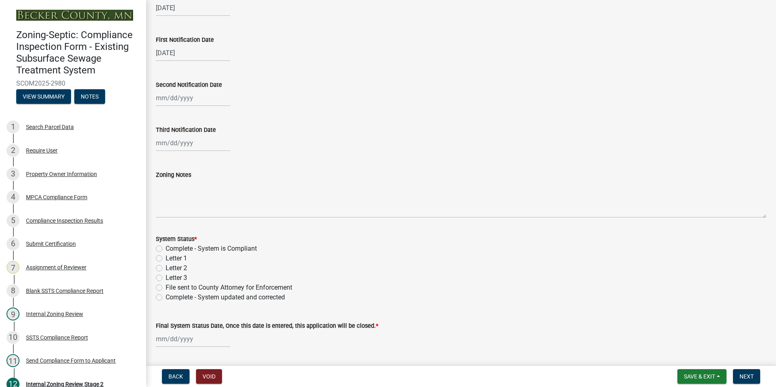
scroll to position [162, 0]
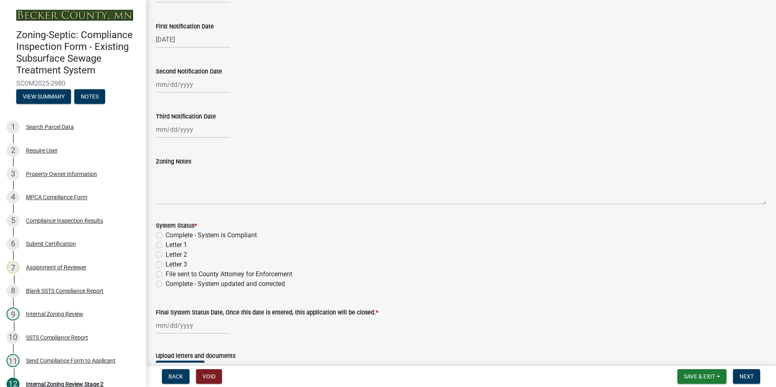
click at [166, 247] on label "Letter 1" at bounding box center [177, 245] width 22 height 10
click at [166, 246] on input "Letter 1" at bounding box center [168, 242] width 5 height 5
radio input "true"
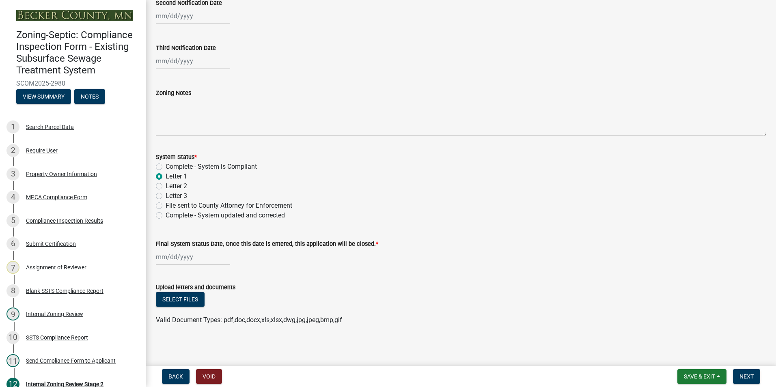
scroll to position [232, 0]
click at [180, 295] on button "Select files" at bounding box center [180, 298] width 49 height 15
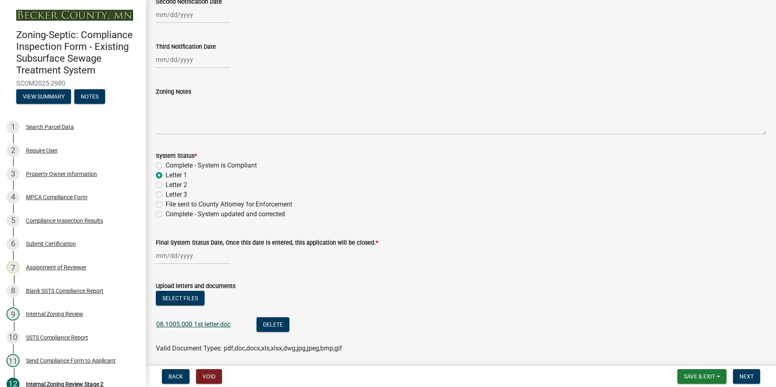
click at [183, 325] on link "08.1005.000 1st letter.doc" at bounding box center [193, 325] width 74 height 8
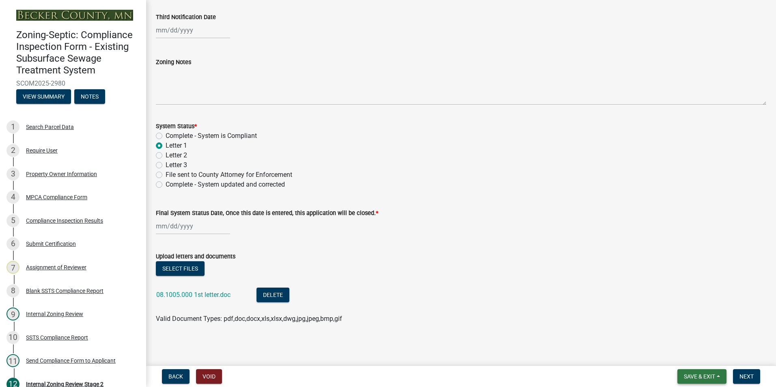
click at [696, 375] on span "Save & Exit" at bounding box center [699, 377] width 31 height 6
click at [692, 355] on button "Save & Exit" at bounding box center [694, 355] width 65 height 19
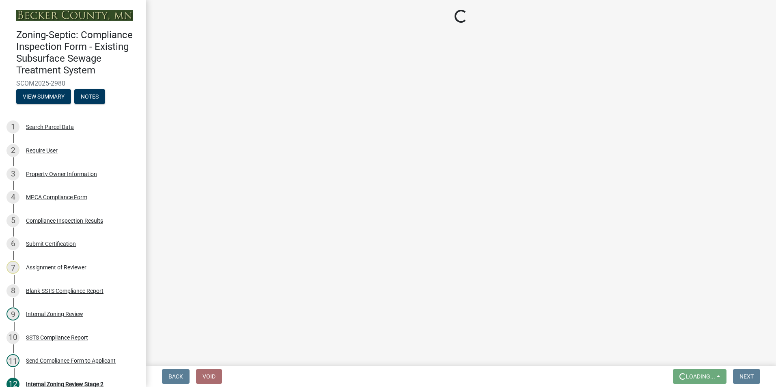
scroll to position [0, 0]
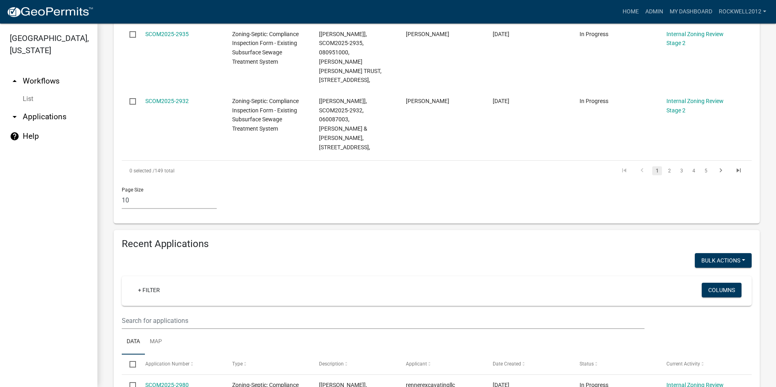
scroll to position [853, 0]
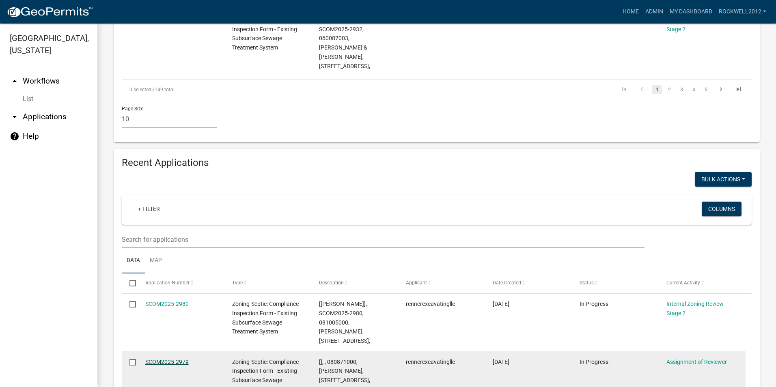
click at [154, 359] on link "SCOM2025-2979" at bounding box center [166, 362] width 43 height 6
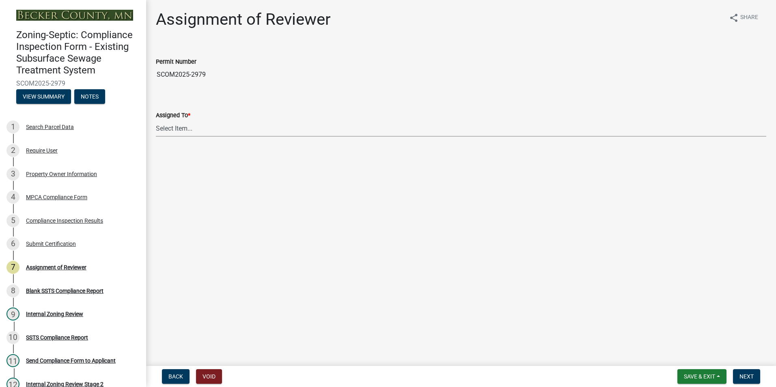
click at [171, 130] on select "Select Item... [PERSON_NAME] [PERSON_NAME] [PERSON_NAME] [PERSON_NAME] [PERSON_…" at bounding box center [461, 128] width 611 height 17
click at [156, 120] on select "Select Item... [PERSON_NAME] [PERSON_NAME] [PERSON_NAME] [PERSON_NAME] [PERSON_…" at bounding box center [461, 128] width 611 height 17
select select "0016247d-12af-40d0-8103-934796a3d230"
click at [745, 376] on span "Next" at bounding box center [747, 377] width 14 height 6
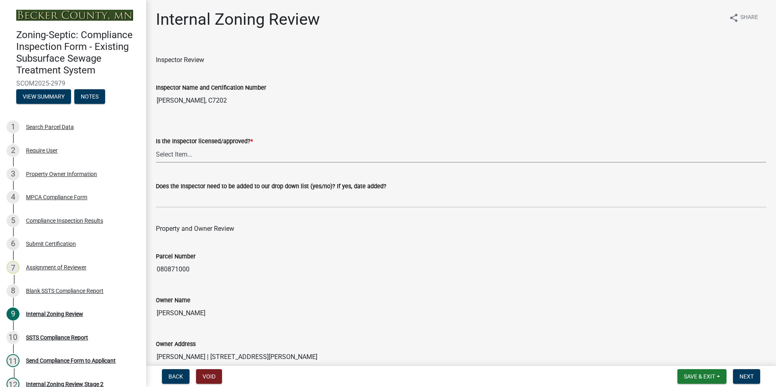
click at [183, 154] on select "Select Item... Yes No" at bounding box center [461, 154] width 611 height 17
click at [156, 146] on select "Select Item... Yes No" at bounding box center [461, 154] width 611 height 17
select select "7beb9ca5-c3cb-47d4-a805-1554d3173259"
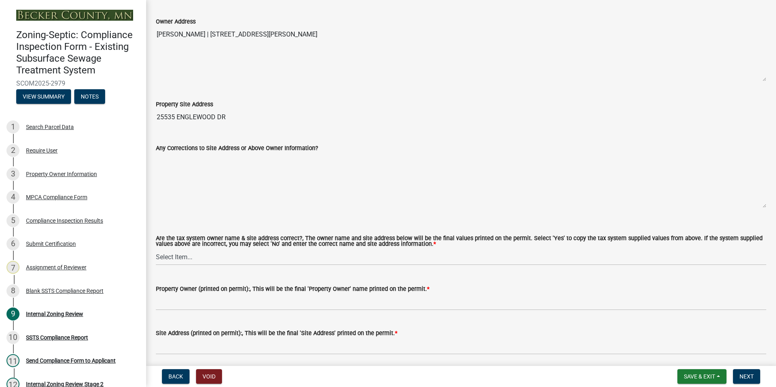
scroll to position [325, 0]
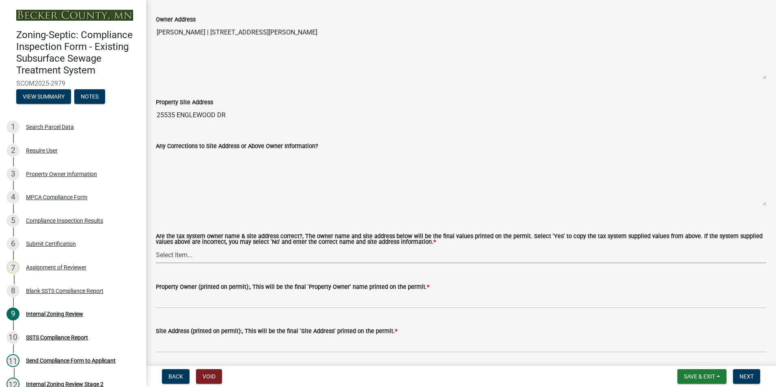
click at [180, 253] on select "Select Item... Yes No" at bounding box center [461, 255] width 611 height 17
click at [156, 247] on select "Select Item... Yes No" at bounding box center [461, 255] width 611 height 17
select select "f9f37200-9fc8-4e5e-9e7f-111cc9077d94"
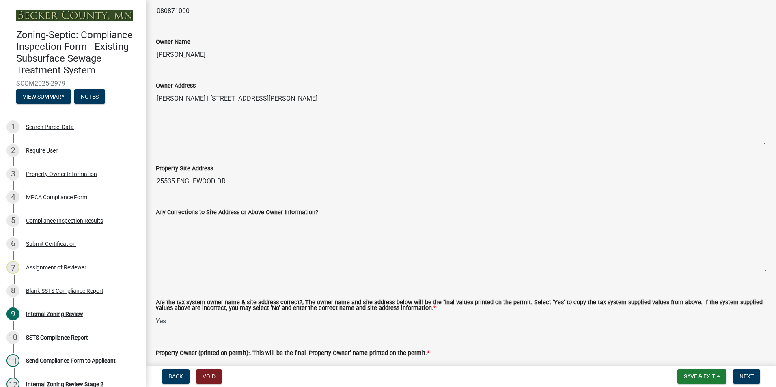
scroll to position [122, 0]
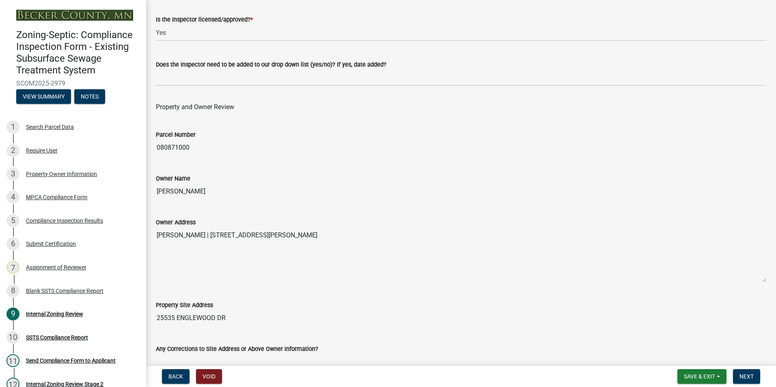
drag, startPoint x: 210, startPoint y: 191, endPoint x: 153, endPoint y: 187, distance: 57.4
click at [153, 187] on div "Owner Name [PERSON_NAME]" at bounding box center [461, 180] width 623 height 37
drag, startPoint x: 153, startPoint y: 187, endPoint x: 182, endPoint y: 191, distance: 28.7
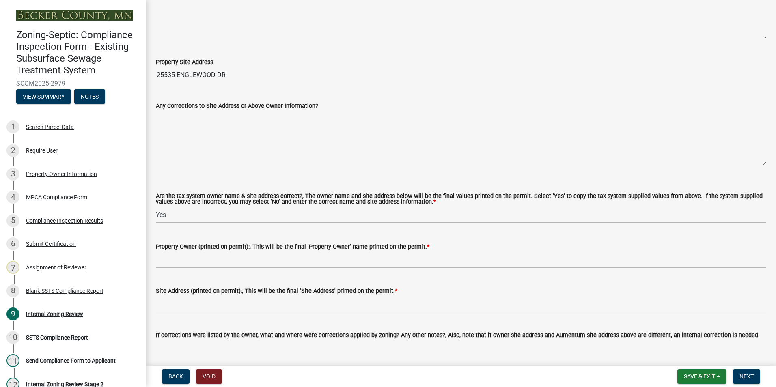
scroll to position [366, 0]
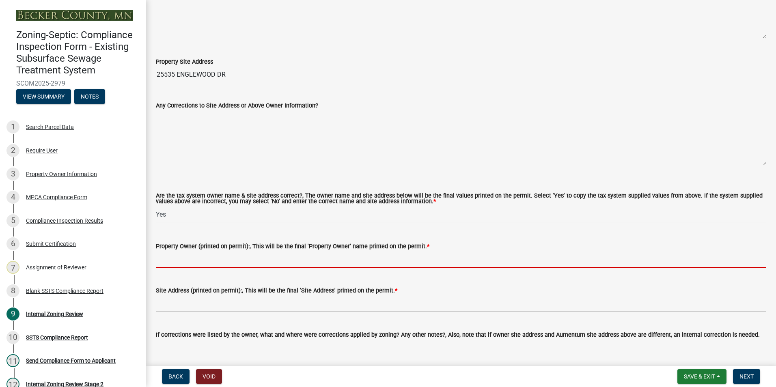
paste input "[PERSON_NAME]"
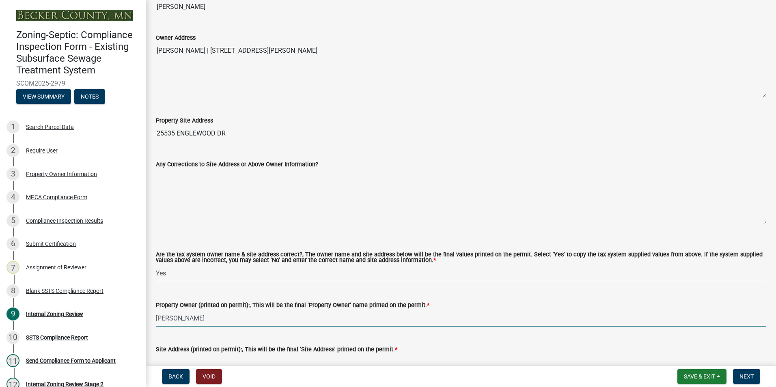
scroll to position [244, 0]
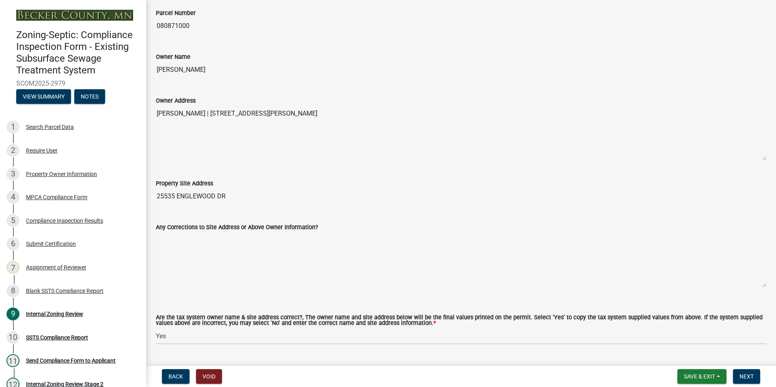
type input "[PERSON_NAME]"
drag, startPoint x: 227, startPoint y: 193, endPoint x: 158, endPoint y: 191, distance: 69.5
click at [158, 191] on input "25535 ENGLEWOOD DR" at bounding box center [461, 196] width 611 height 16
drag, startPoint x: 158, startPoint y: 191, endPoint x: 190, endPoint y: 195, distance: 32.7
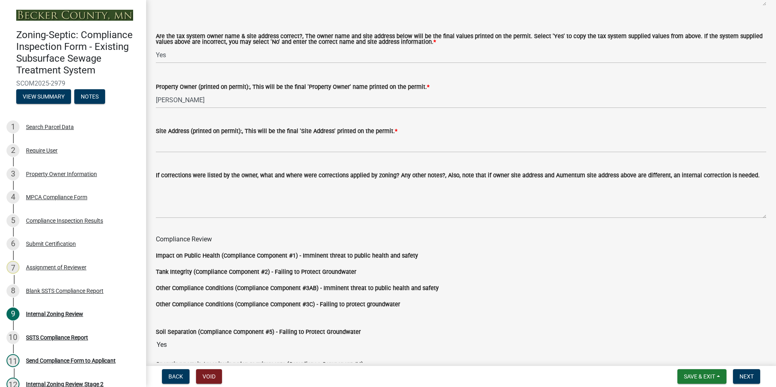
scroll to position [528, 0]
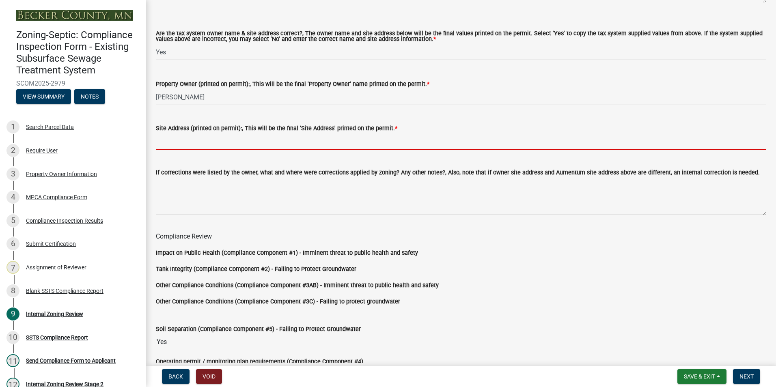
paste input "25535 ENGLEWOOD DR"
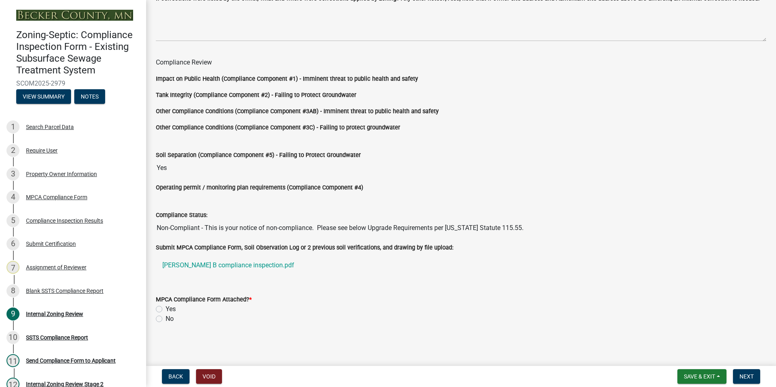
scroll to position [703, 0]
type input "[STREET_ADDRESS]"
click at [166, 308] on label "Yes" at bounding box center [171, 310] width 10 height 10
click at [166, 308] on input "Yes" at bounding box center [168, 307] width 5 height 5
radio input "true"
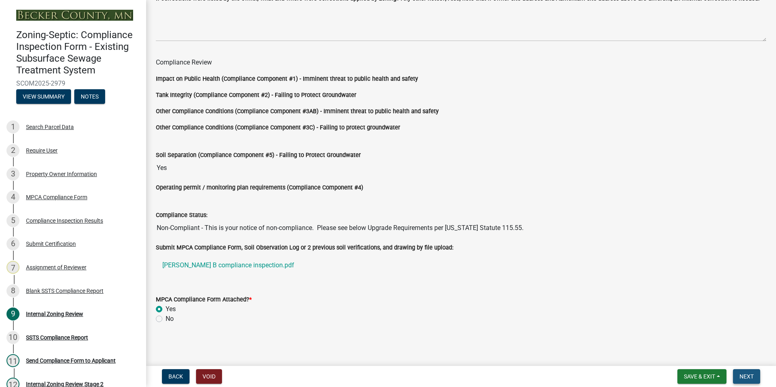
click at [743, 379] on span "Next" at bounding box center [747, 377] width 14 height 6
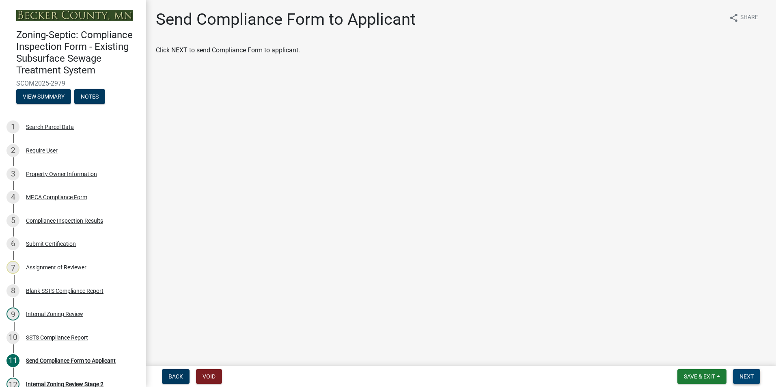
click at [747, 379] on span "Next" at bounding box center [747, 377] width 14 height 6
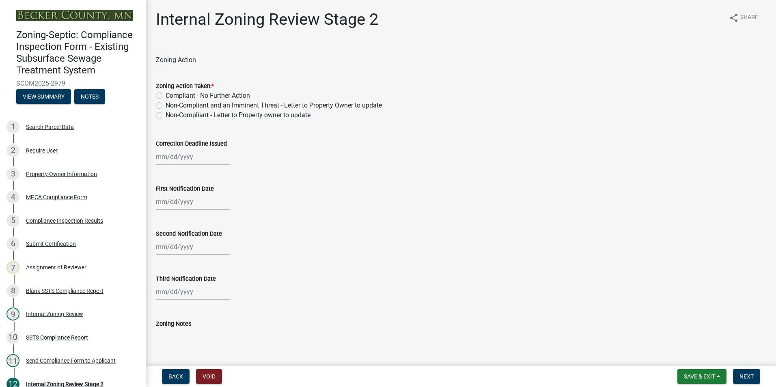
click at [166, 115] on label "Non-Compliant - Letter to Property owner to update" at bounding box center [238, 115] width 145 height 10
click at [166, 115] on input "Non-Compliant - Letter to Property owner to update" at bounding box center [168, 112] width 5 height 5
radio input "true"
select select "8"
select select "2025"
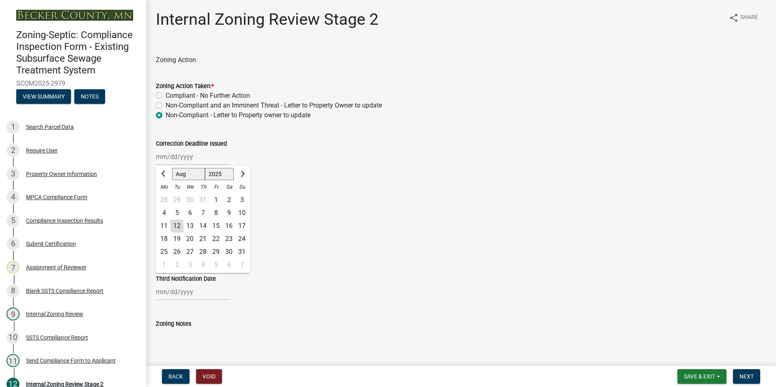
click at [210, 157] on div "[PERSON_NAME] Feb Mar Apr [PERSON_NAME][DATE] Oct Nov [DATE] 1526 1527 1528 152…" at bounding box center [193, 157] width 74 height 17
click at [242, 169] on button "Next month" at bounding box center [242, 174] width 10 height 13
click at [244, 169] on button "Next month" at bounding box center [242, 174] width 10 height 13
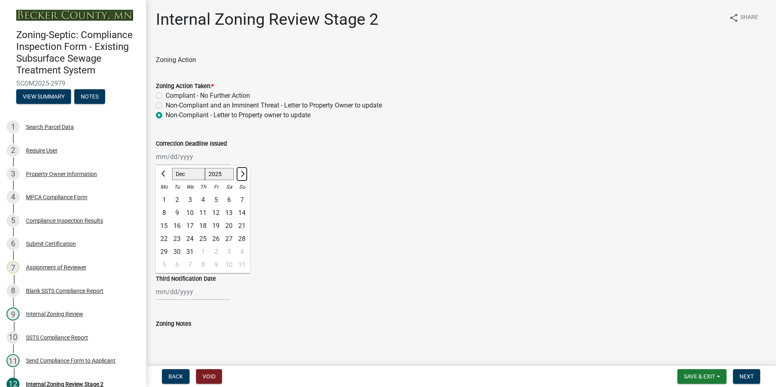
click at [244, 169] on button "Next month" at bounding box center [242, 174] width 10 height 13
select select "1"
select select "2026"
click at [244, 169] on button "Next month" at bounding box center [242, 174] width 10 height 13
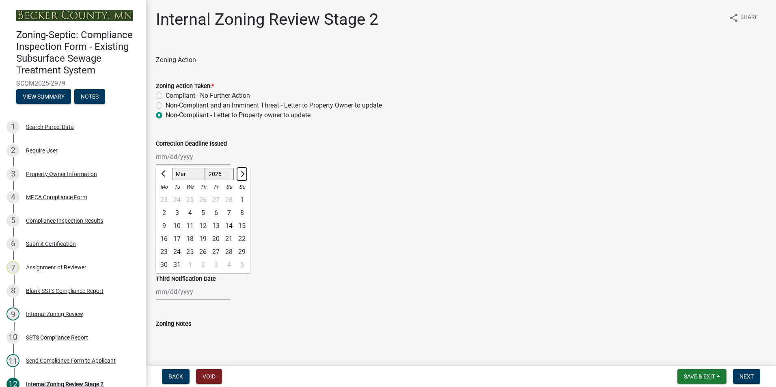
click at [244, 169] on button "Next month" at bounding box center [242, 174] width 10 height 13
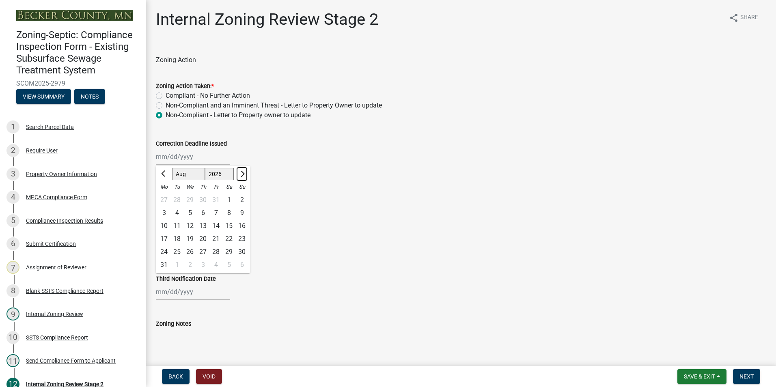
click at [244, 169] on button "Next month" at bounding box center [242, 174] width 10 height 13
select select "9"
click at [191, 249] on div "30" at bounding box center [190, 252] width 13 height 13
type input "[DATE]"
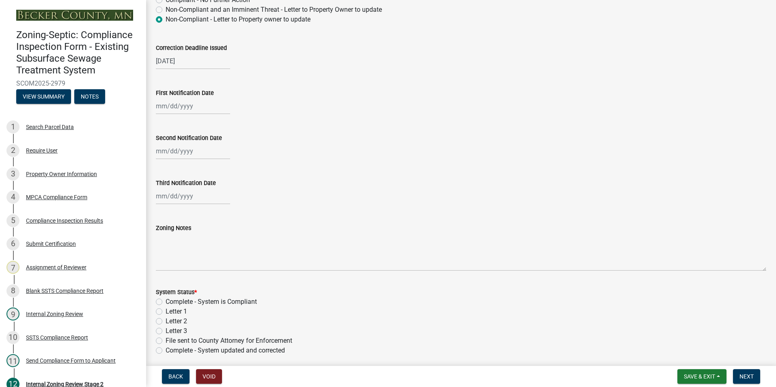
scroll to position [122, 0]
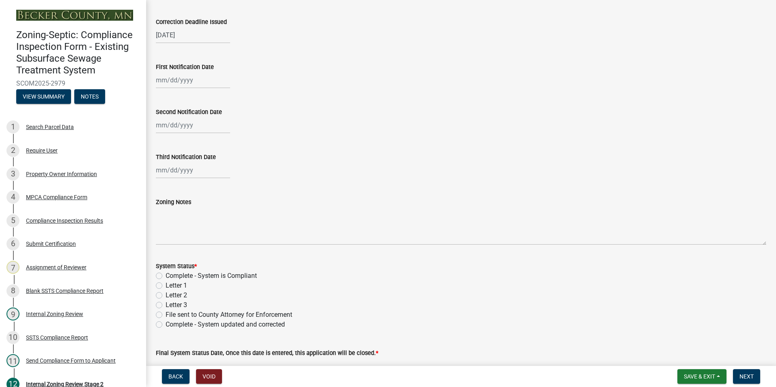
click at [162, 78] on div at bounding box center [193, 80] width 74 height 17
select select "8"
select select "2025"
click at [180, 147] on div "12" at bounding box center [177, 149] width 13 height 13
type input "[DATE]"
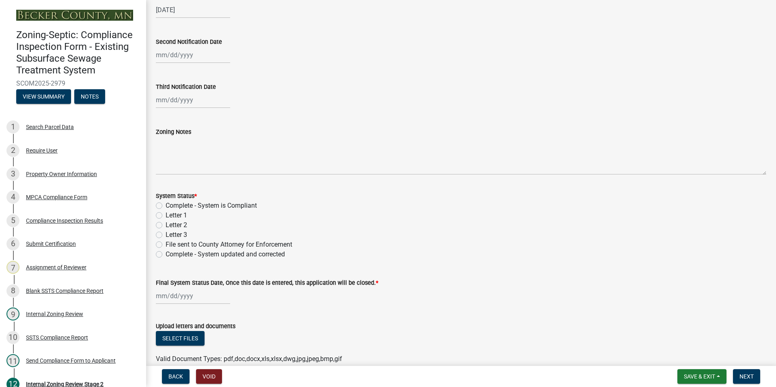
scroll to position [232, 0]
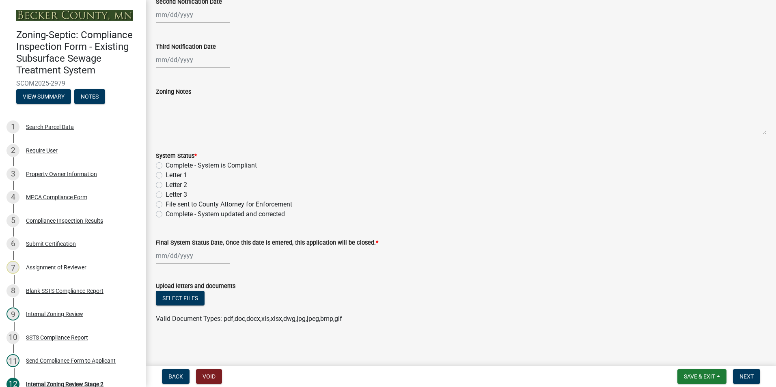
click at [166, 174] on label "Letter 1" at bounding box center [177, 176] width 22 height 10
click at [166, 174] on input "Letter 1" at bounding box center [168, 173] width 5 height 5
radio input "true"
click at [188, 295] on button "Select files" at bounding box center [180, 298] width 49 height 15
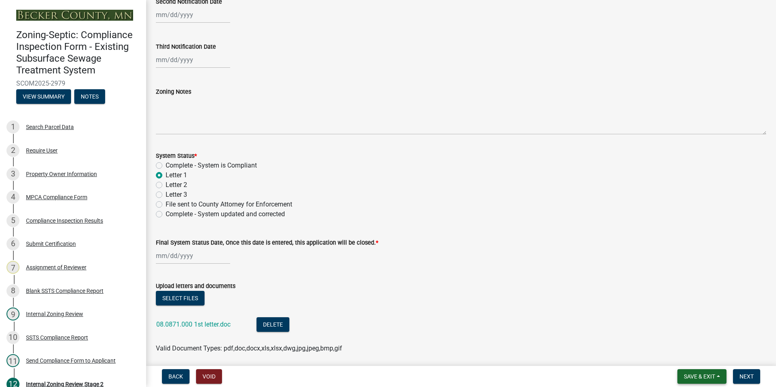
click at [702, 376] on span "Save & Exit" at bounding box center [699, 377] width 31 height 6
click at [689, 355] on button "Save & Exit" at bounding box center [694, 355] width 65 height 19
